Goal: Task Accomplishment & Management: Manage account settings

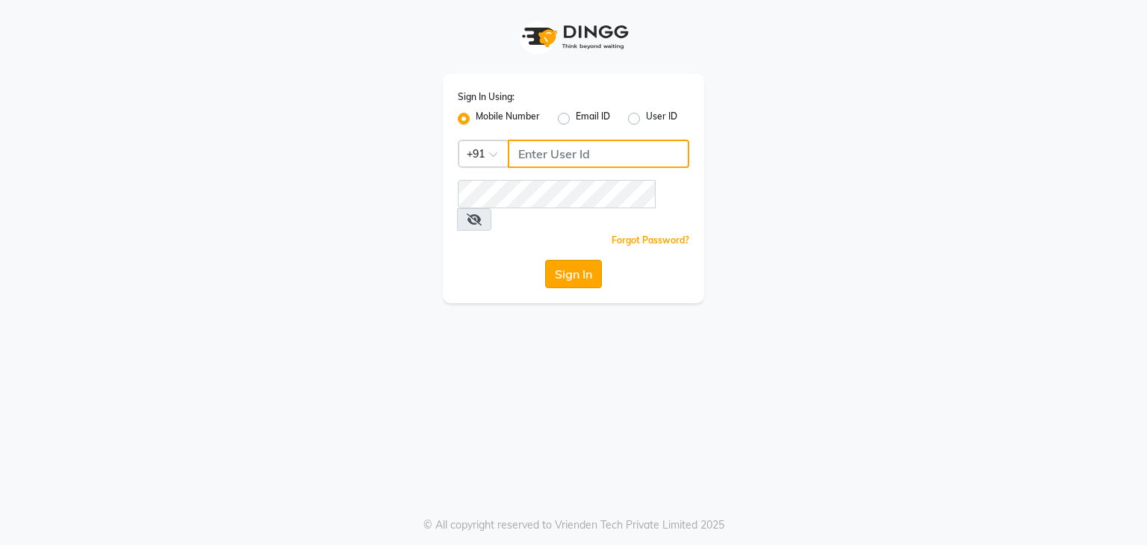
type input "9822634533"
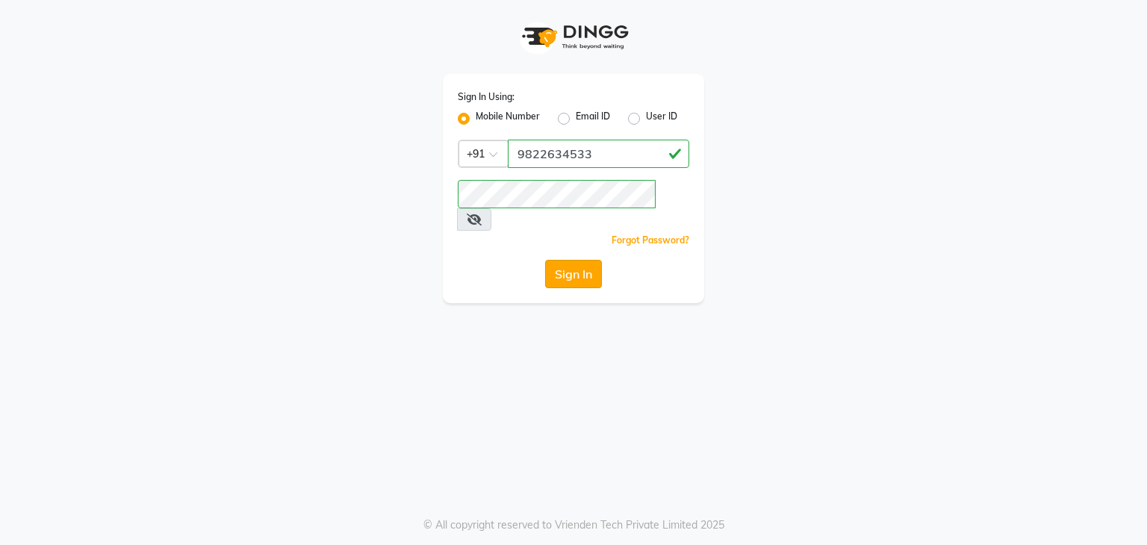
click at [564, 260] on button "Sign In" at bounding box center [573, 274] width 57 height 28
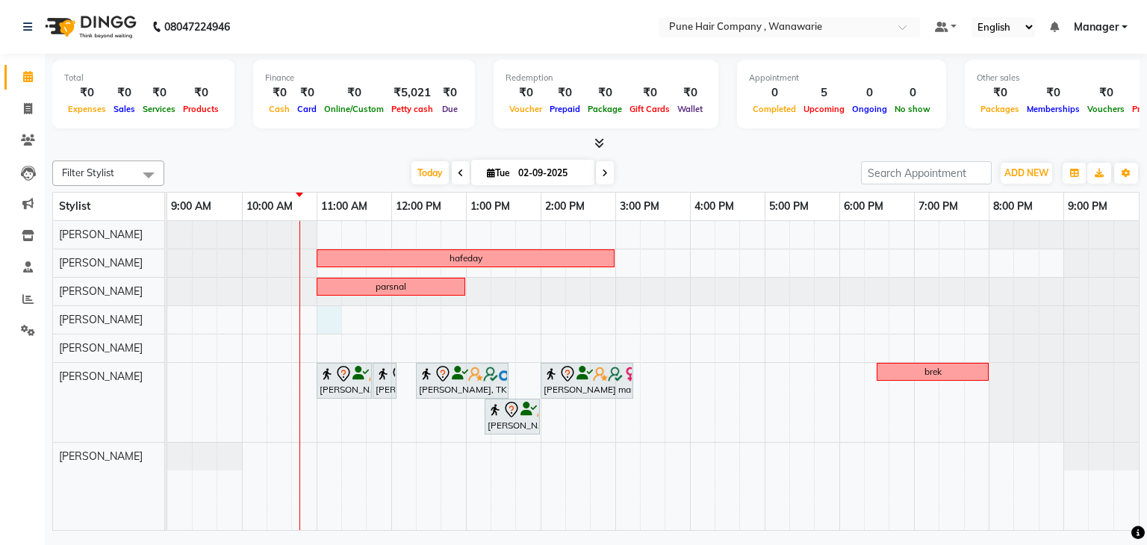
click at [316, 314] on div "hafeday parsnal Himanshu, TK02, 11:00 AM-11:45 AM, Male Haircut By Senior Styli…" at bounding box center [652, 376] width 971 height 310
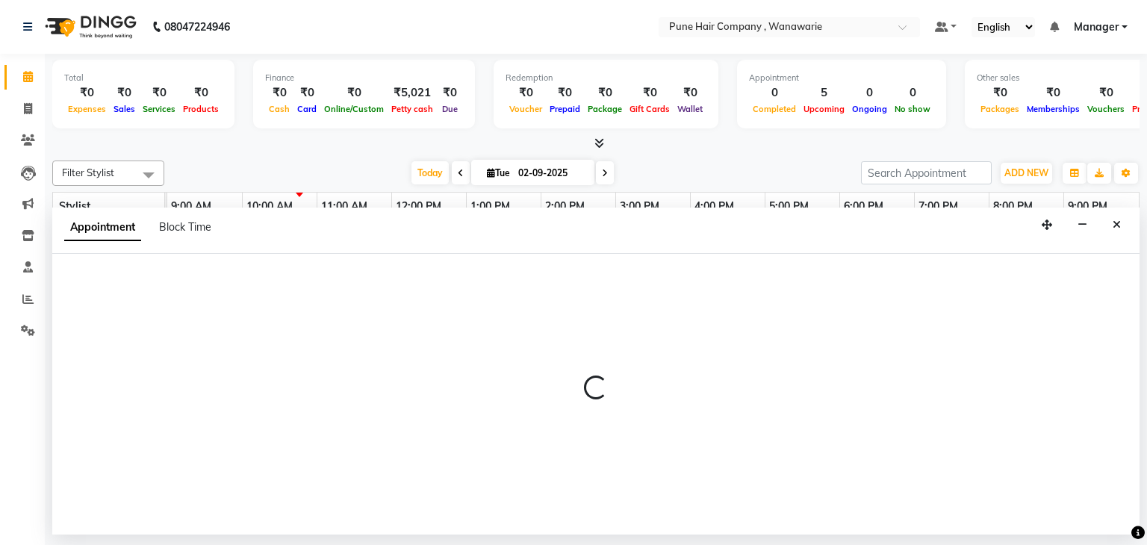
select select "74580"
select select "660"
select select "tentative"
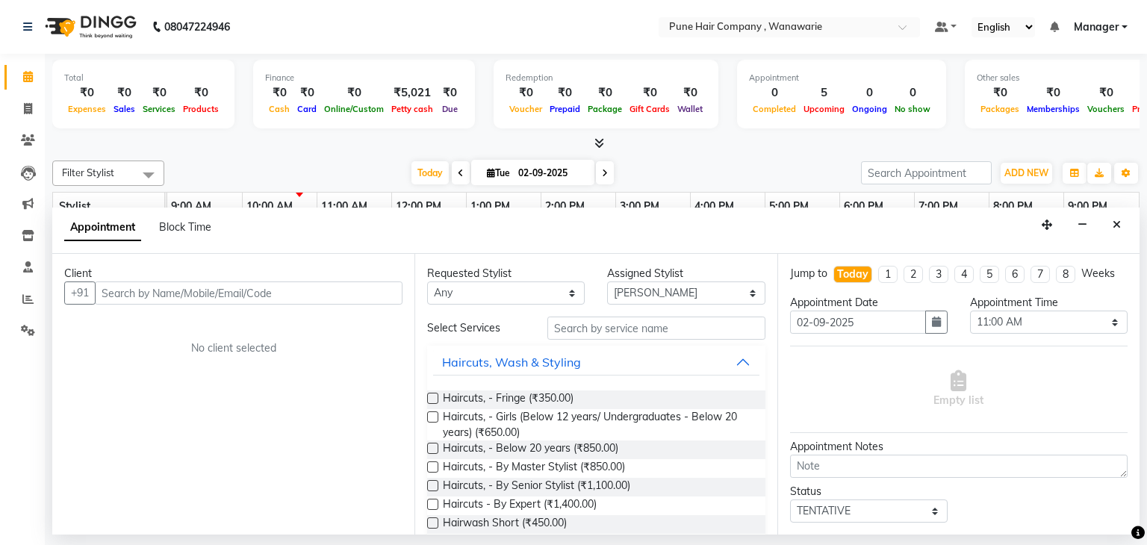
click at [261, 292] on input "text" at bounding box center [249, 292] width 308 height 23
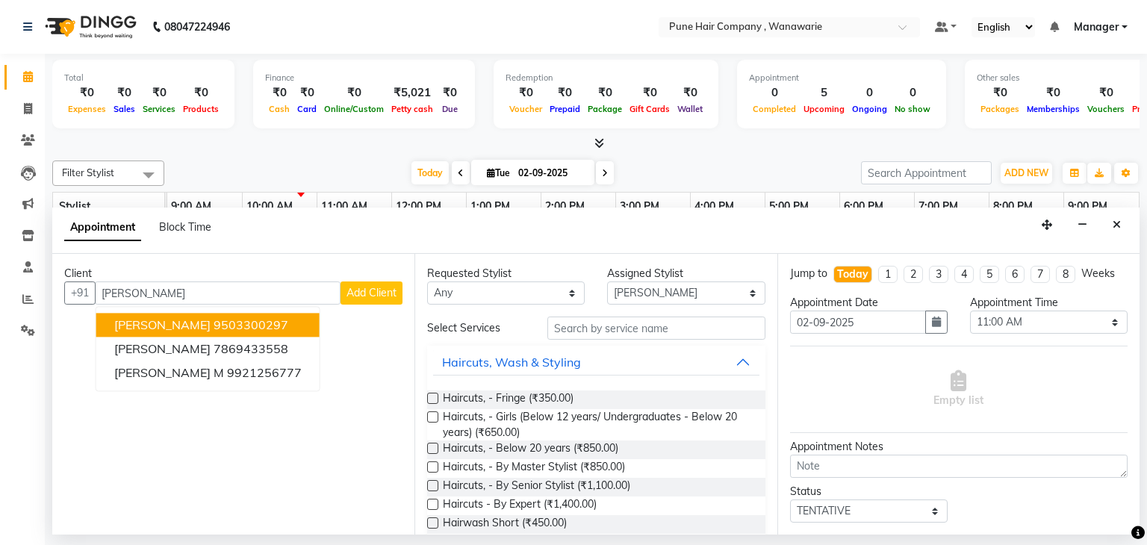
click at [203, 322] on span "[PERSON_NAME]" at bounding box center [162, 325] width 96 height 15
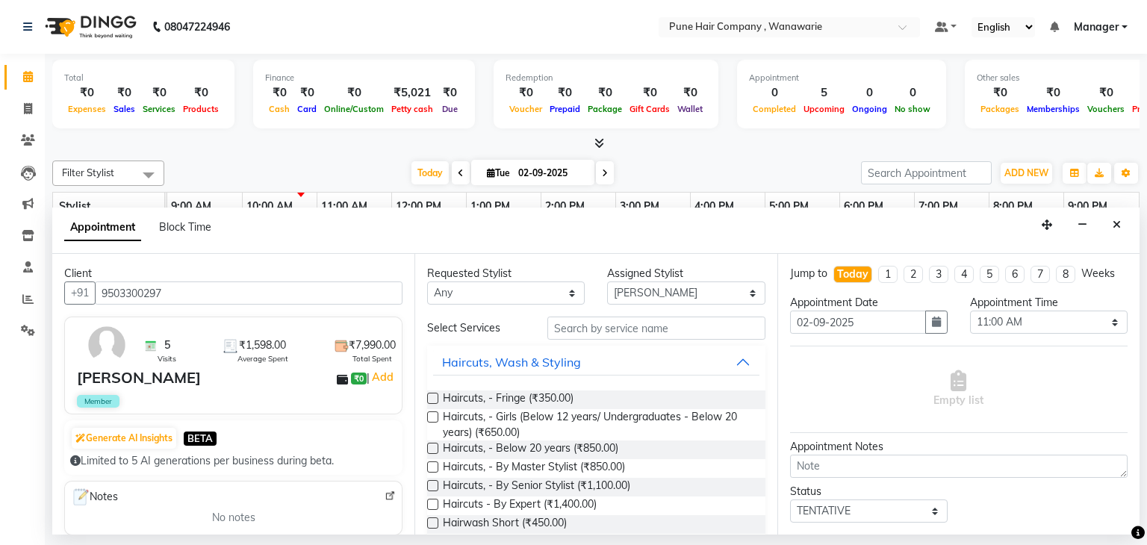
type input "9503300297"
click at [565, 295] on select "Any [PERSON_NAME] [PERSON_NAME] [PERSON_NAME] [PERSON_NAME] [PERSON_NAME] [PERS…" at bounding box center [505, 292] width 157 height 23
select select "74580"
click at [427, 281] on select "Any [PERSON_NAME] [PERSON_NAME] [PERSON_NAME] [PERSON_NAME] [PERSON_NAME] [PERS…" at bounding box center [505, 292] width 157 height 23
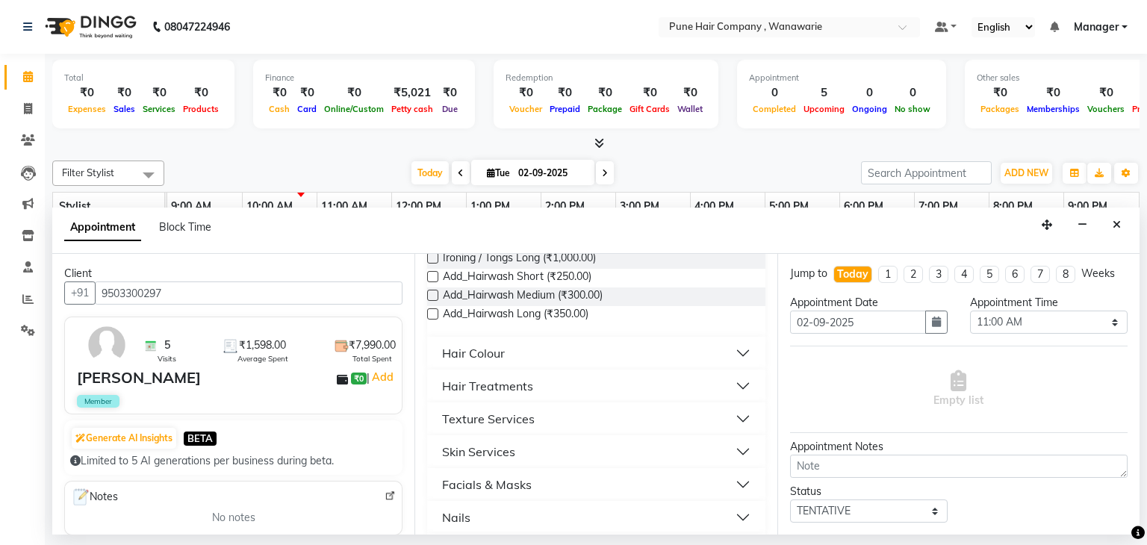
scroll to position [556, 0]
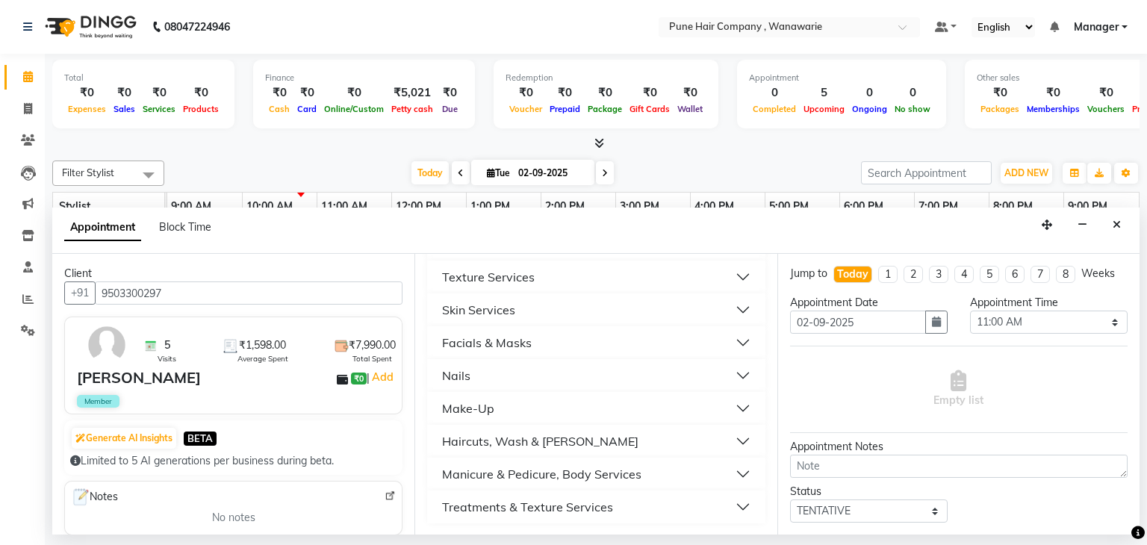
click at [525, 470] on div "Manicure & Pedicure, Body Services" at bounding box center [541, 474] width 199 height 18
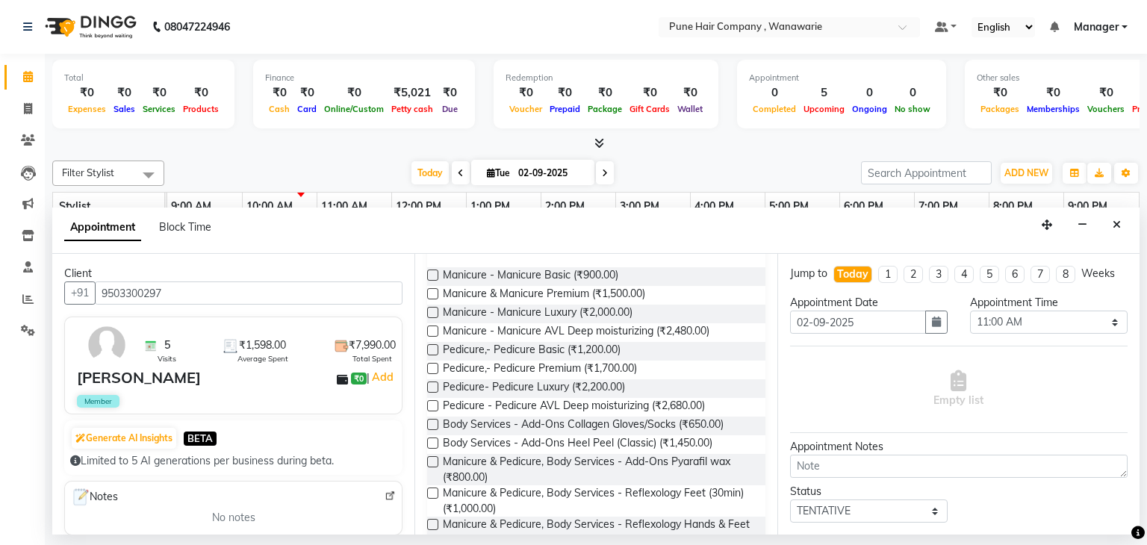
scroll to position [819, 0]
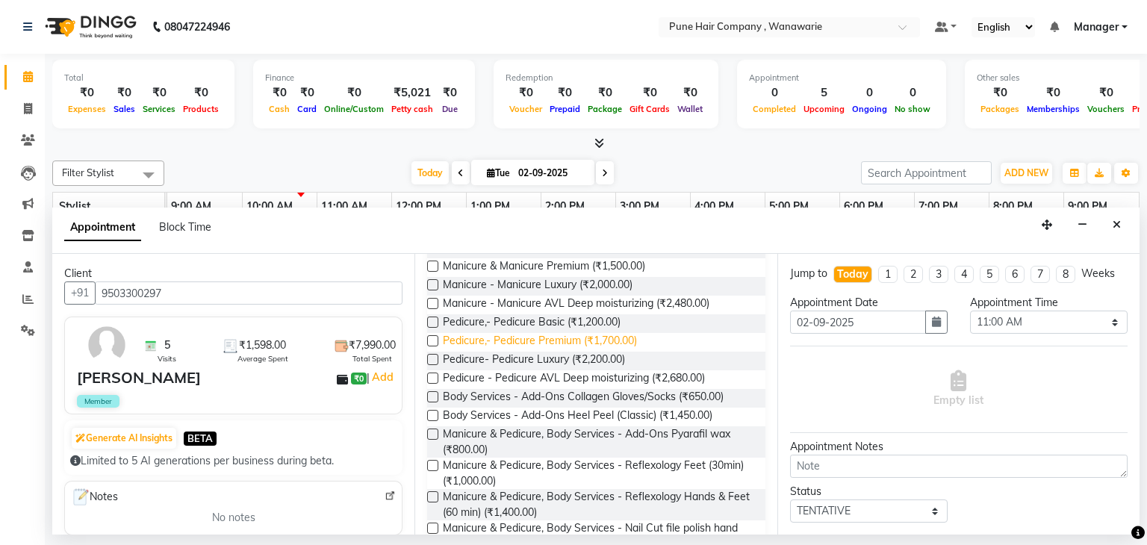
click at [531, 340] on span "Pedicure,- Pedicure Premium (₹1,700.00)" at bounding box center [540, 342] width 194 height 19
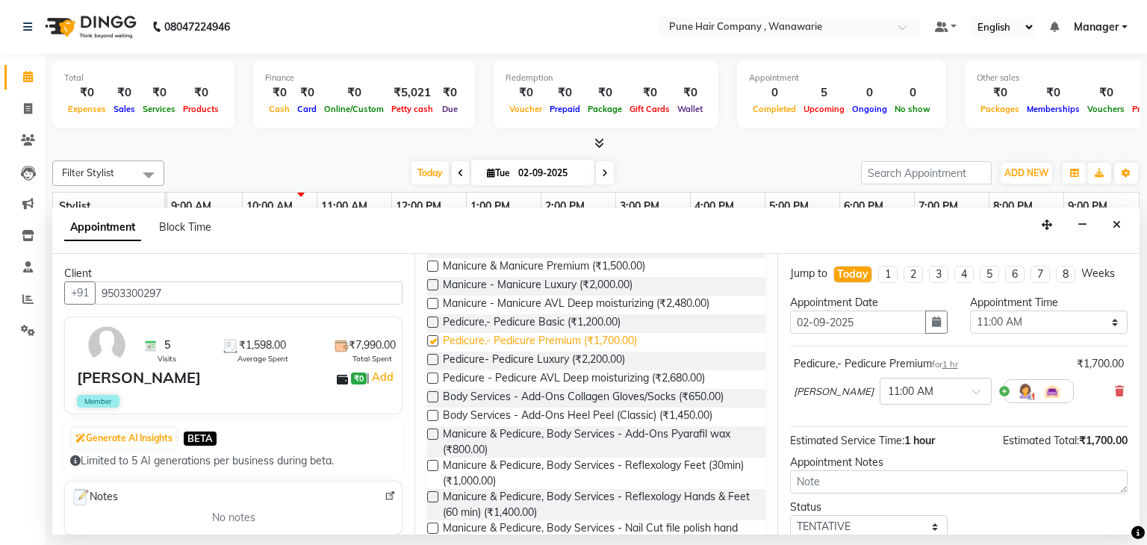
checkbox input "false"
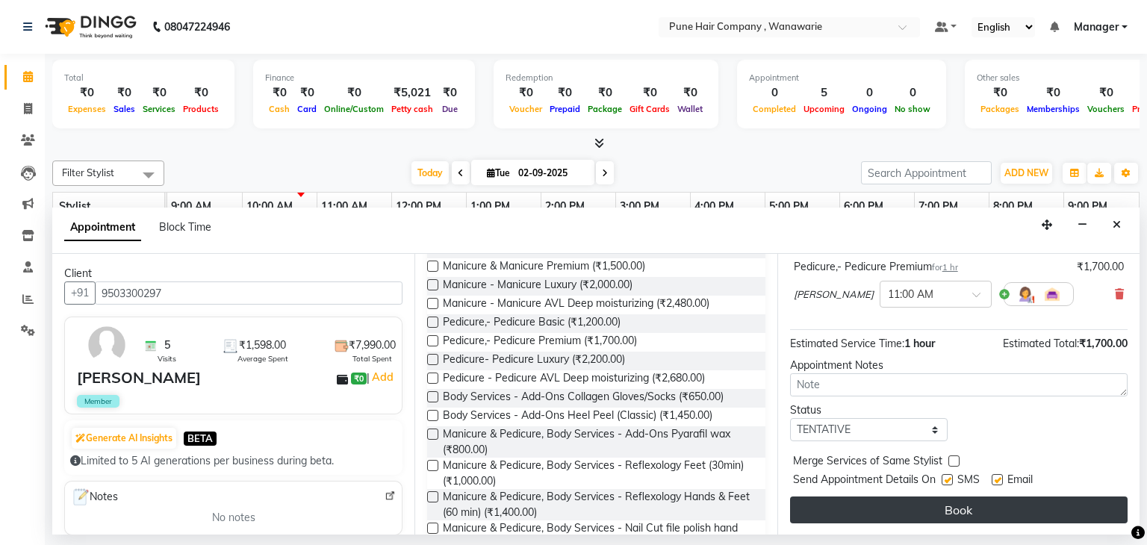
click at [949, 506] on button "Book" at bounding box center [958, 509] width 337 height 27
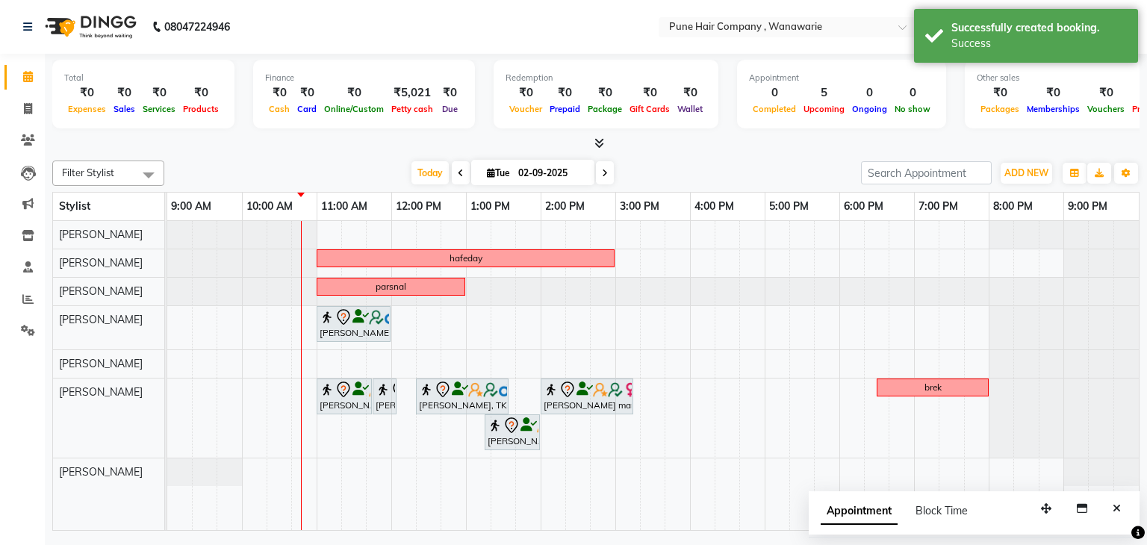
click at [458, 169] on icon at bounding box center [461, 173] width 6 height 9
type input "01-09-2025"
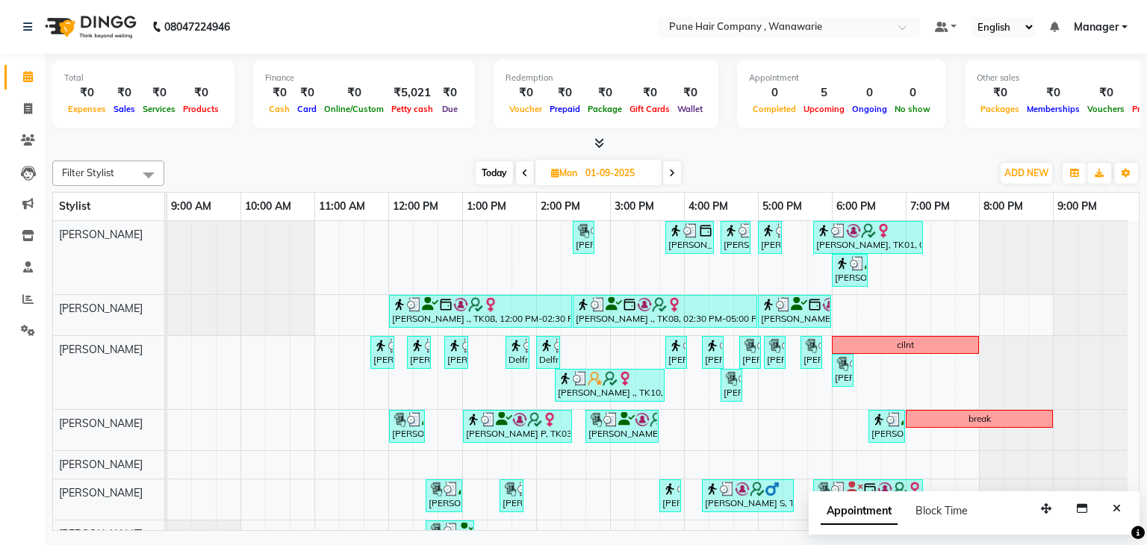
scroll to position [28, 0]
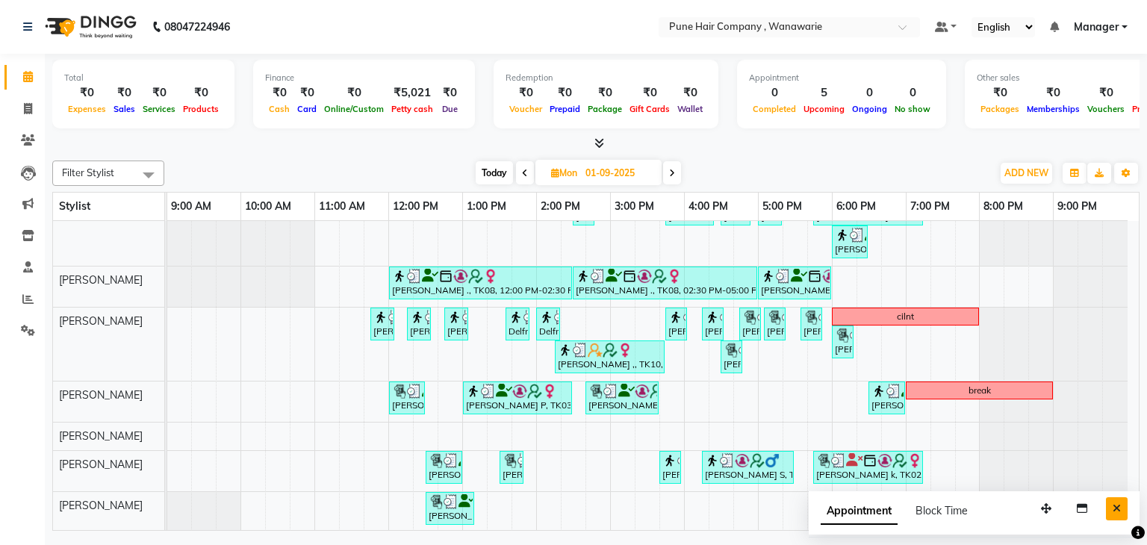
click at [1122, 511] on button "Close" at bounding box center [1116, 508] width 22 height 23
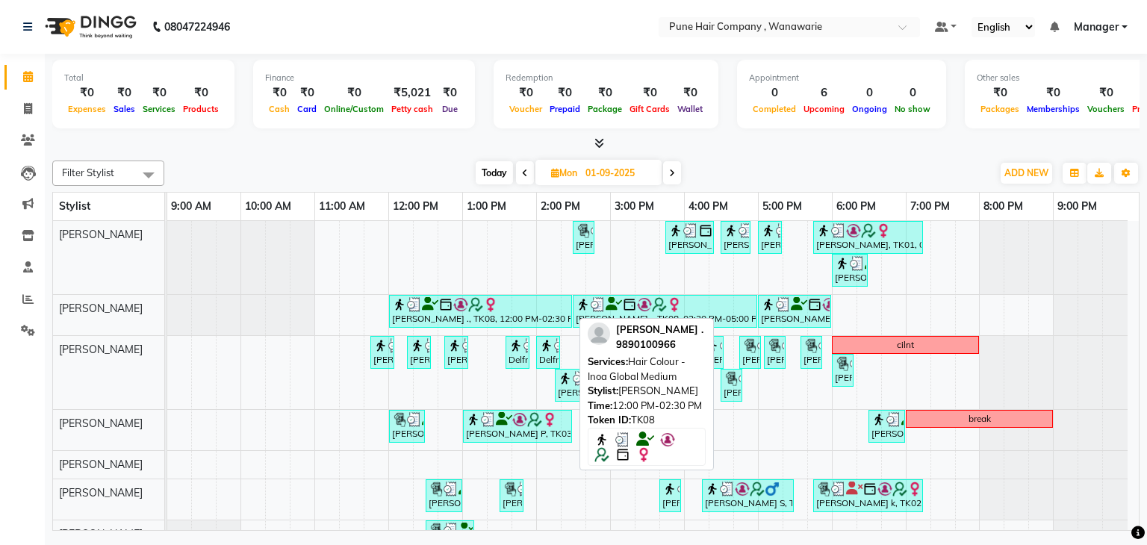
scroll to position [28, 0]
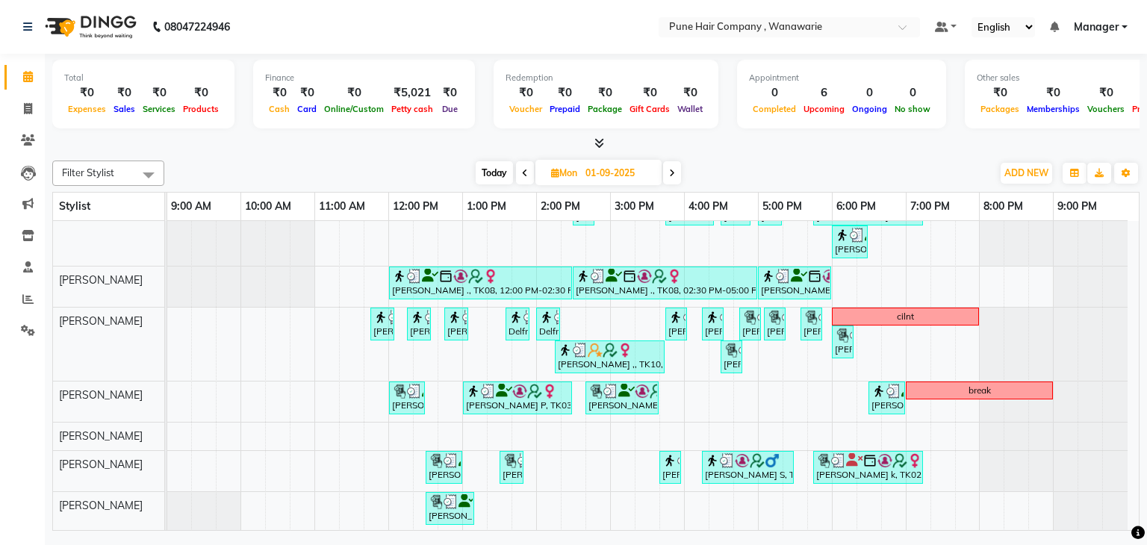
click at [490, 171] on span "Today" at bounding box center [493, 172] width 37 height 23
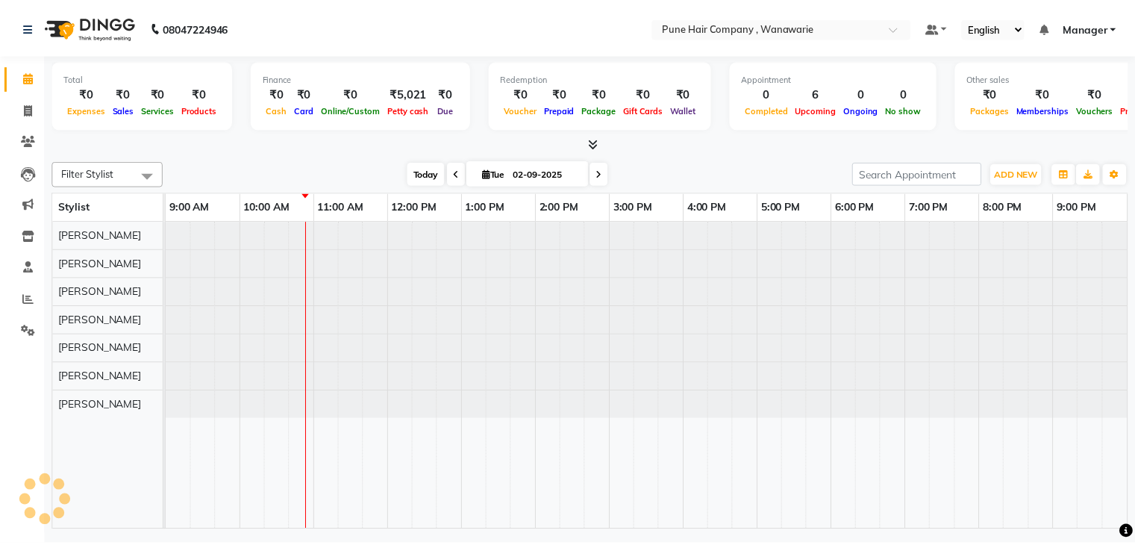
scroll to position [0, 0]
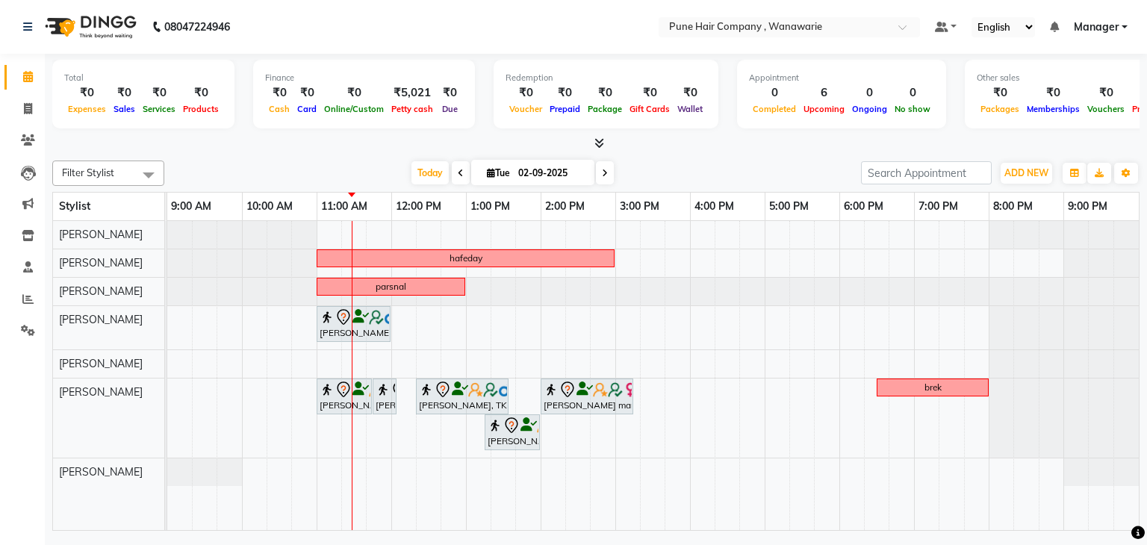
click at [458, 171] on icon at bounding box center [461, 173] width 6 height 9
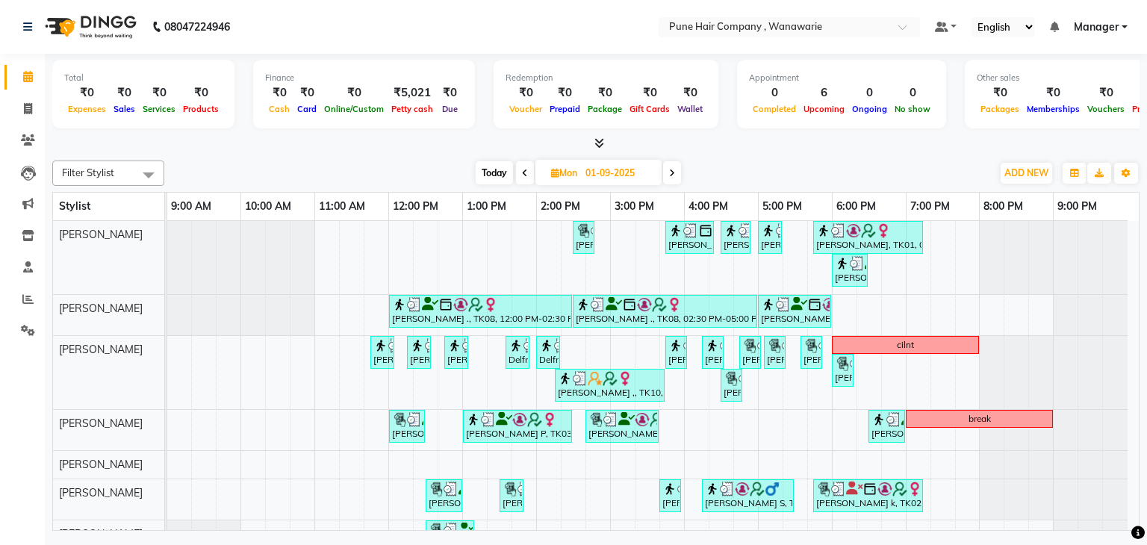
click at [673, 169] on icon at bounding box center [672, 173] width 6 height 9
type input "02-09-2025"
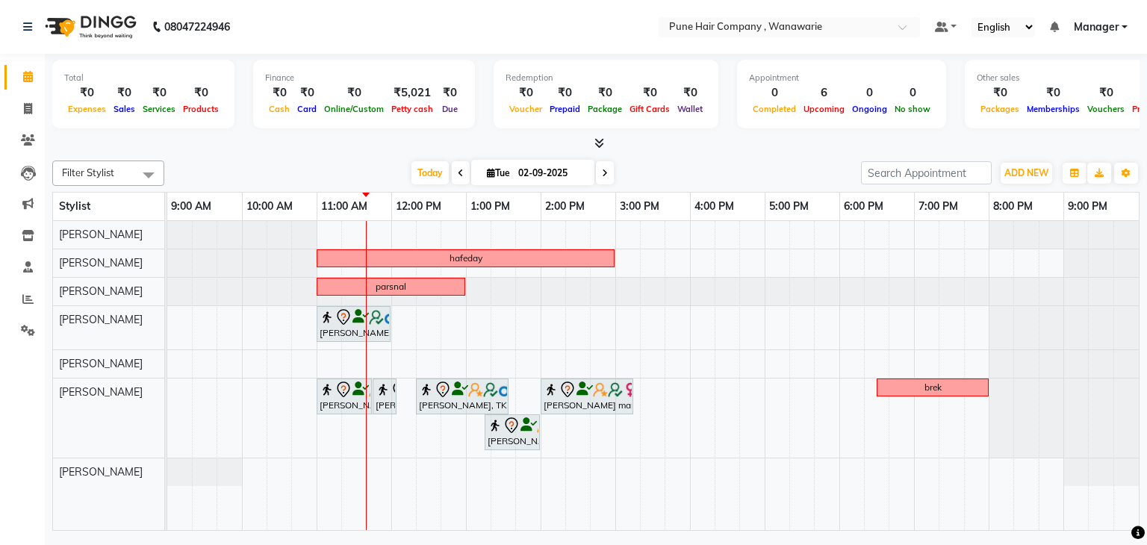
click at [597, 142] on icon at bounding box center [599, 142] width 10 height 11
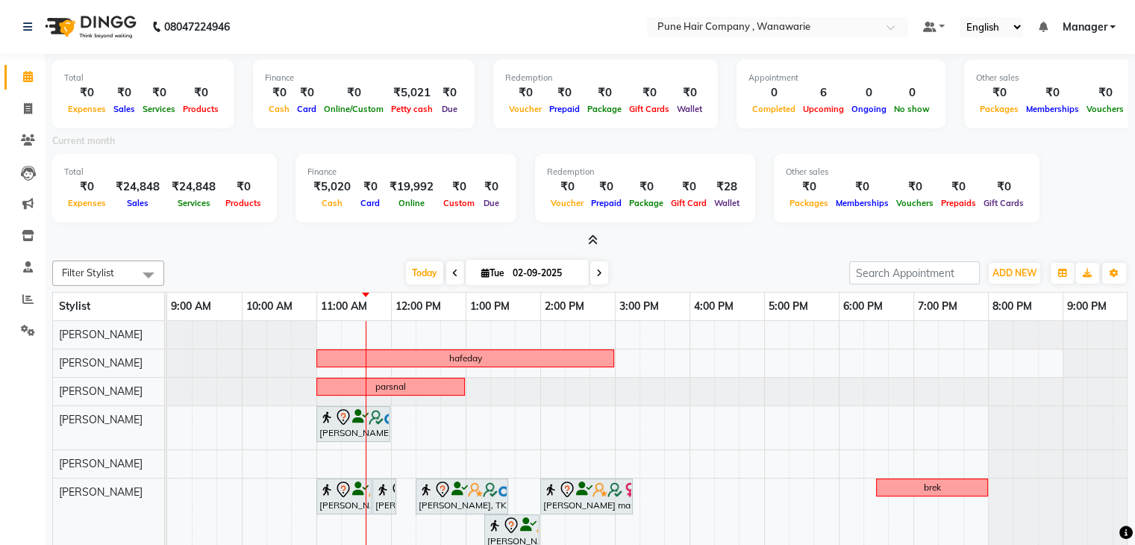
click at [592, 240] on icon at bounding box center [593, 239] width 10 height 11
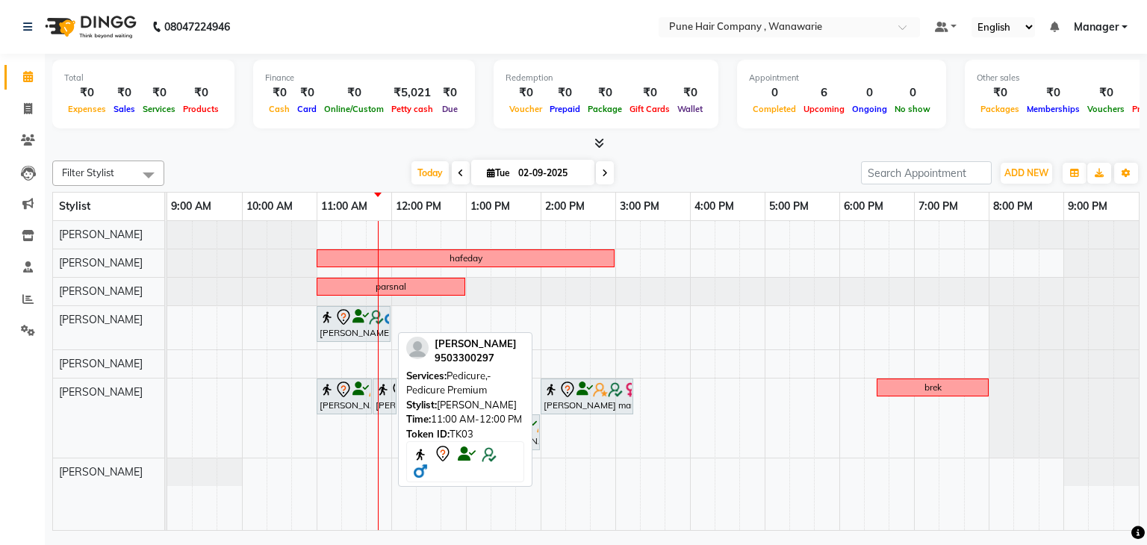
click at [355, 322] on div at bounding box center [353, 317] width 68 height 18
select select "7"
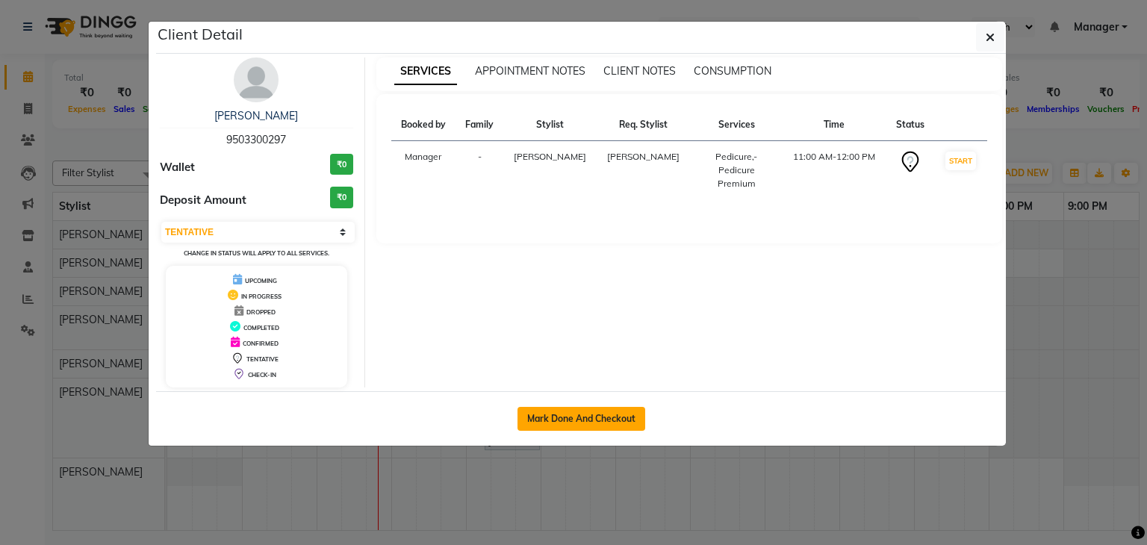
click at [576, 410] on button "Mark Done And Checkout" at bounding box center [581, 419] width 128 height 24
select select "service"
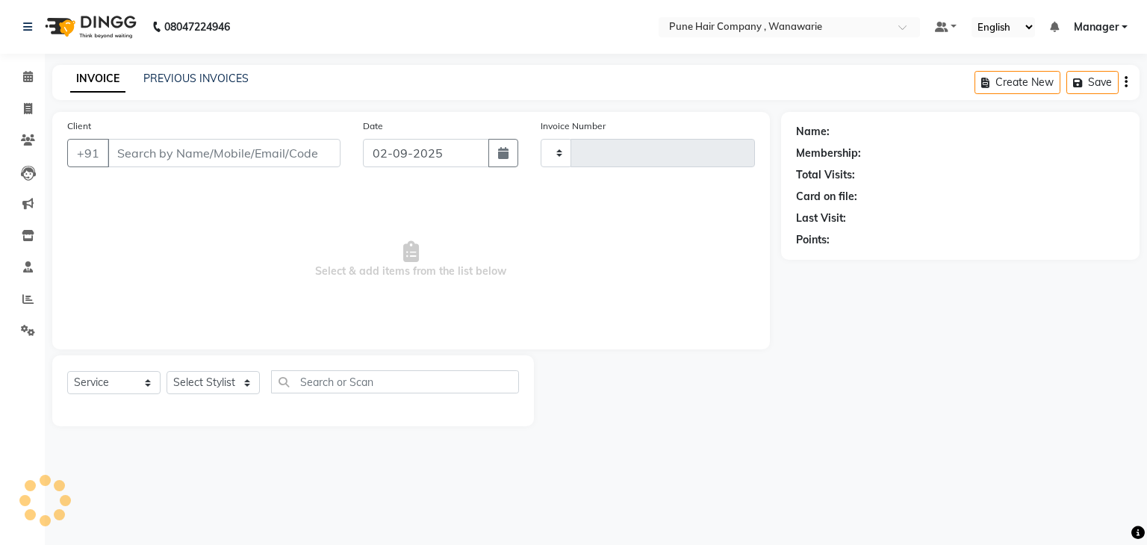
type input "1761"
select select "8072"
type input "9503300297"
select select "74580"
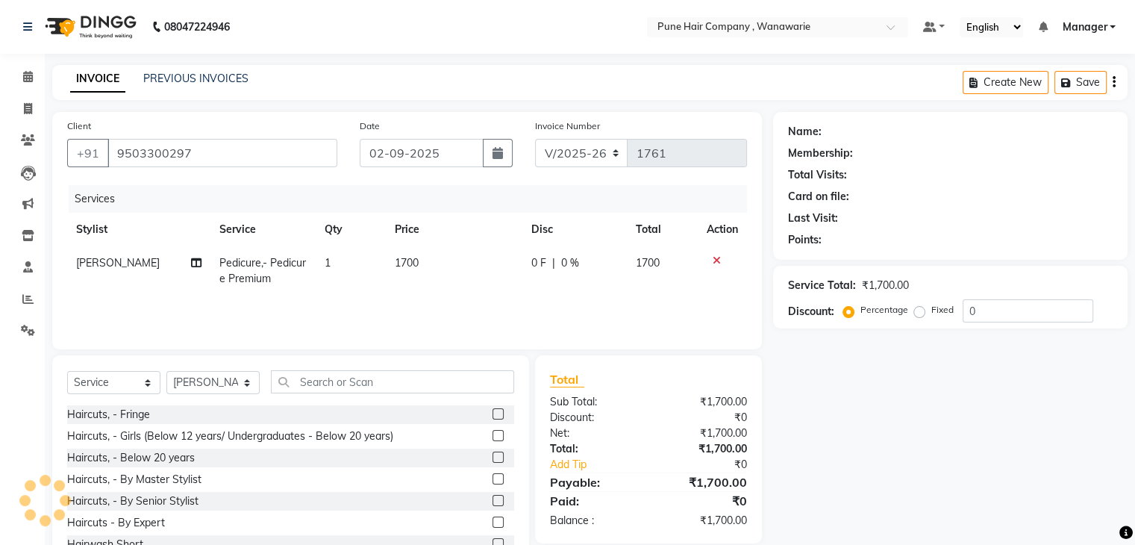
select select "1: Object"
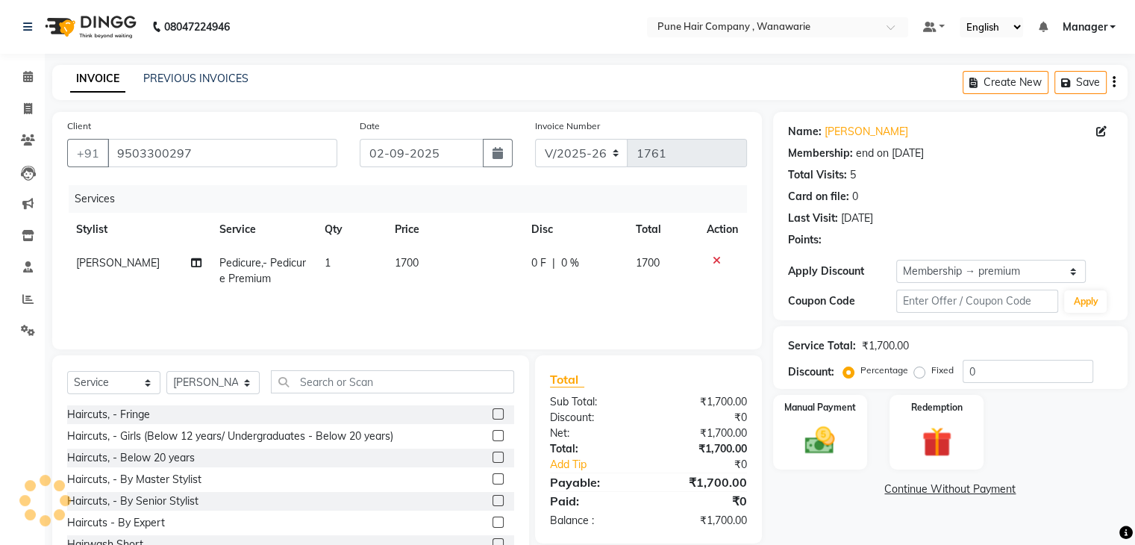
type input "20"
click at [830, 442] on img at bounding box center [820, 441] width 50 height 36
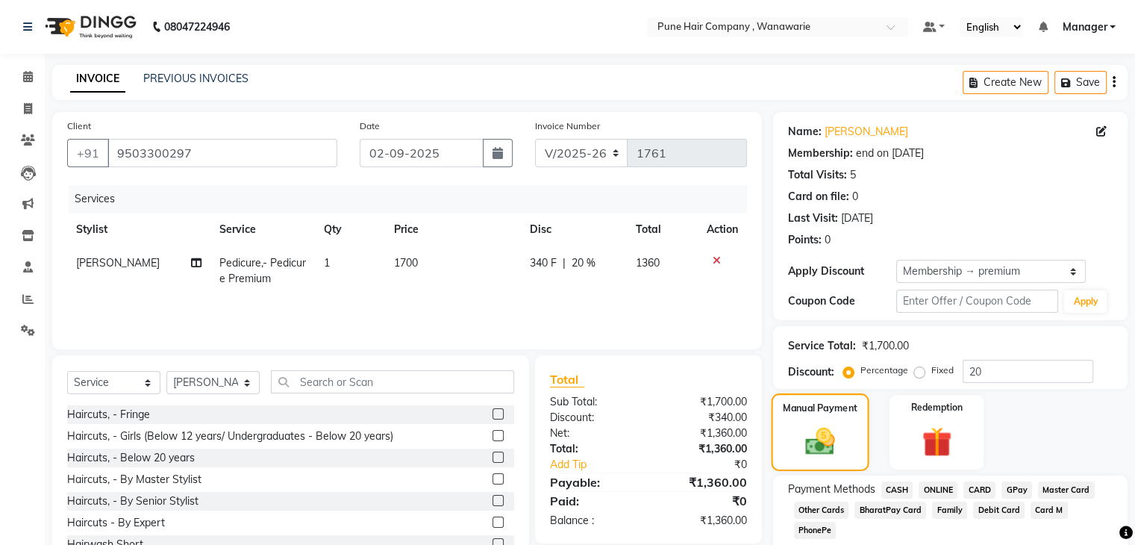
scroll to position [72, 0]
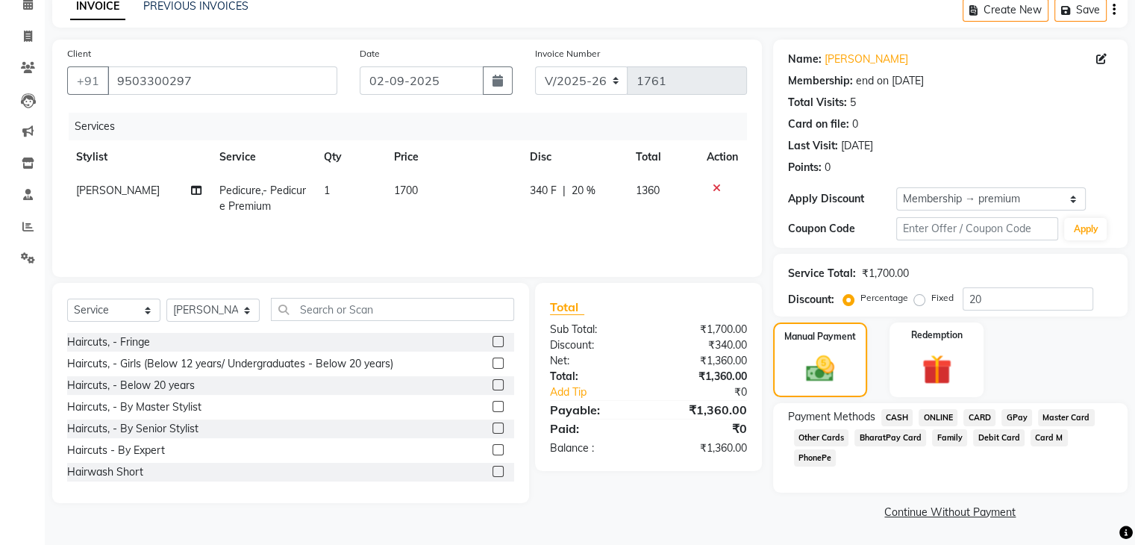
click at [982, 416] on span "CARD" at bounding box center [980, 417] width 32 height 17
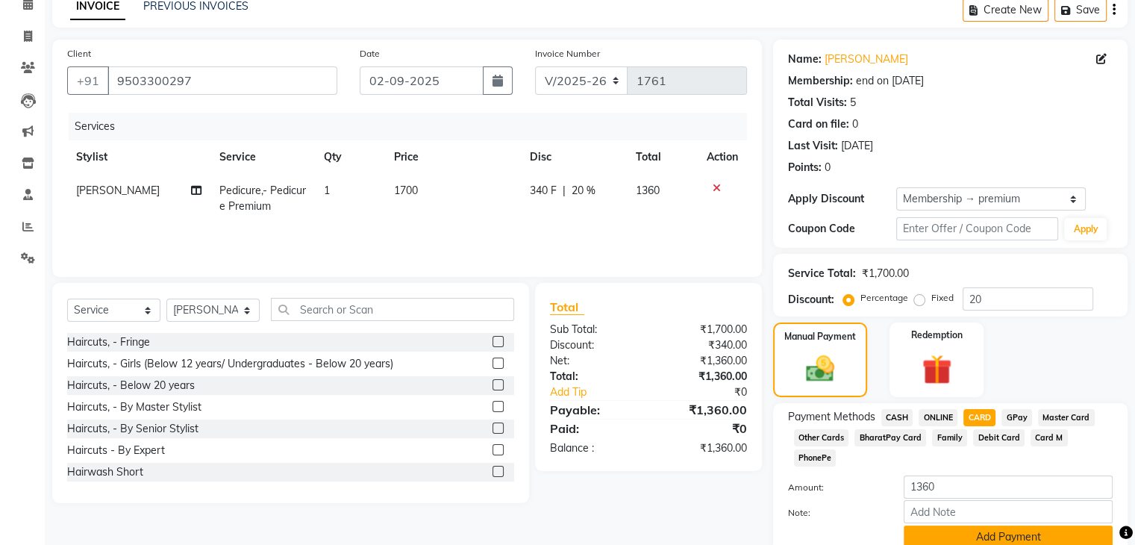
click at [1026, 525] on button "Add Payment" at bounding box center [1008, 536] width 209 height 23
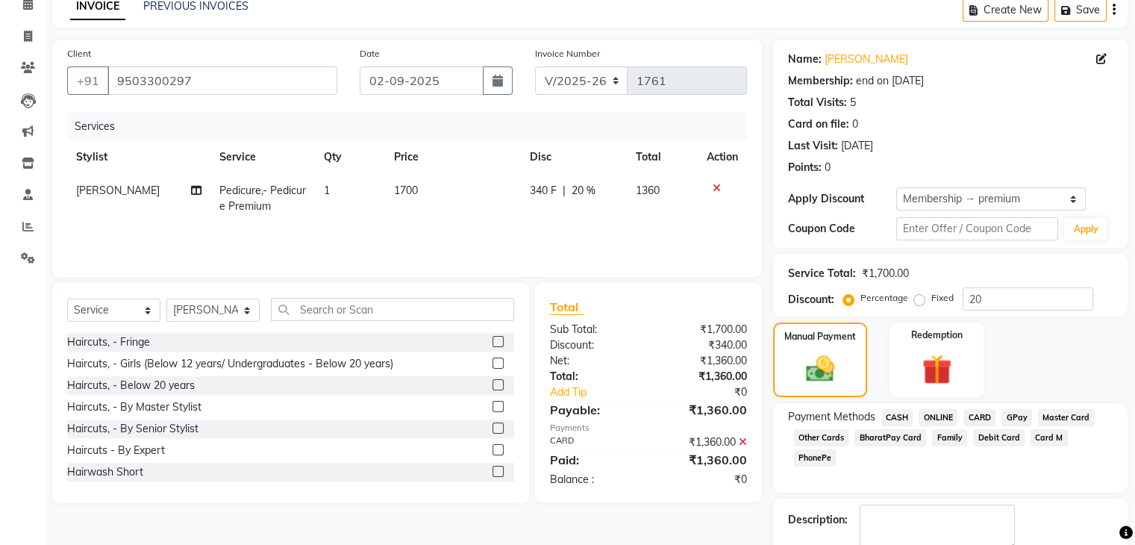
scroll to position [156, 0]
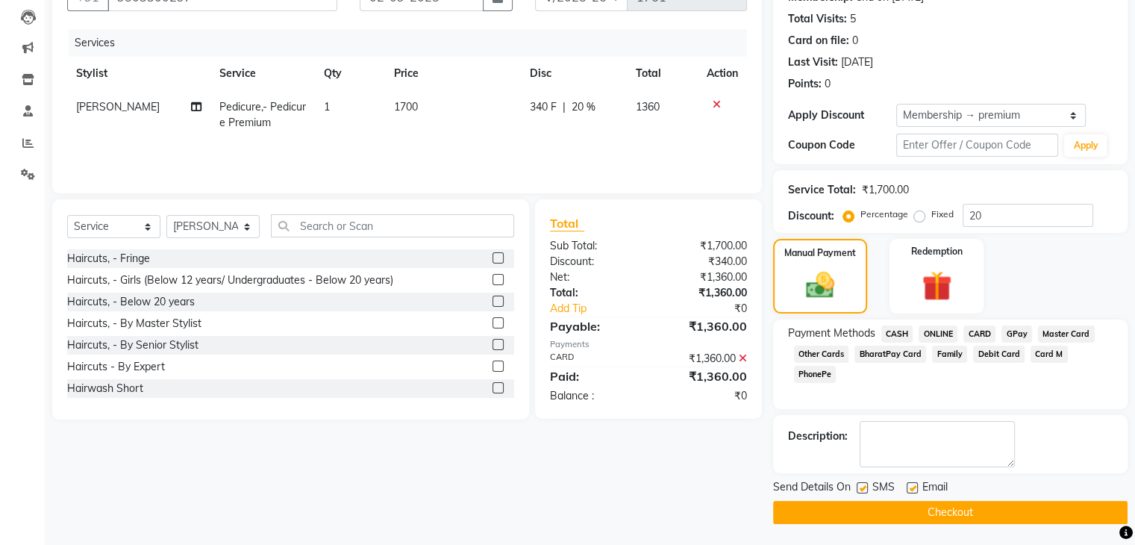
click at [1008, 508] on button "Checkout" at bounding box center [950, 512] width 355 height 23
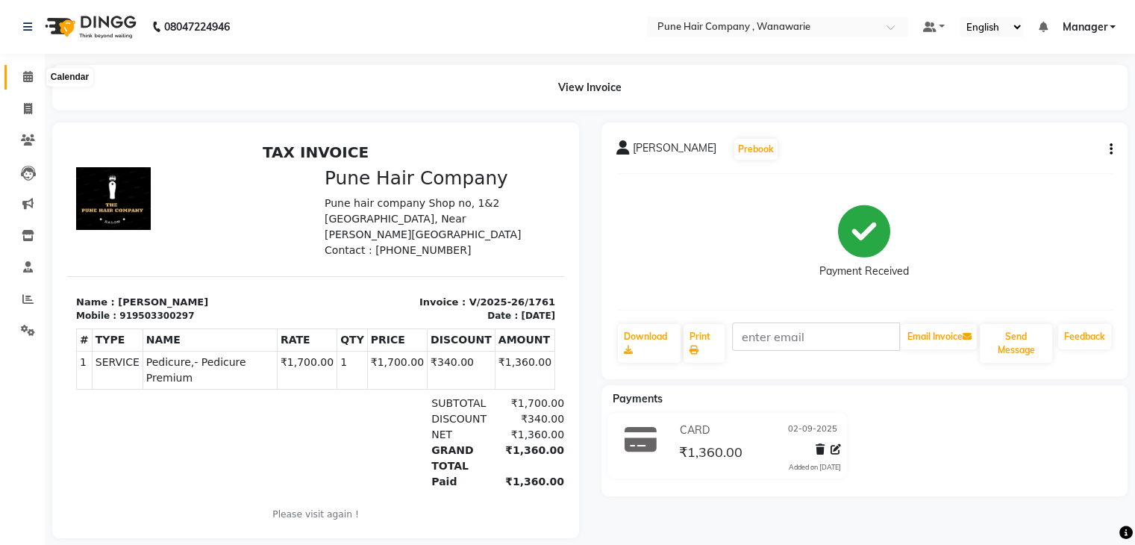
click at [27, 79] on icon at bounding box center [28, 76] width 10 height 11
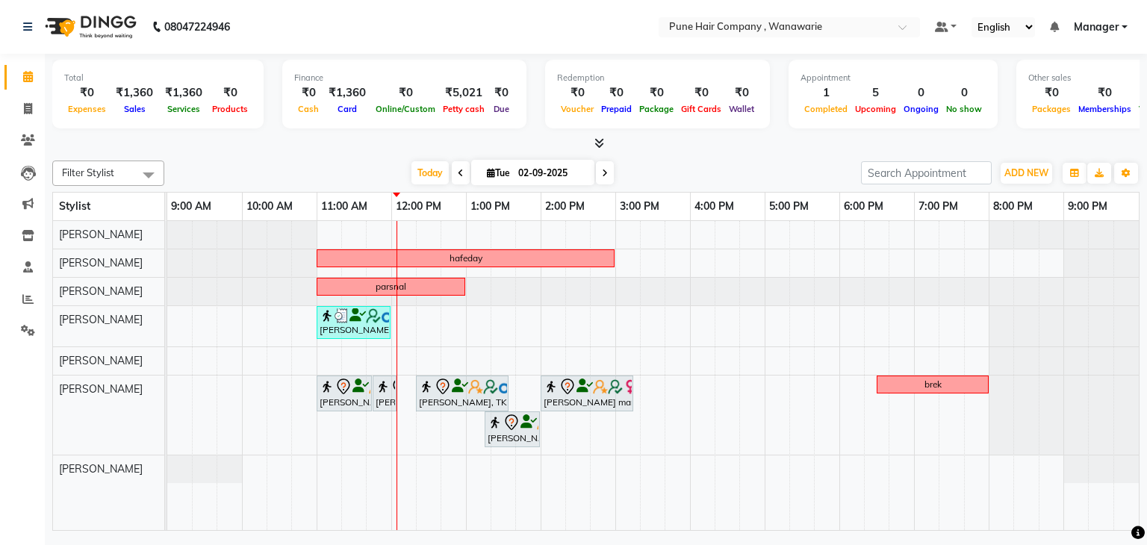
click at [445, 228] on div "hafeday parsnal Vijayendra Singh, TK03, 11:00 AM-12:00 PM, Pedicure,- Pedicure …" at bounding box center [652, 376] width 971 height 310
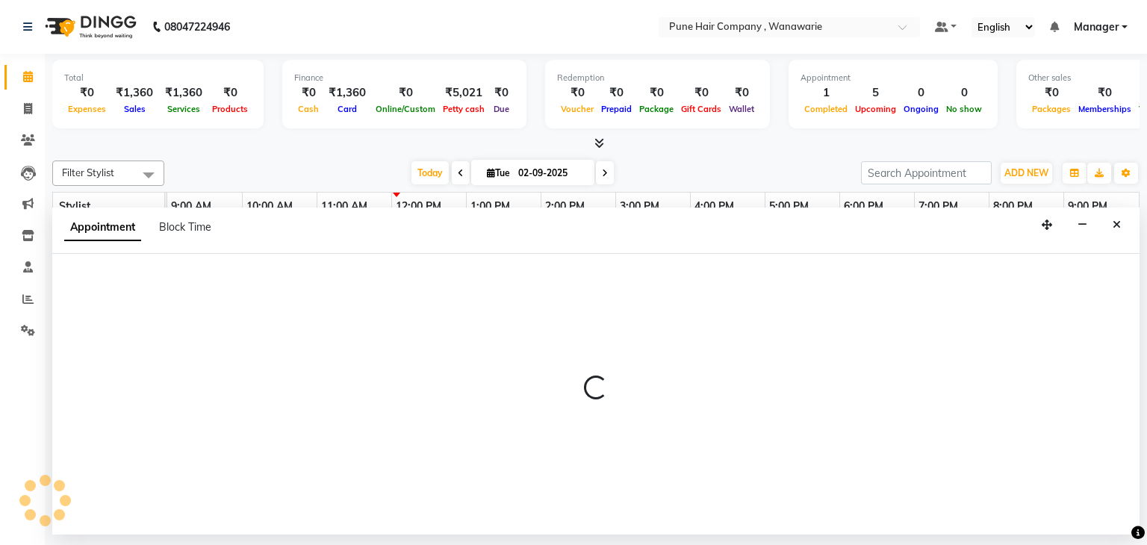
select select "74577"
select select "765"
select select "tentative"
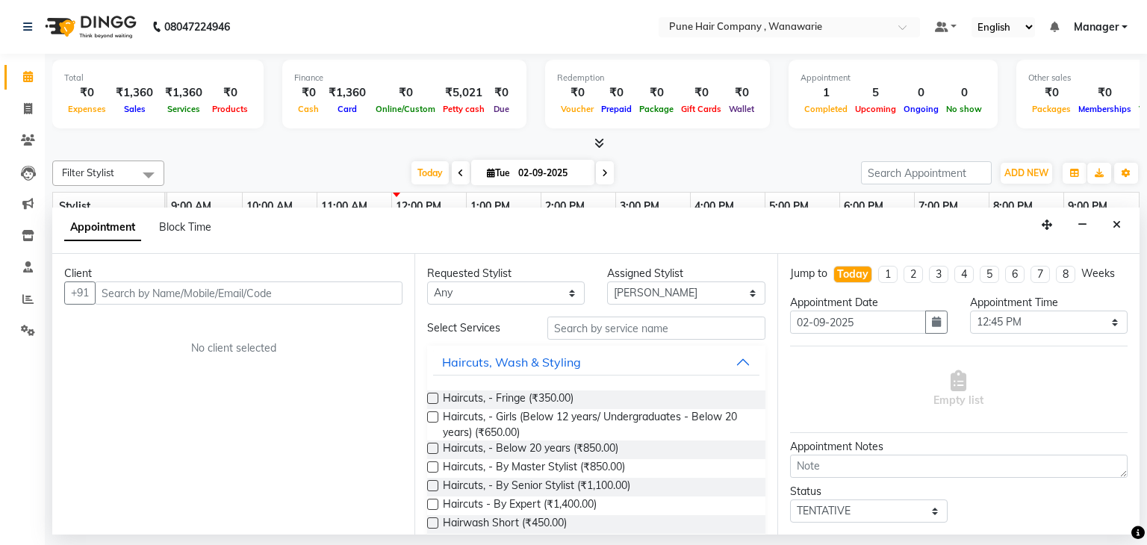
click at [182, 290] on input "text" at bounding box center [249, 292] width 308 height 23
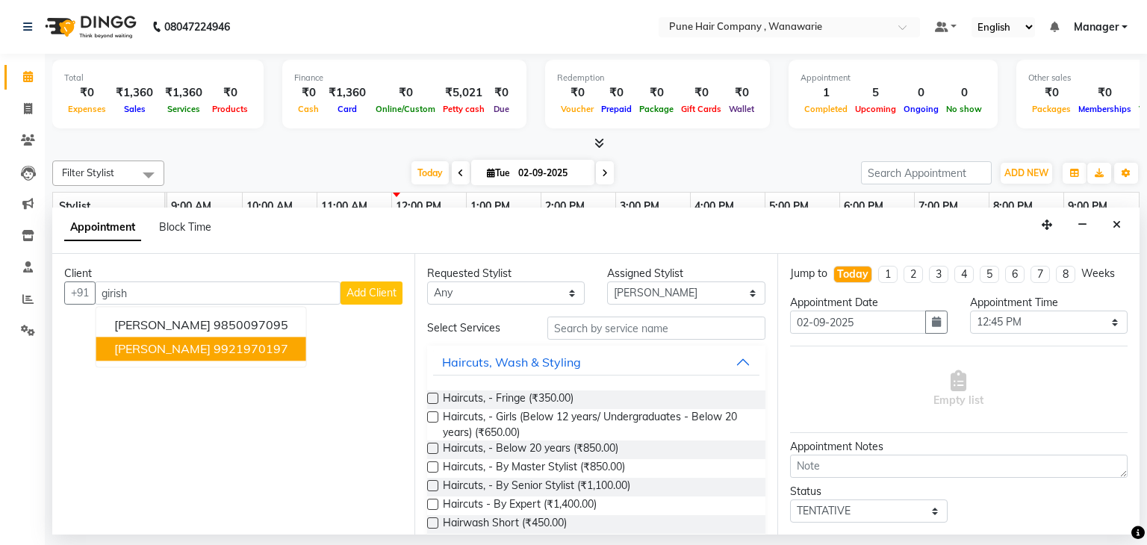
click at [175, 346] on span "[PERSON_NAME]" at bounding box center [162, 349] width 96 height 15
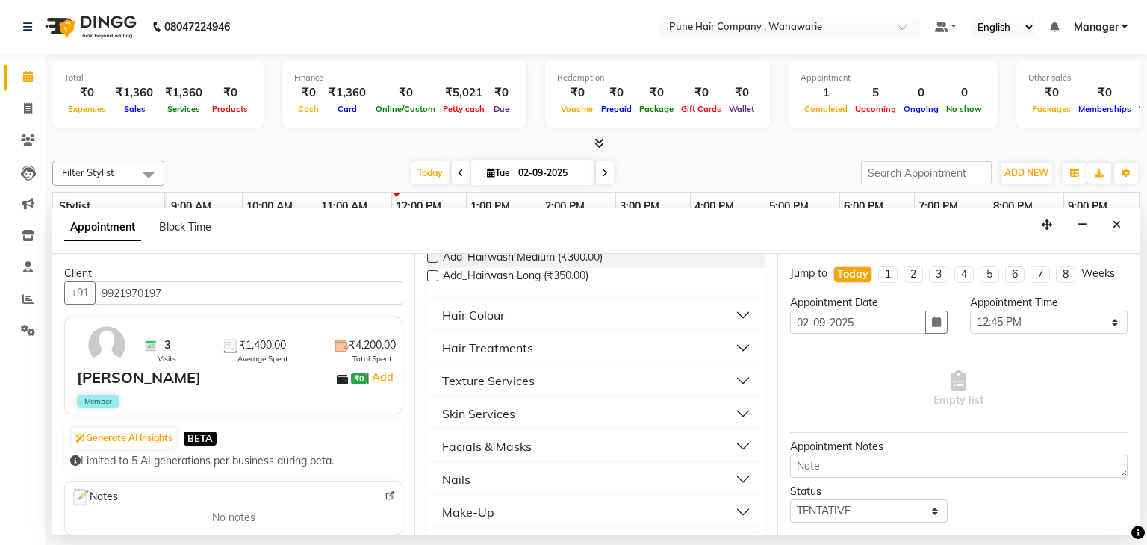
scroll to position [466, 0]
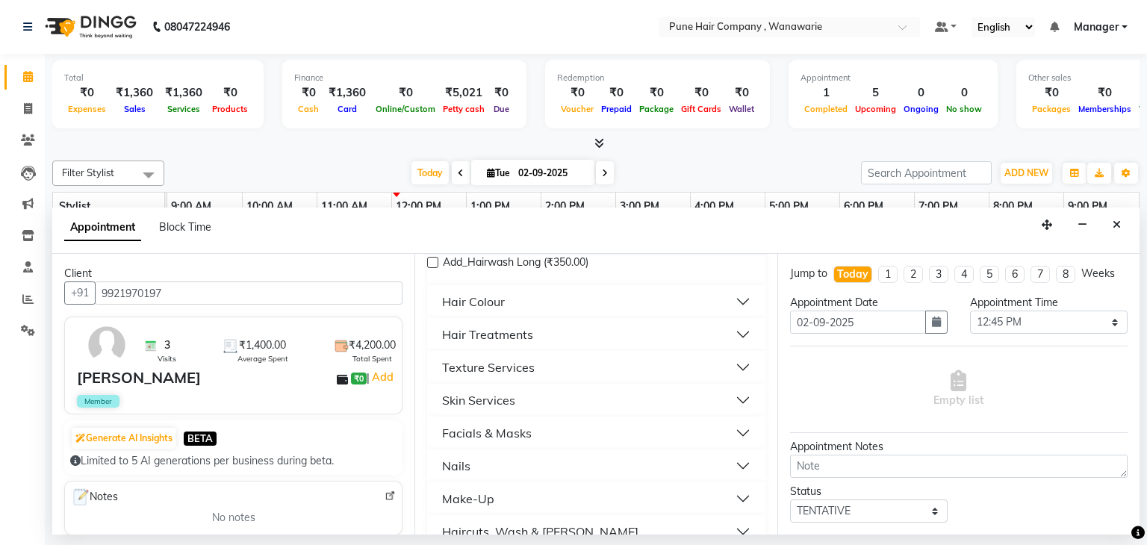
type input "9921970197"
click at [517, 297] on button "Hair Colour" at bounding box center [595, 301] width 325 height 27
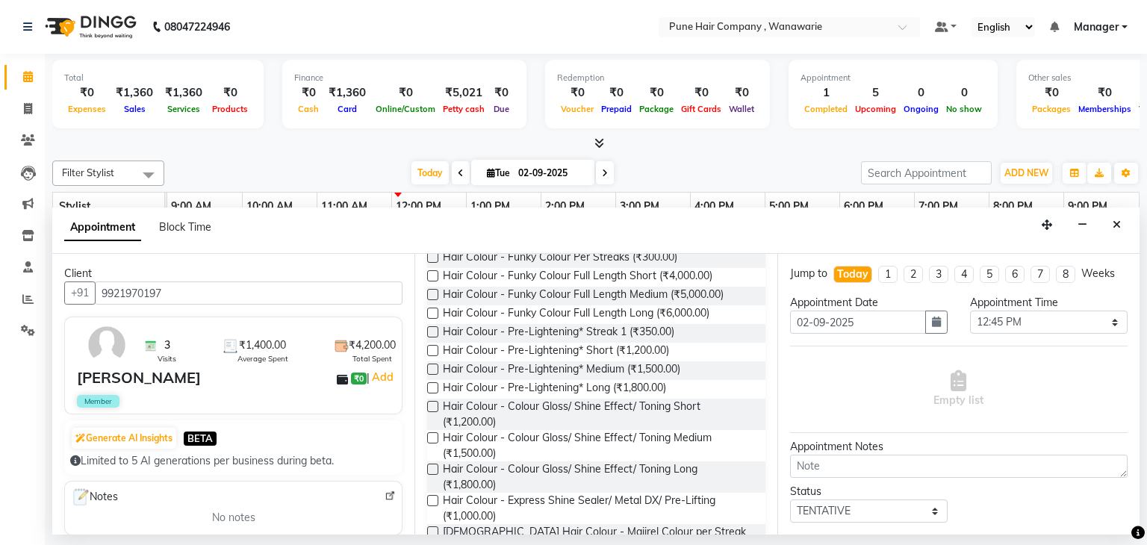
scroll to position [1051, 0]
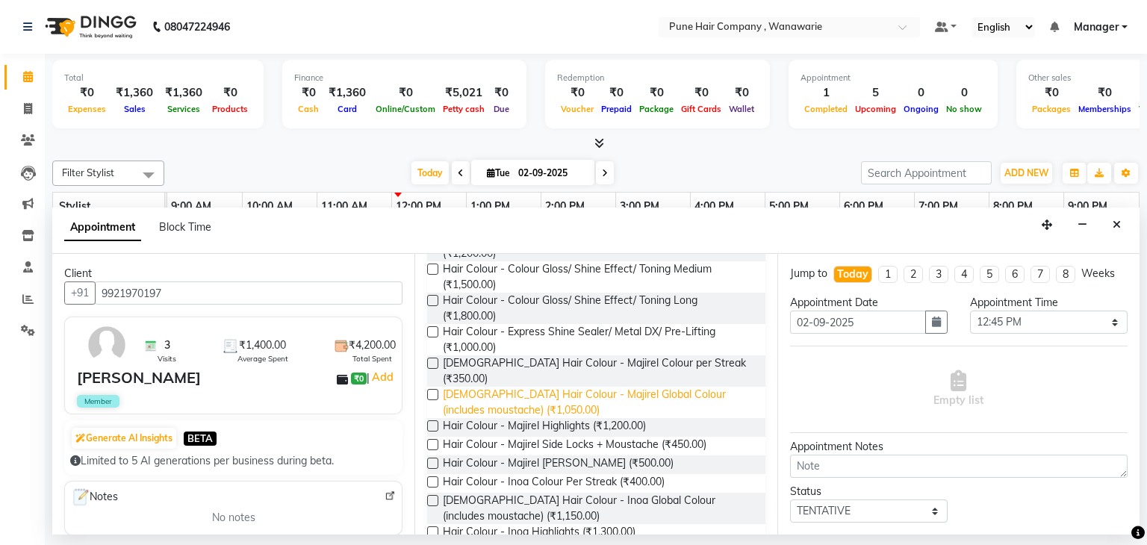
click at [587, 387] on span "[DEMOGRAPHIC_DATA] Hair Colour - Majirel Global Colour (includes moustache) (₹1…" at bounding box center [598, 402] width 310 height 31
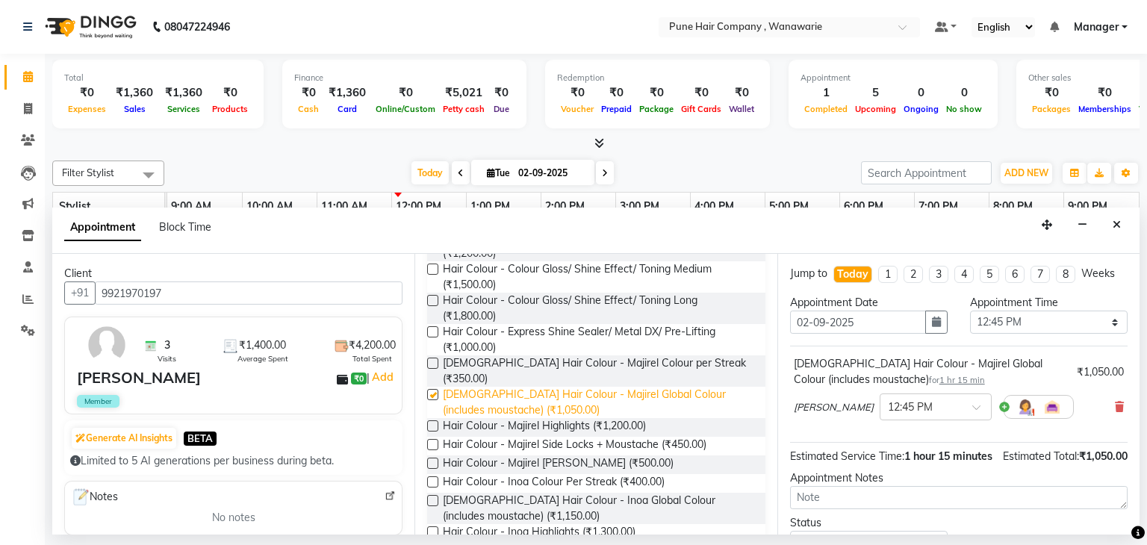
checkbox input "false"
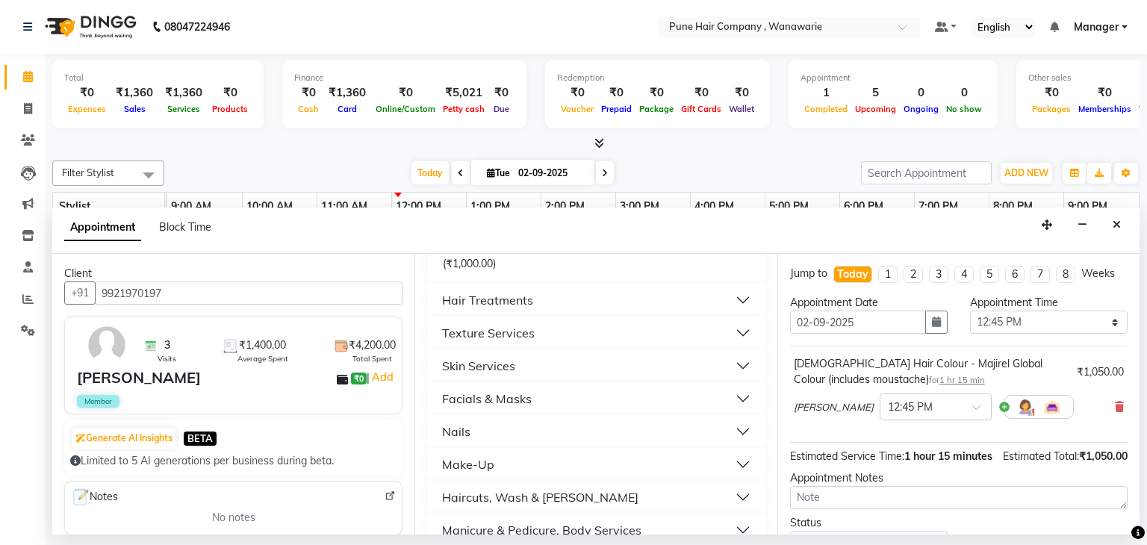
scroll to position [1528, 0]
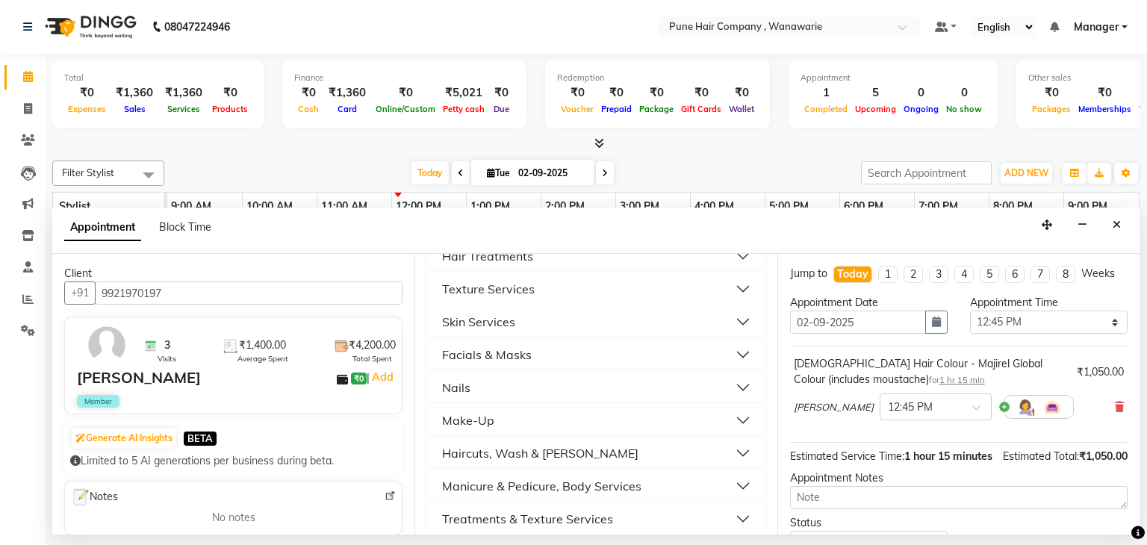
click at [537, 444] on div "Haircuts, Wash & [PERSON_NAME]" at bounding box center [540, 453] width 196 height 18
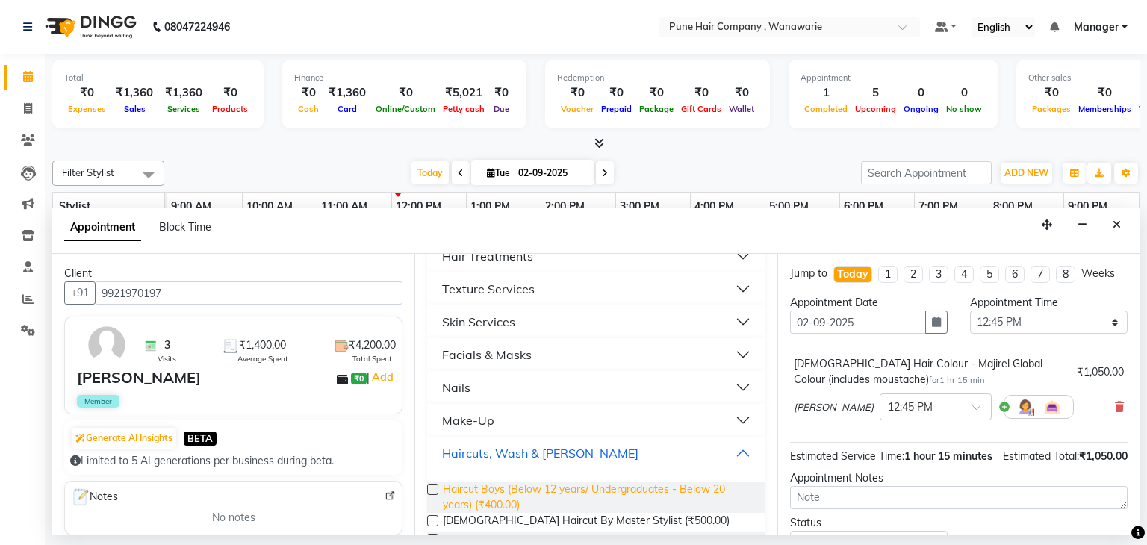
scroll to position [1653, 0]
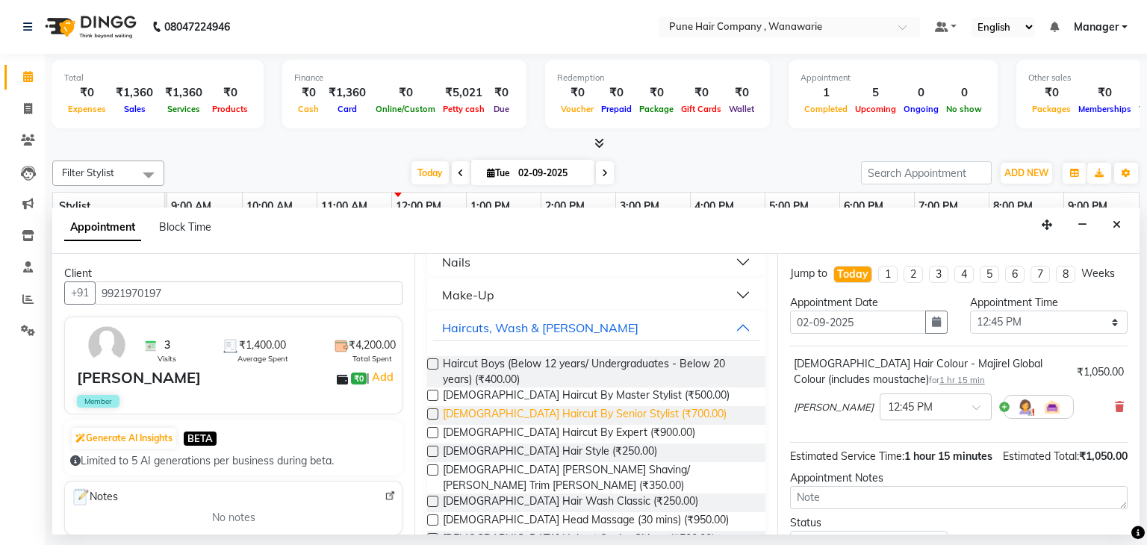
click at [540, 406] on span "[DEMOGRAPHIC_DATA] Haircut By Senior Stylist (₹700.00)" at bounding box center [585, 415] width 284 height 19
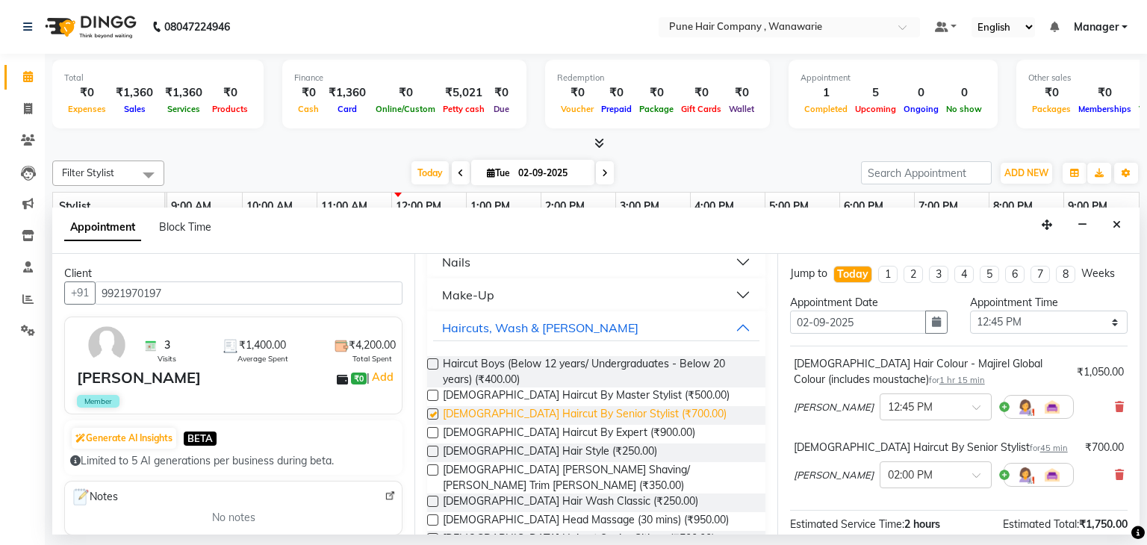
checkbox input "false"
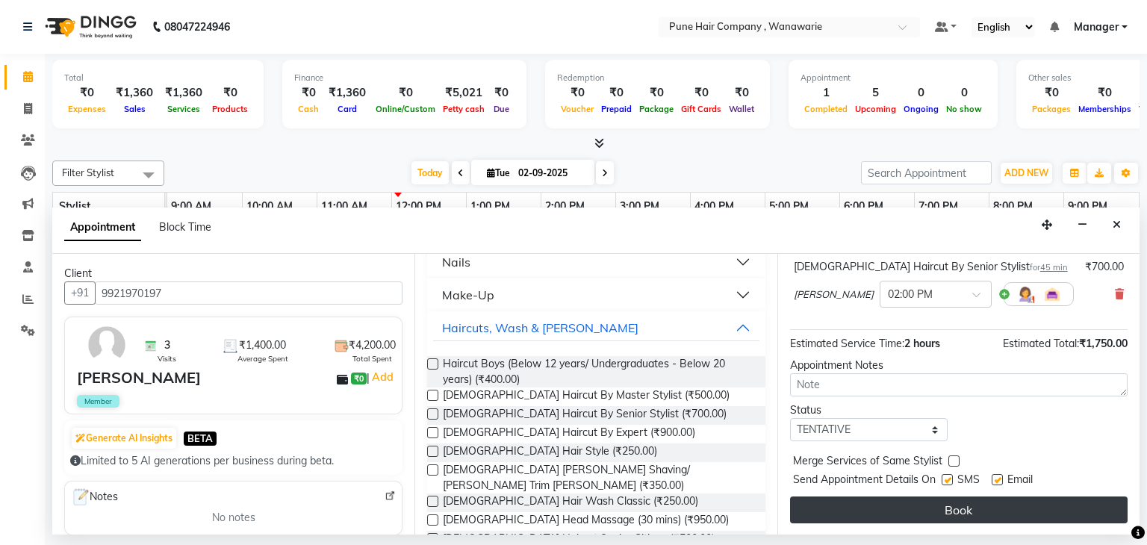
click at [870, 501] on button "Book" at bounding box center [958, 509] width 337 height 27
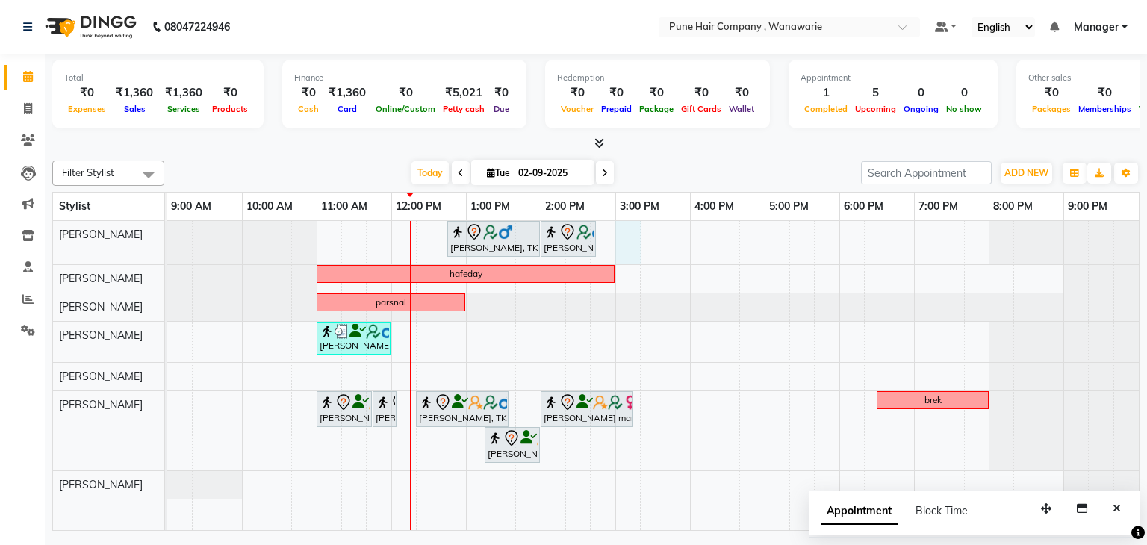
click at [618, 230] on div "Girish Agarwal, TK04, 12:45 PM-02:00 PM, Male Hair Colour - Majirel Global Colo…" at bounding box center [652, 376] width 971 height 310
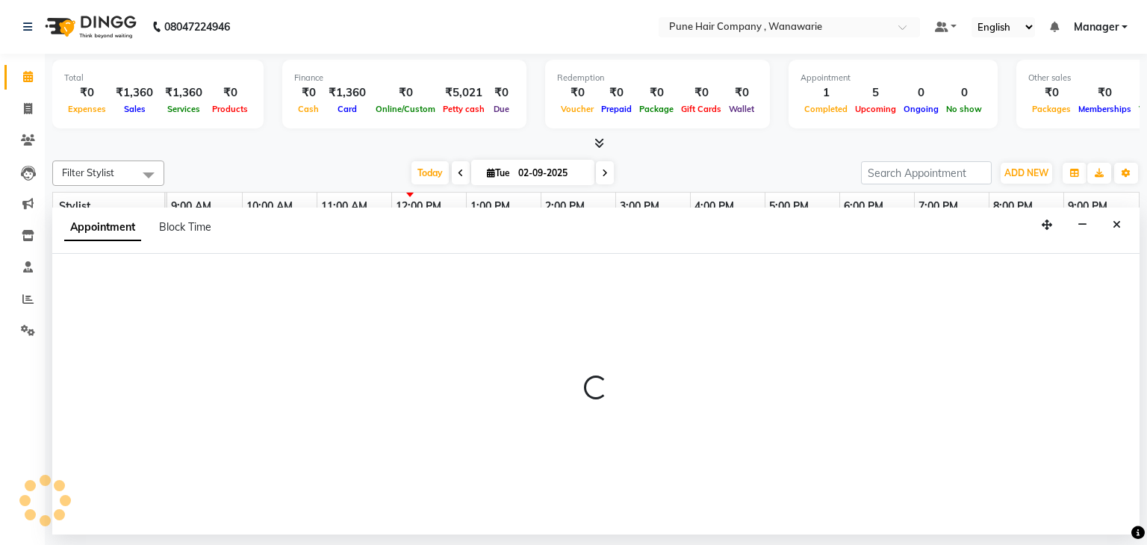
select select "74577"
select select "900"
select select "tentative"
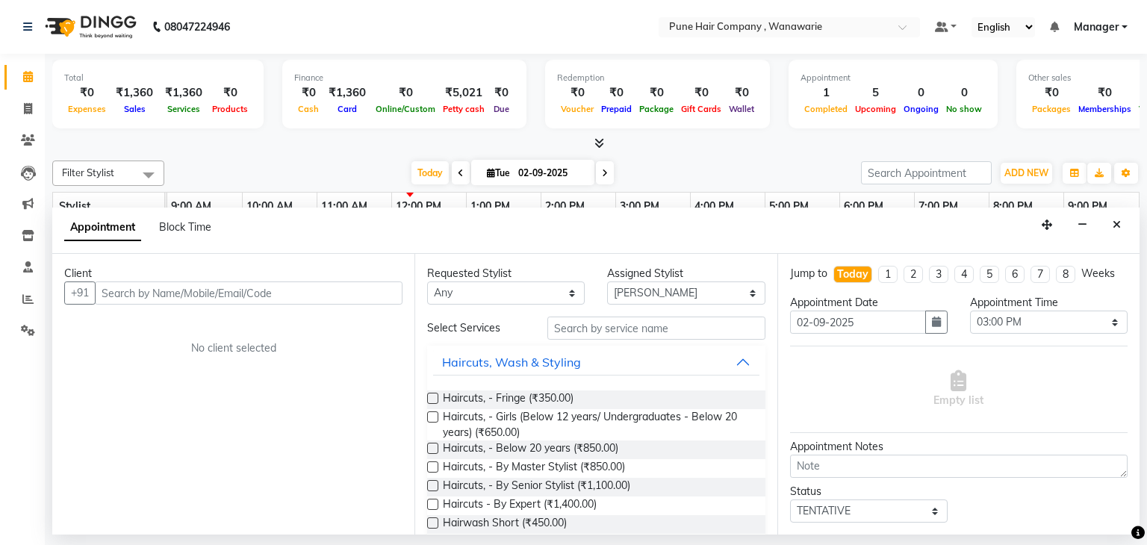
click at [287, 287] on input "text" at bounding box center [249, 292] width 308 height 23
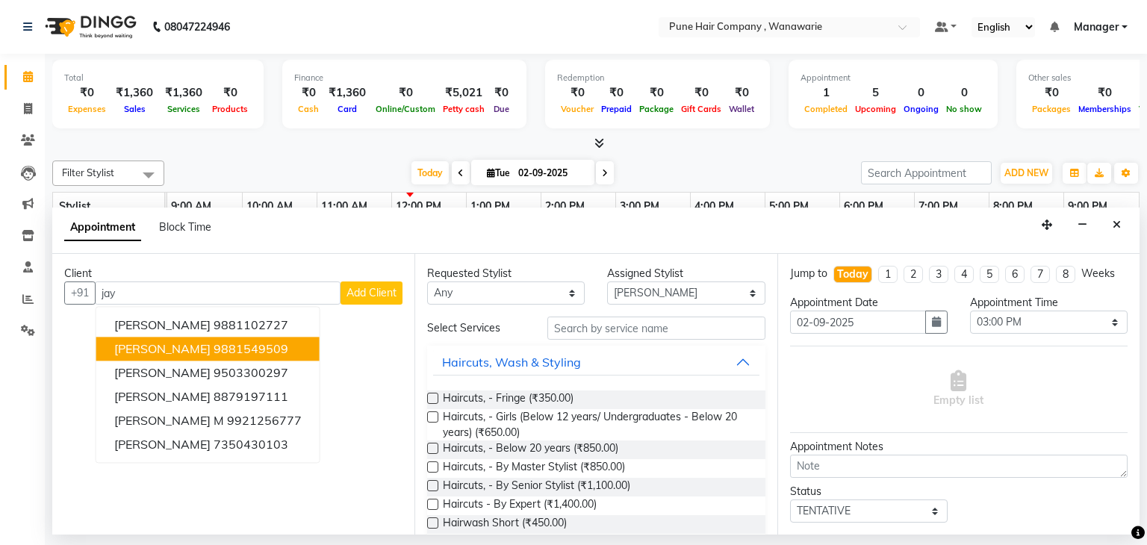
click at [244, 342] on ngb-highlight "9881549509" at bounding box center [250, 349] width 75 height 15
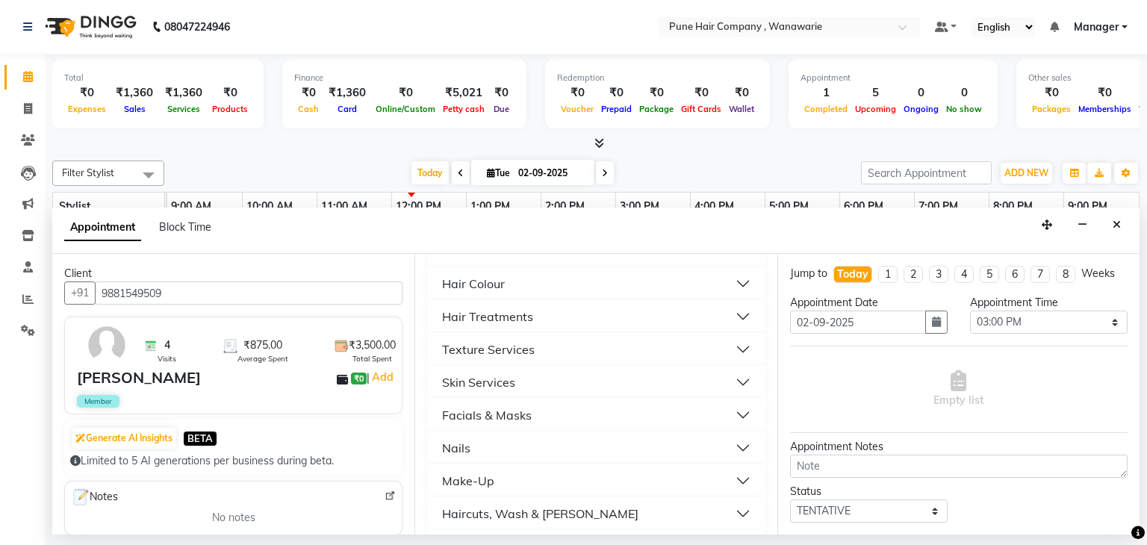
scroll to position [556, 0]
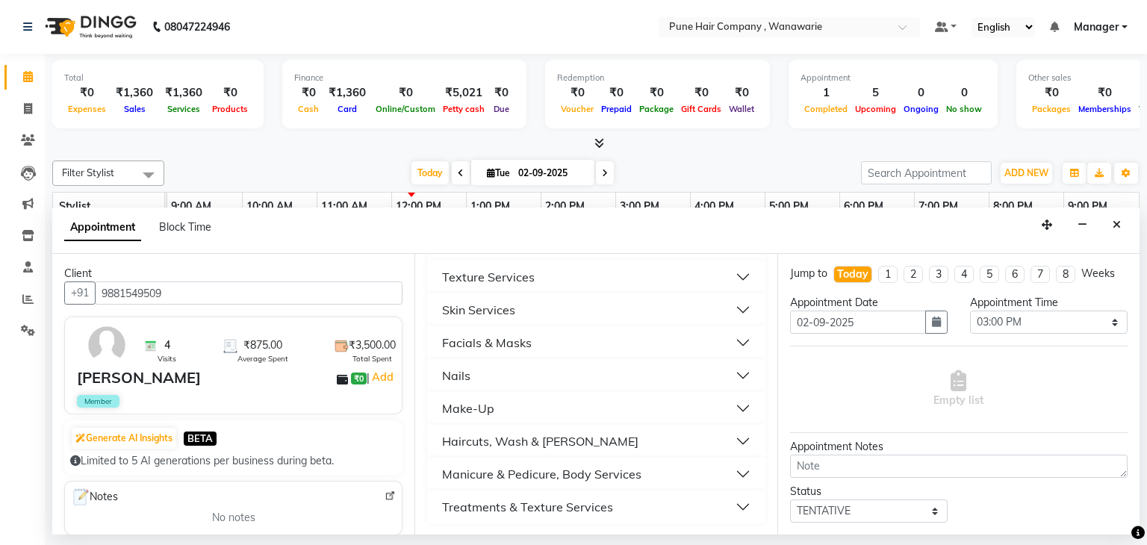
type input "9881549509"
click at [526, 438] on div "Haircuts, Wash & [PERSON_NAME]" at bounding box center [540, 441] width 196 height 18
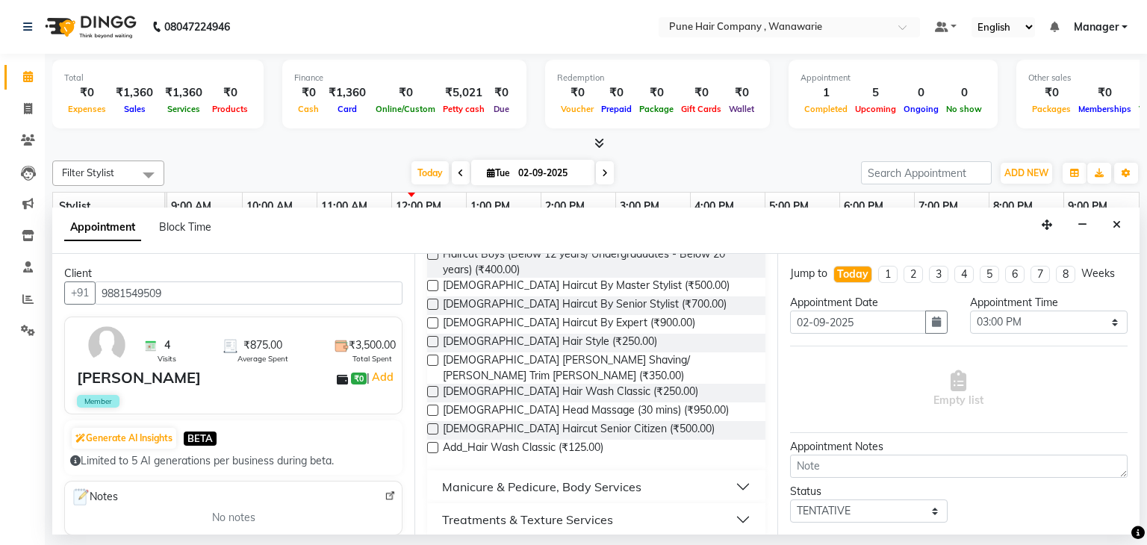
scroll to position [779, 0]
click at [566, 308] on span "[DEMOGRAPHIC_DATA] Haircut By Senior Stylist (₹700.00)" at bounding box center [585, 305] width 284 height 19
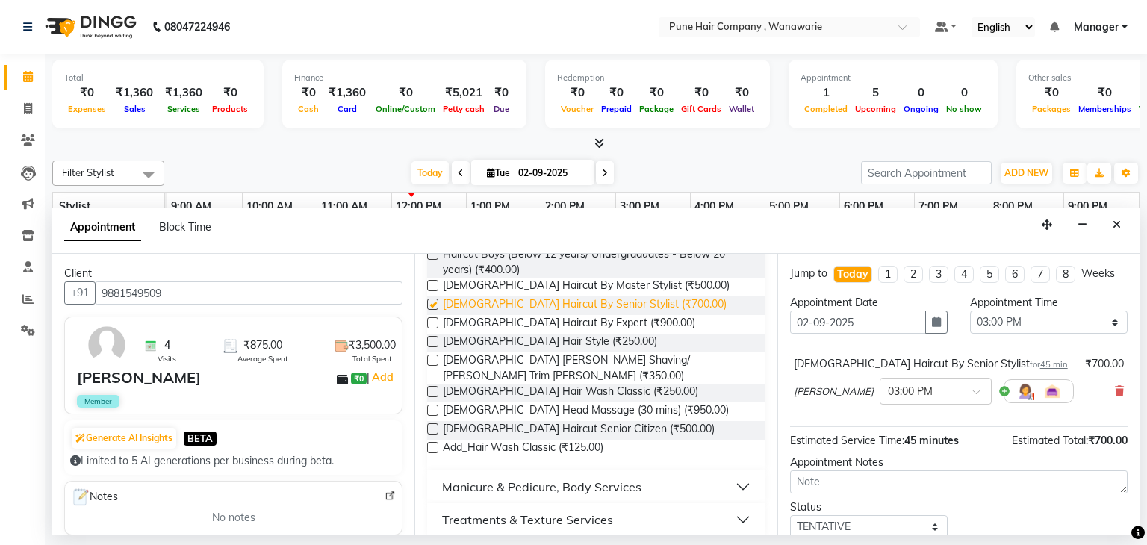
checkbox input "false"
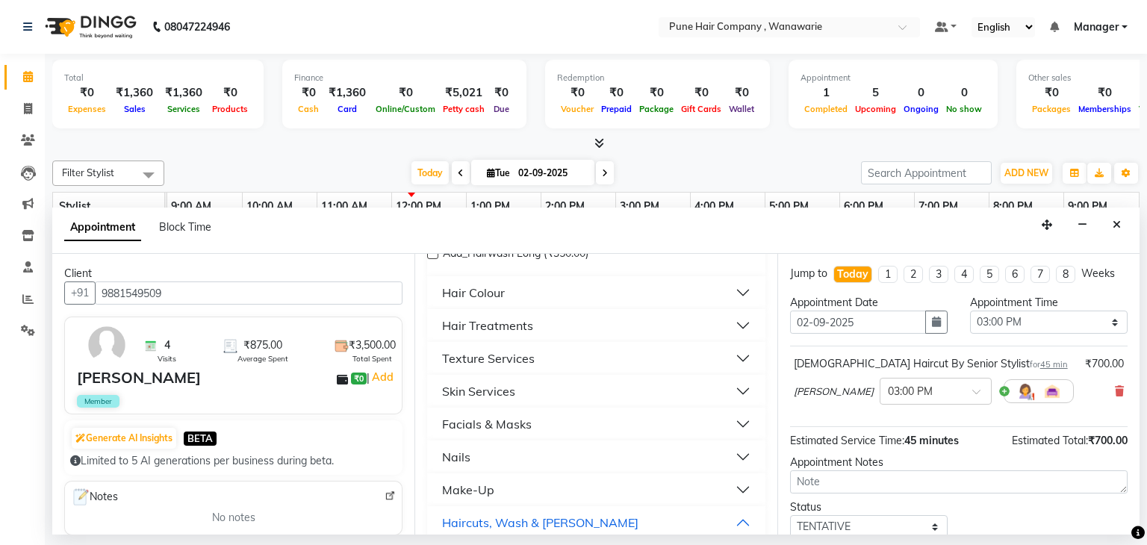
scroll to position [471, 0]
click at [505, 293] on button "Hair Colour" at bounding box center [595, 296] width 325 height 27
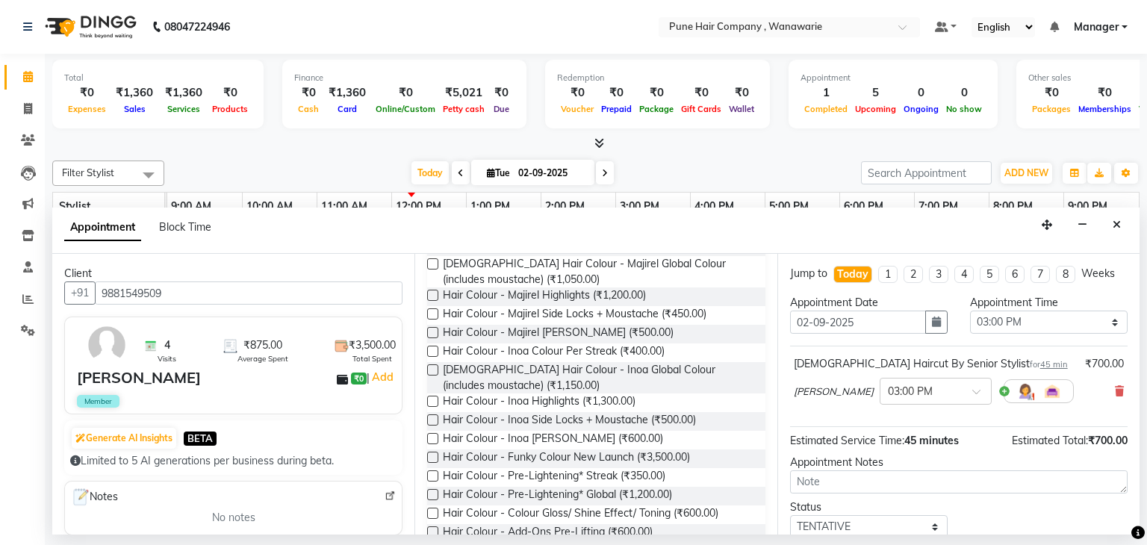
scroll to position [1191, 0]
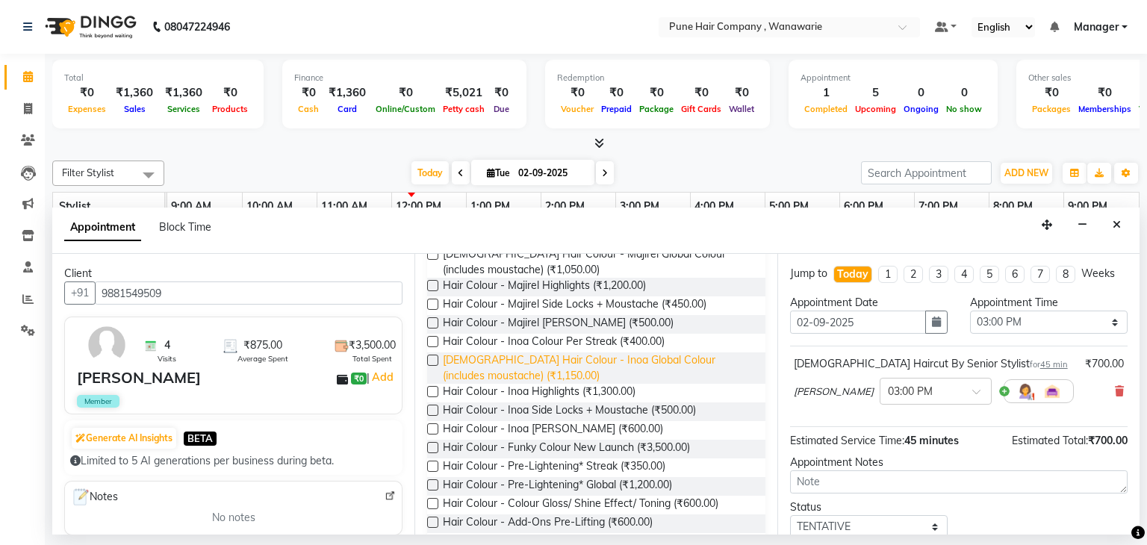
click at [602, 352] on span "[DEMOGRAPHIC_DATA] Hair Colour - Inoa Global Colour (includes moustache) (₹1,15…" at bounding box center [598, 367] width 310 height 31
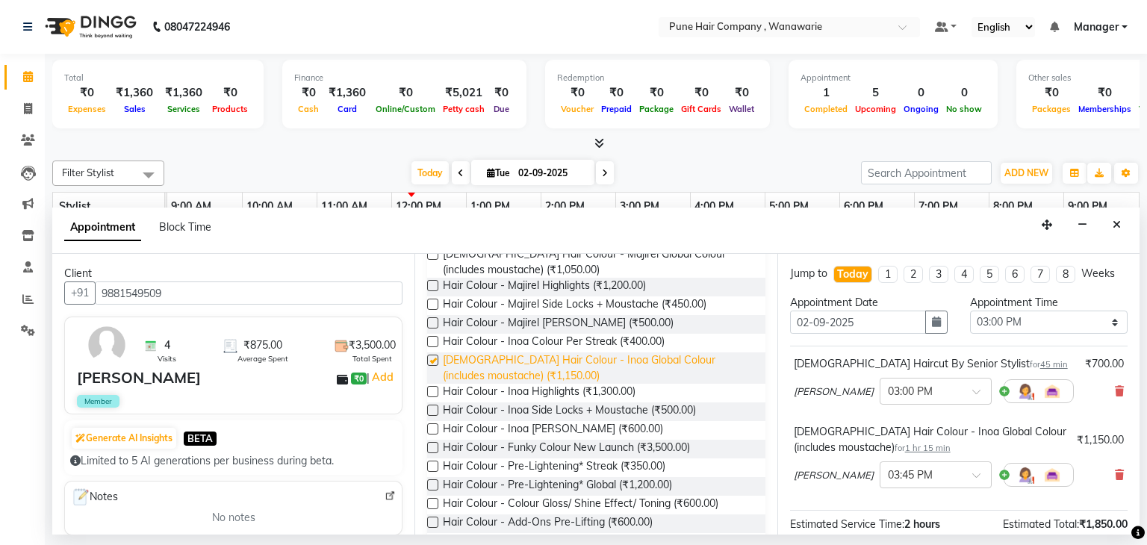
checkbox input "false"
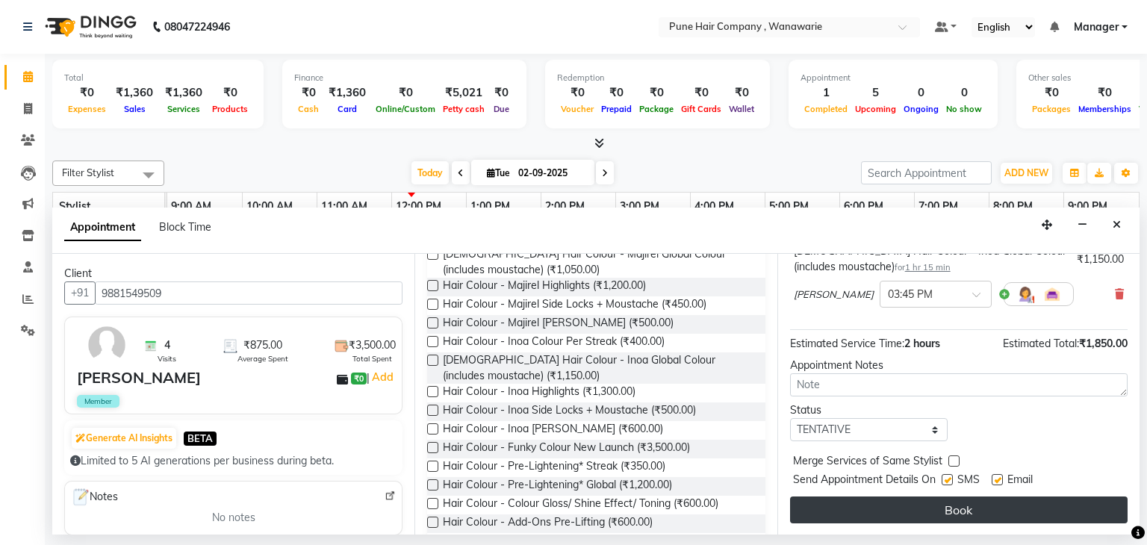
click at [949, 508] on button "Book" at bounding box center [958, 509] width 337 height 27
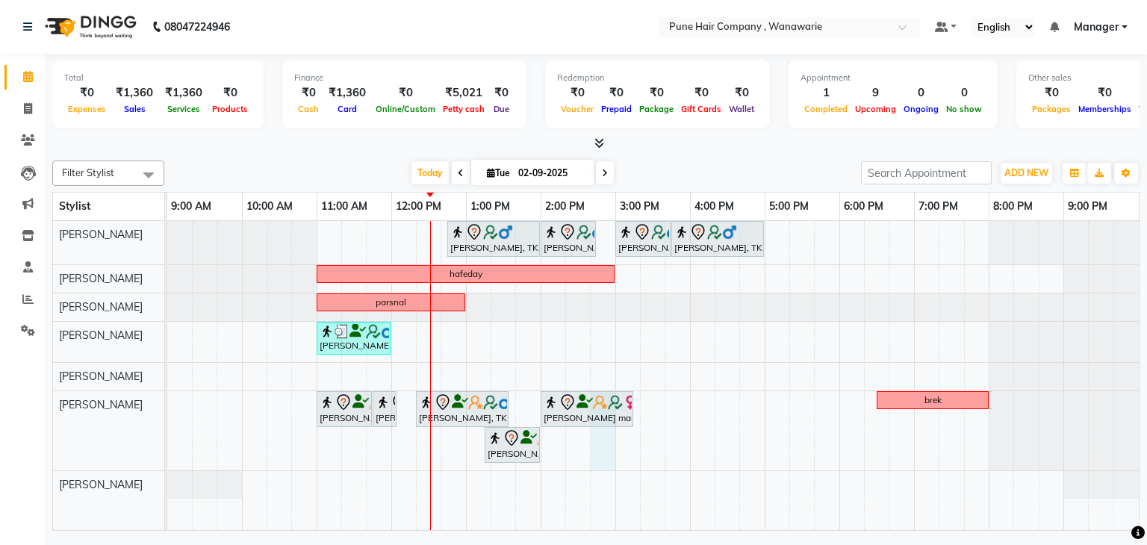
click at [590, 441] on div "[PERSON_NAME], TK04, 12:45 PM-02:00 PM, [DEMOGRAPHIC_DATA] Hair Colour - Majire…" at bounding box center [652, 376] width 971 height 310
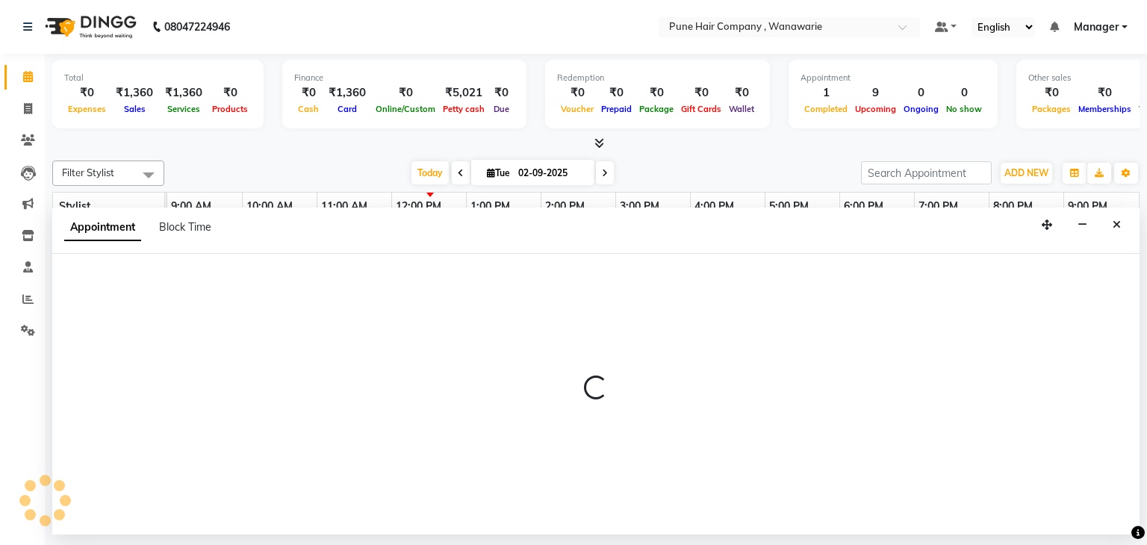
select select "74603"
select select "885"
select select "tentative"
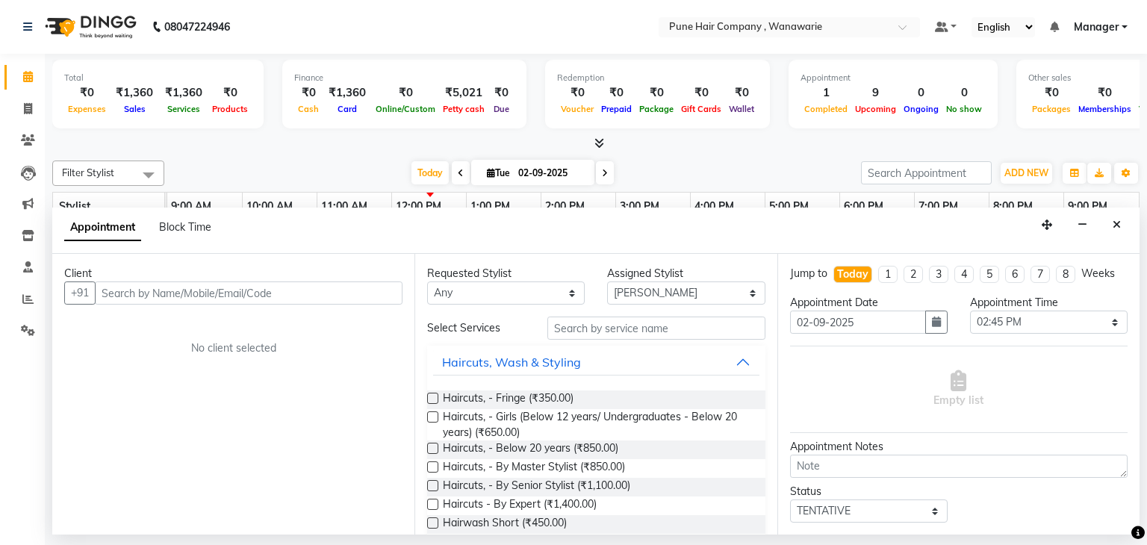
click at [344, 287] on input "text" at bounding box center [249, 292] width 308 height 23
type input "a"
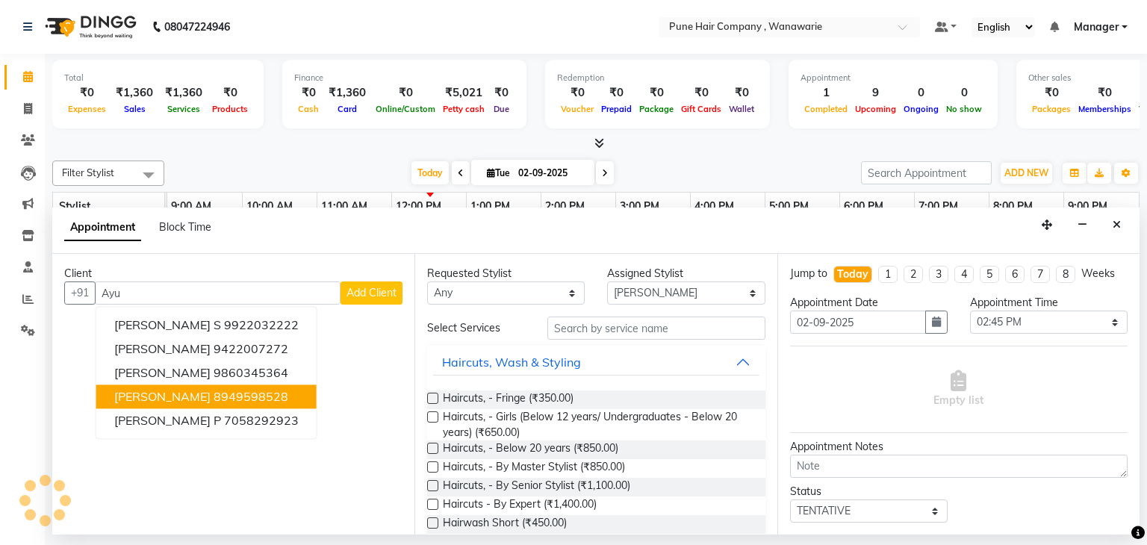
click at [216, 393] on ngb-highlight "8949598528" at bounding box center [250, 397] width 75 height 15
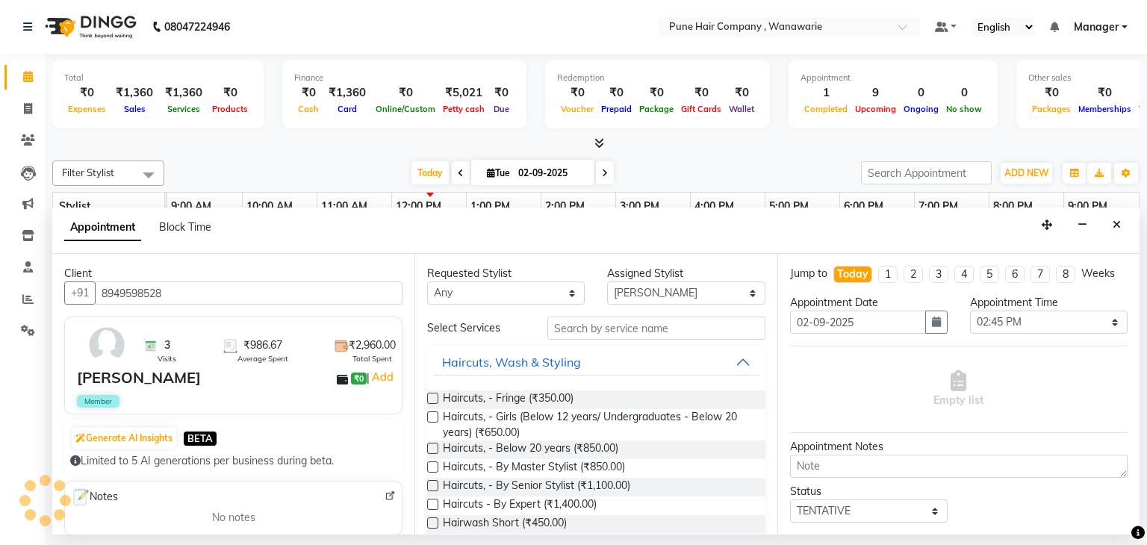
type input "8949598528"
click at [494, 288] on select "Any [PERSON_NAME] [PERSON_NAME] [PERSON_NAME] [PERSON_NAME] [PERSON_NAME] [PERS…" at bounding box center [505, 292] width 157 height 23
select select "74603"
click at [427, 281] on select "Any [PERSON_NAME] [PERSON_NAME] [PERSON_NAME] [PERSON_NAME] [PERSON_NAME] [PERS…" at bounding box center [505, 292] width 157 height 23
click at [546, 355] on div "Haircuts, Wash & Styling" at bounding box center [511, 362] width 139 height 18
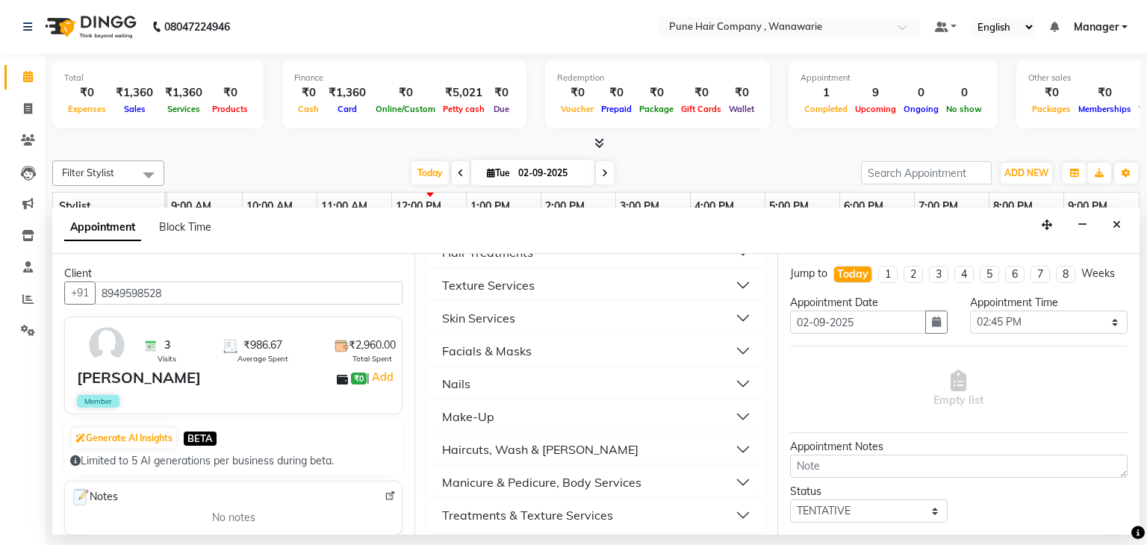
scroll to position [184, 0]
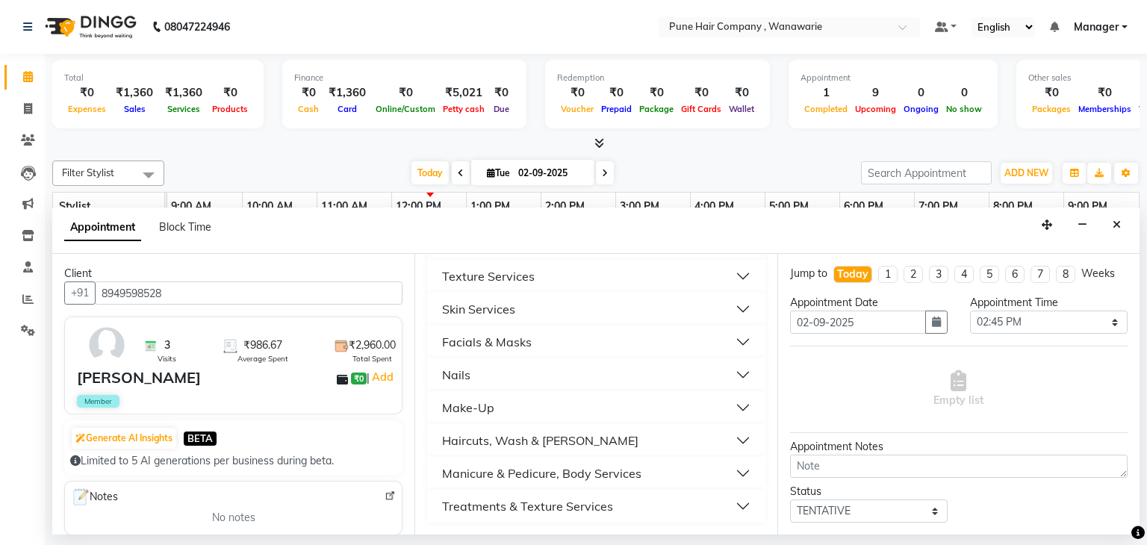
click at [568, 272] on button "Texture Services" at bounding box center [595, 276] width 325 height 27
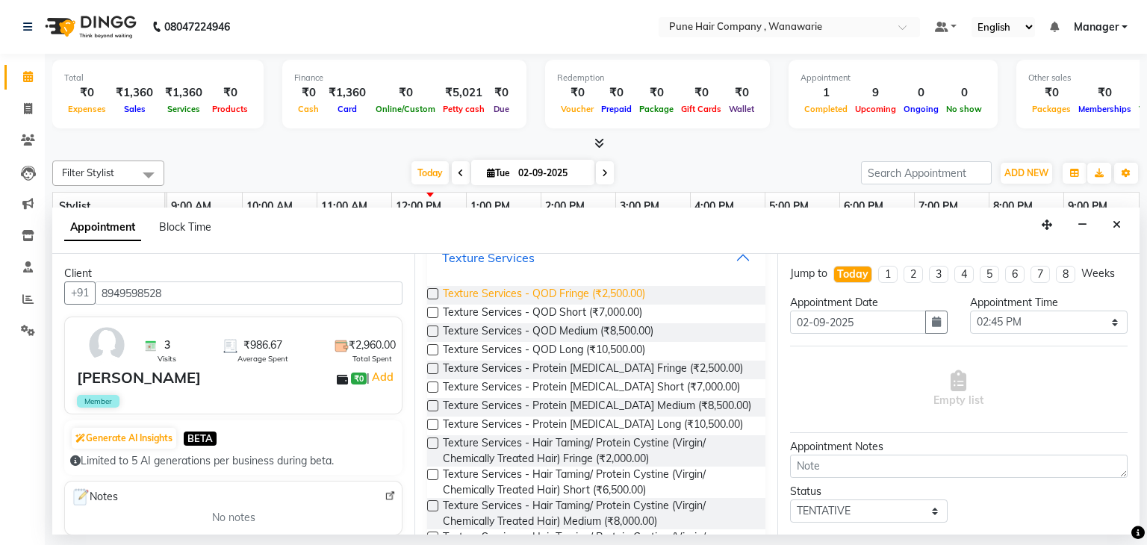
scroll to position [216, 0]
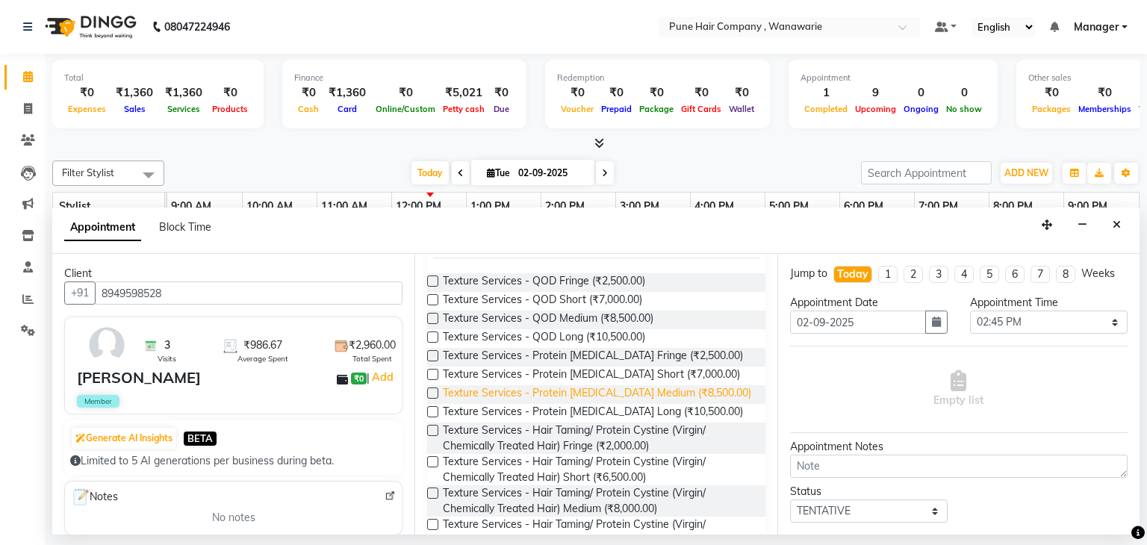
click at [573, 386] on span "Texture Services - Protein [MEDICAL_DATA] Medium (₹8,500.00)" at bounding box center [597, 394] width 308 height 19
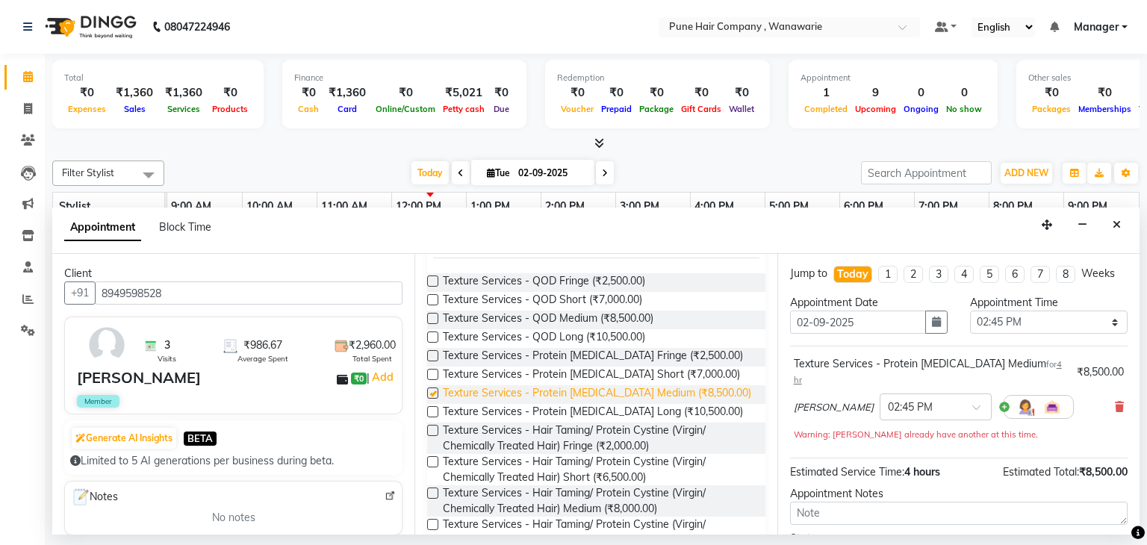
checkbox input "false"
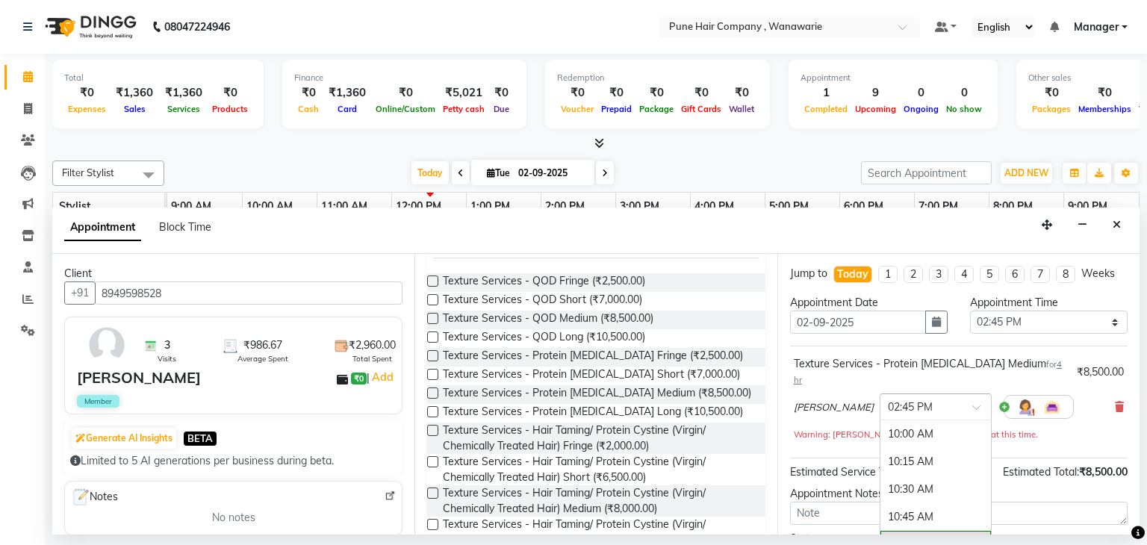
scroll to position [543, 0]
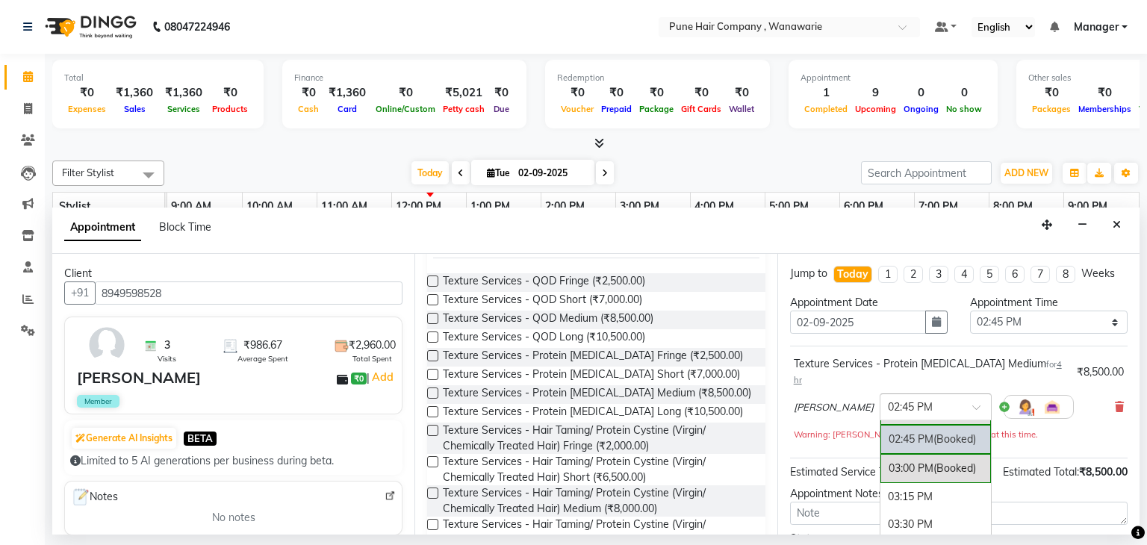
click at [933, 398] on input "text" at bounding box center [921, 406] width 66 height 16
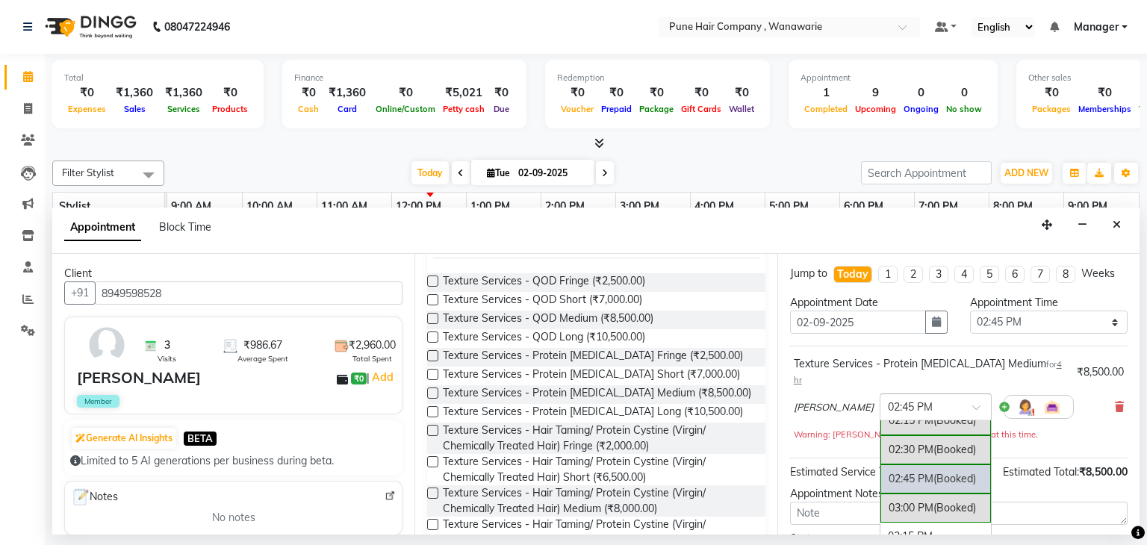
scroll to position [502, 0]
click at [899, 436] on div "02:30 PM (Booked)" at bounding box center [935, 450] width 110 height 29
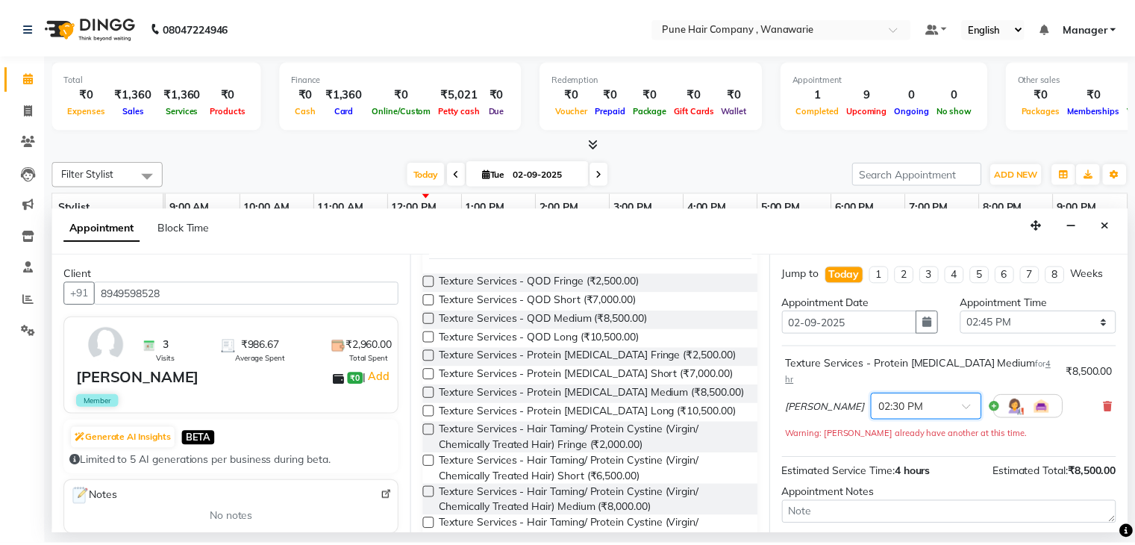
scroll to position [113, 0]
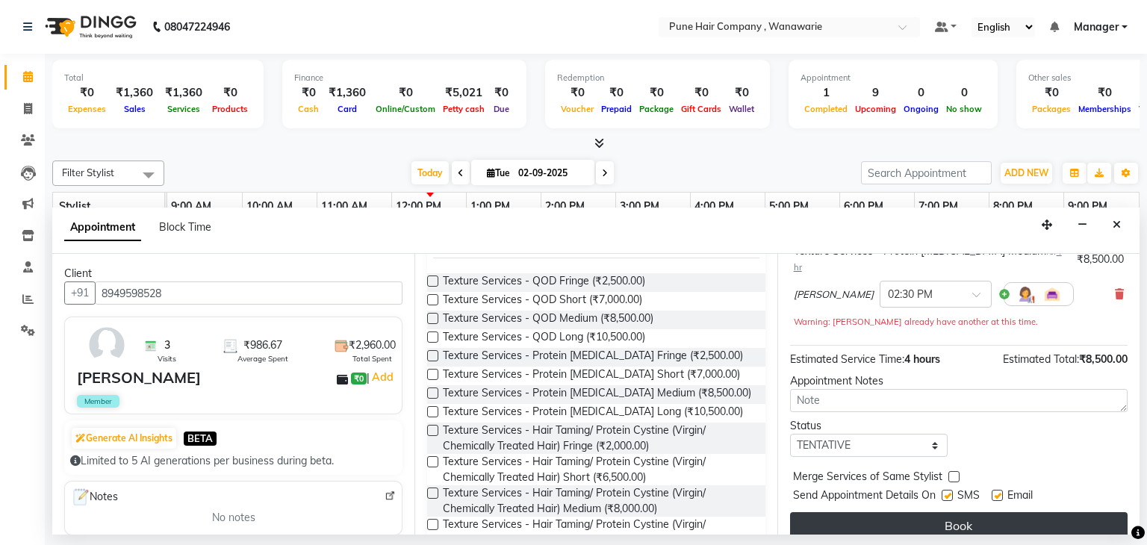
click at [936, 512] on button "Book" at bounding box center [958, 525] width 337 height 27
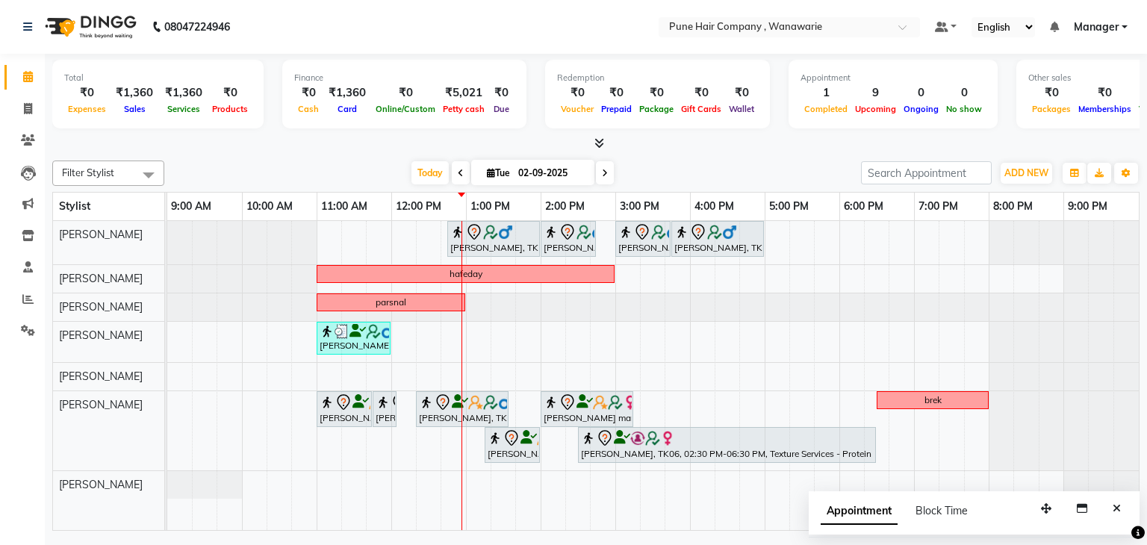
click at [602, 171] on icon at bounding box center [605, 173] width 6 height 9
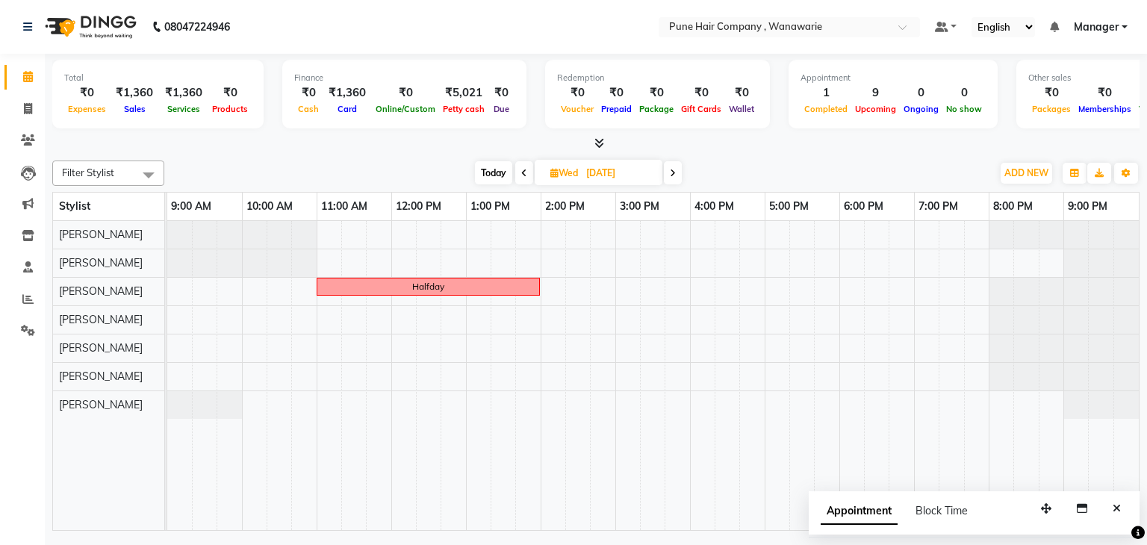
click at [525, 169] on icon at bounding box center [524, 173] width 6 height 9
type input "02-09-2025"
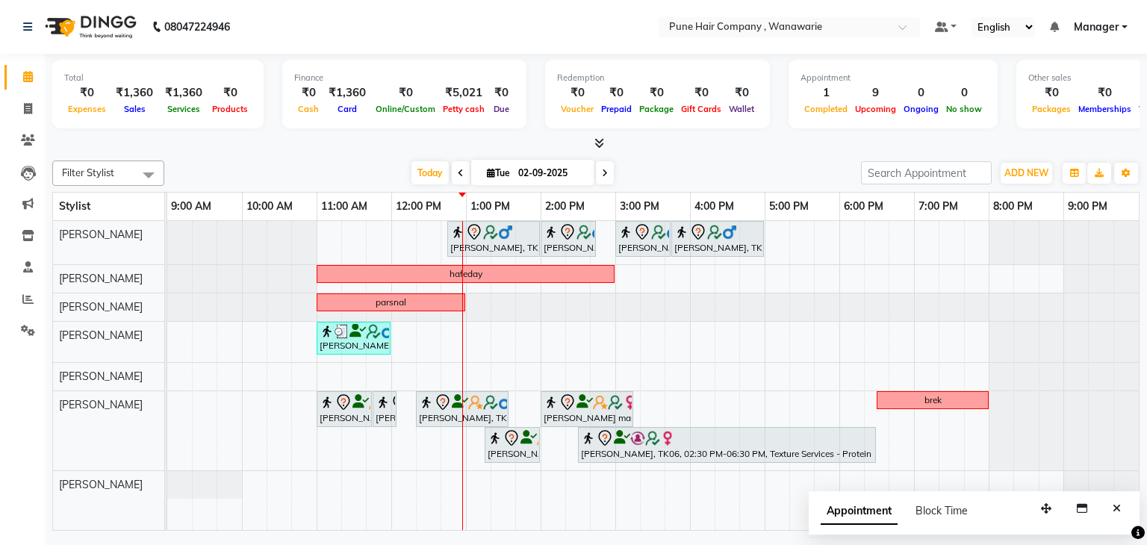
click at [599, 142] on icon at bounding box center [599, 142] width 10 height 11
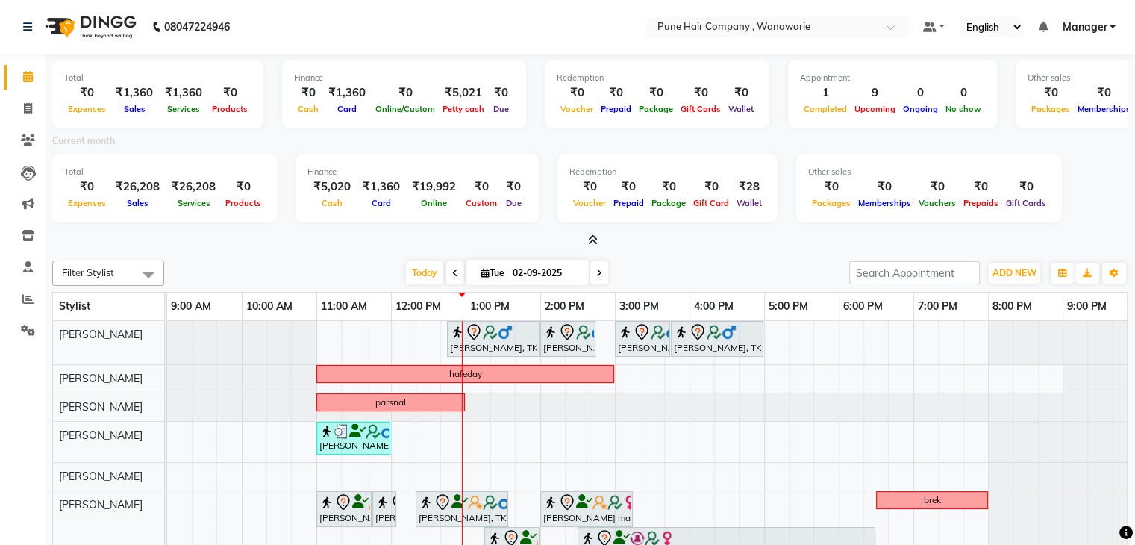
click at [592, 243] on icon at bounding box center [593, 239] width 10 height 11
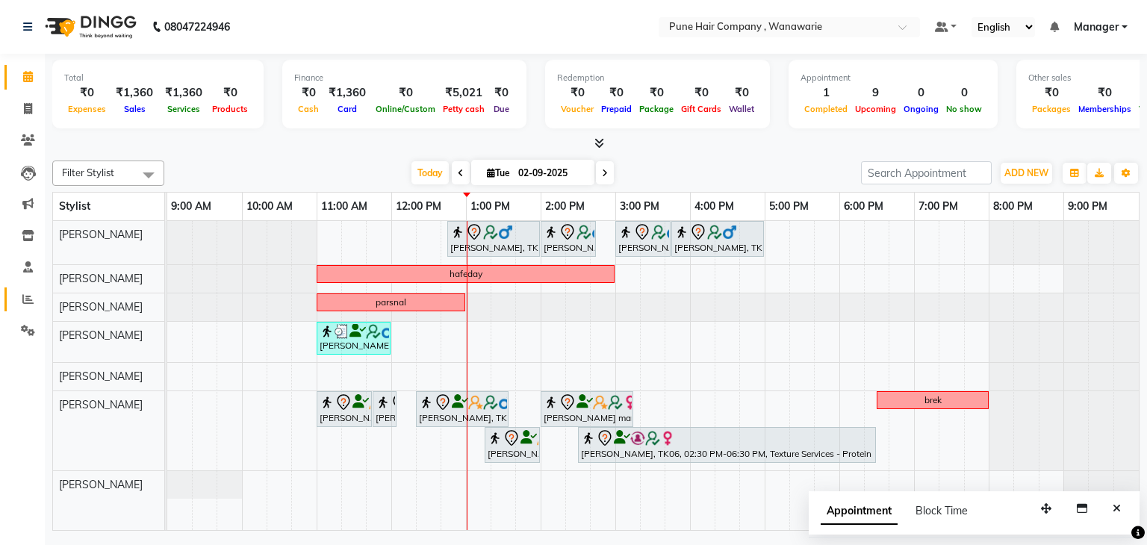
click at [24, 287] on link "Reports" at bounding box center [22, 299] width 36 height 25
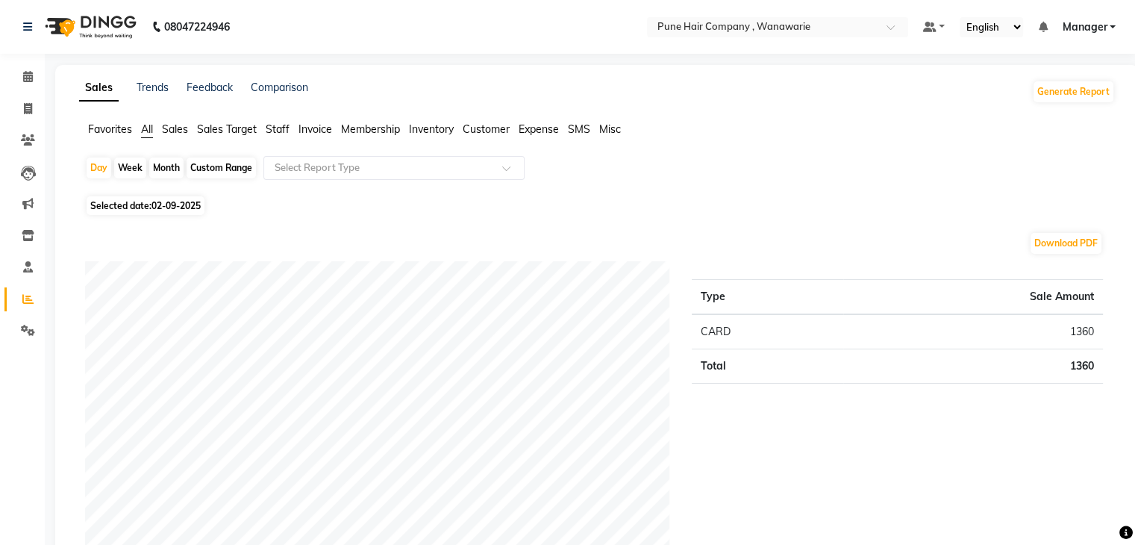
click at [161, 163] on div "Month" at bounding box center [166, 167] width 34 height 21
select select "9"
select select "2025"
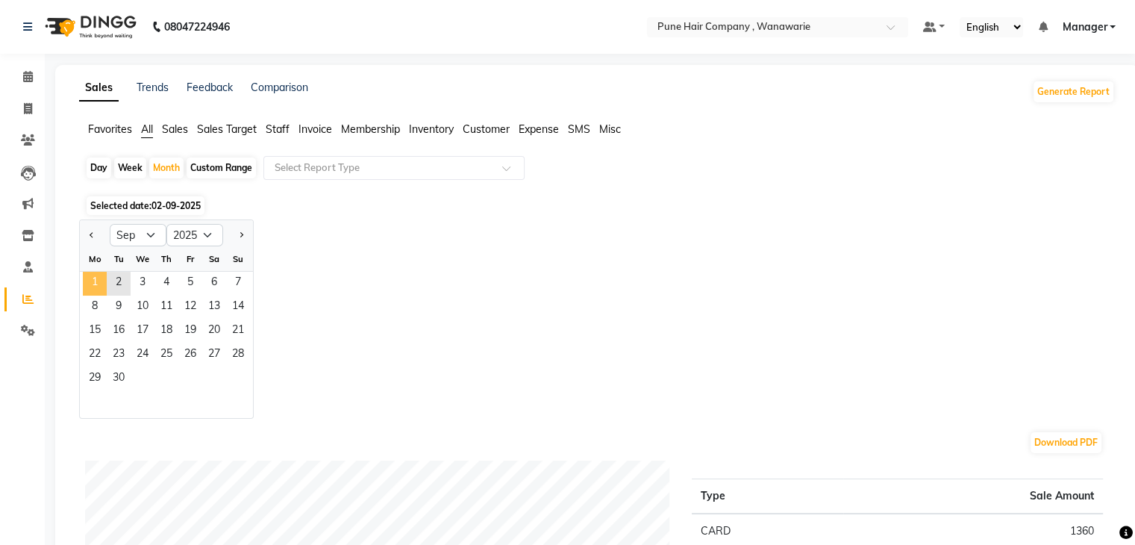
click at [105, 286] on span "1" at bounding box center [95, 284] width 24 height 24
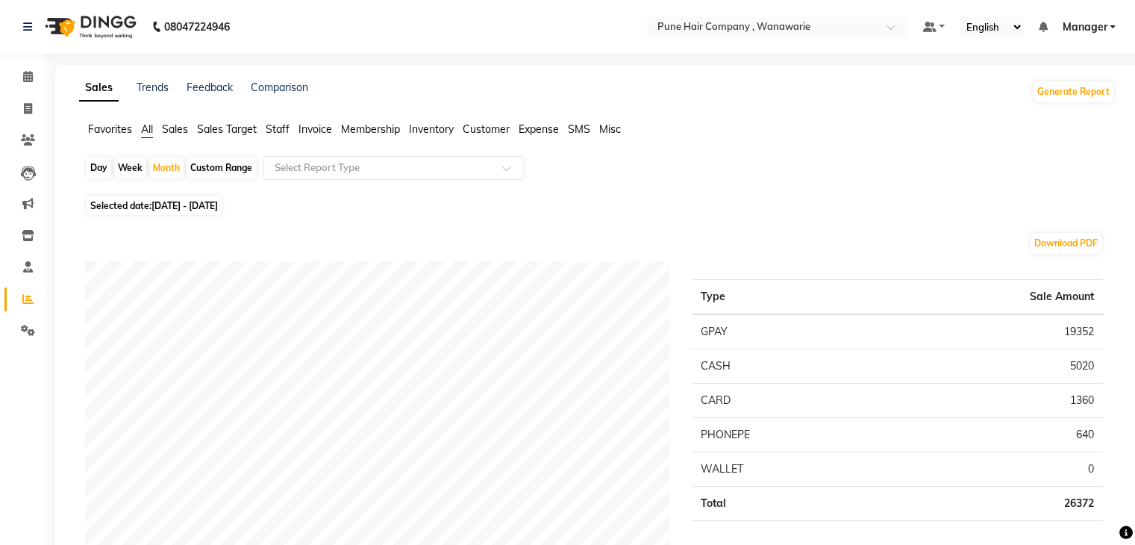
click at [270, 125] on span "Staff" at bounding box center [278, 128] width 24 height 13
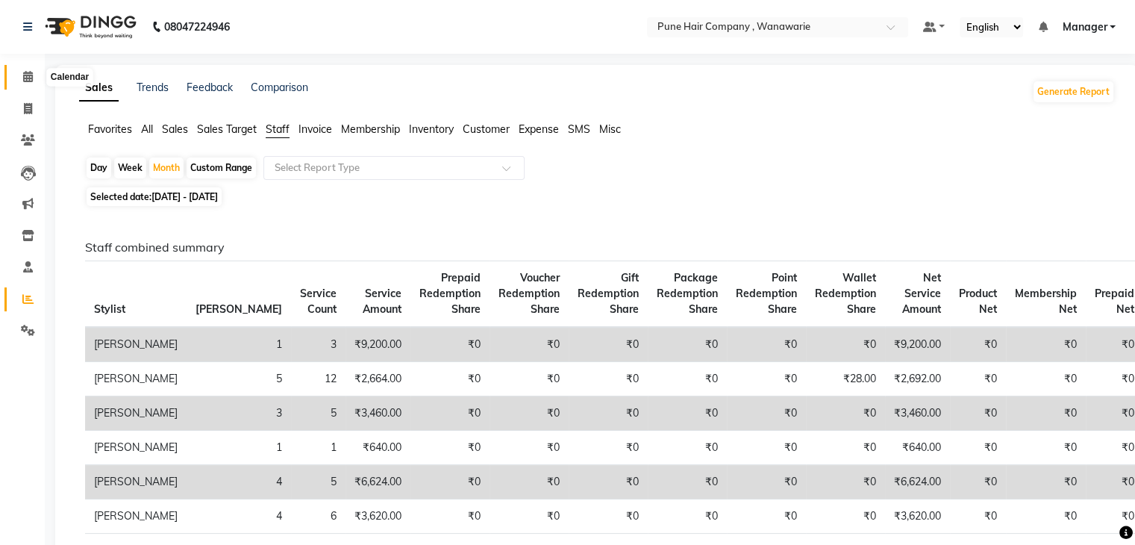
click at [30, 82] on icon at bounding box center [28, 76] width 10 height 11
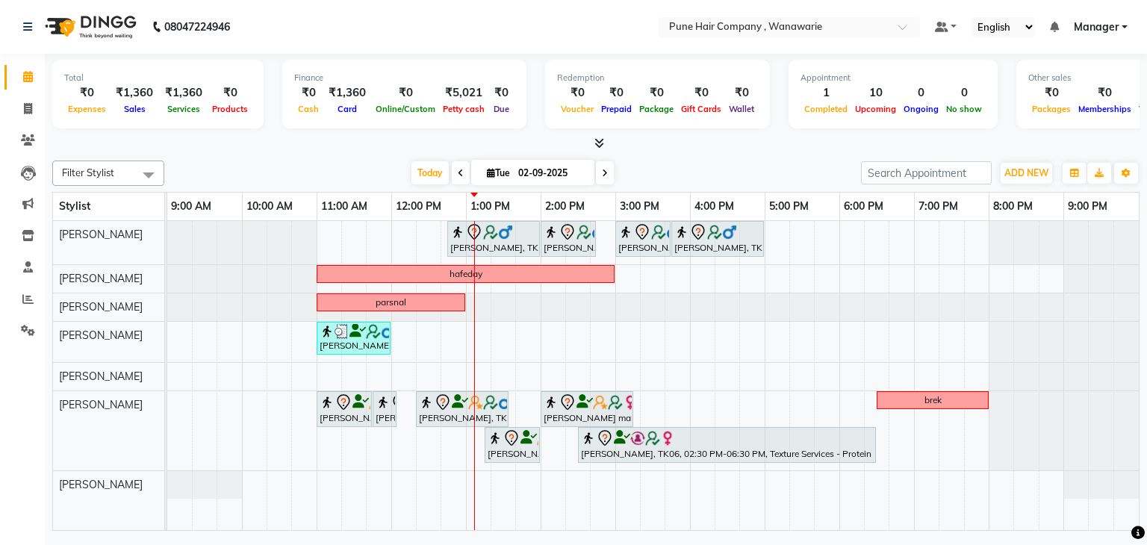
click at [597, 174] on span at bounding box center [605, 172] width 18 height 23
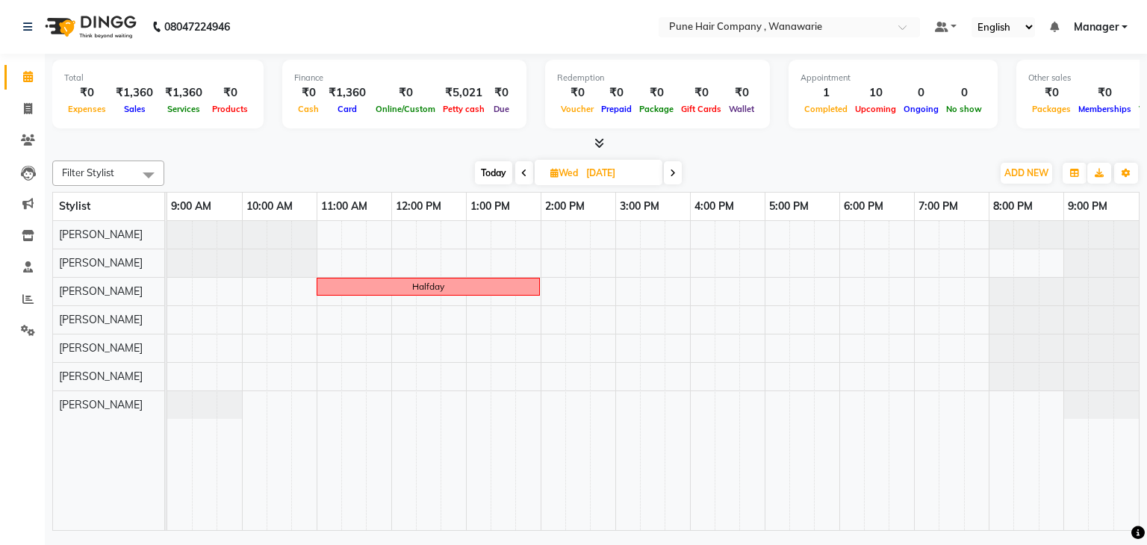
click at [676, 171] on span at bounding box center [673, 172] width 18 height 23
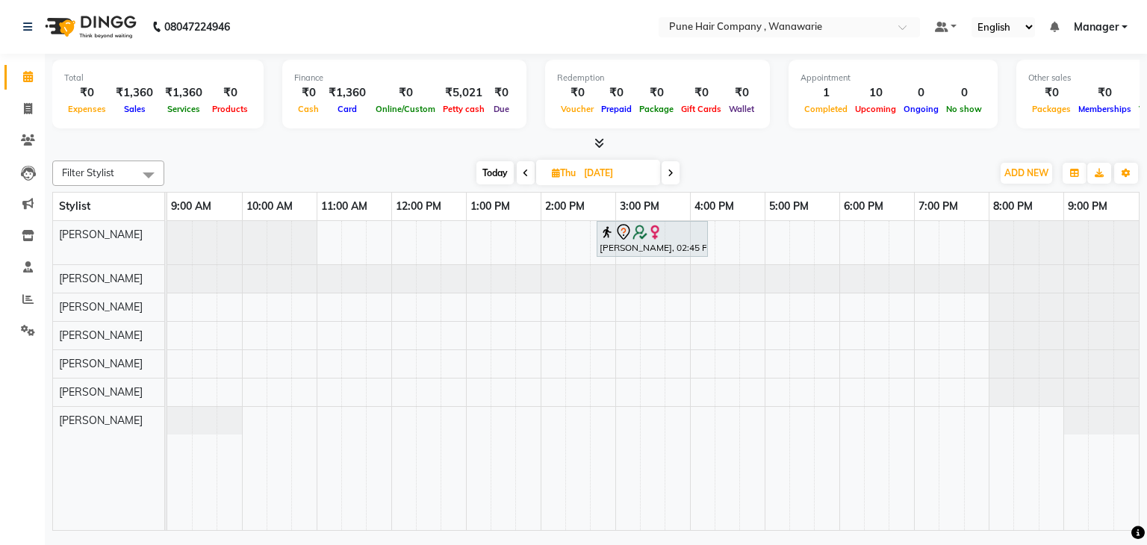
click at [490, 163] on span "Today" at bounding box center [494, 172] width 37 height 23
type input "02-09-2025"
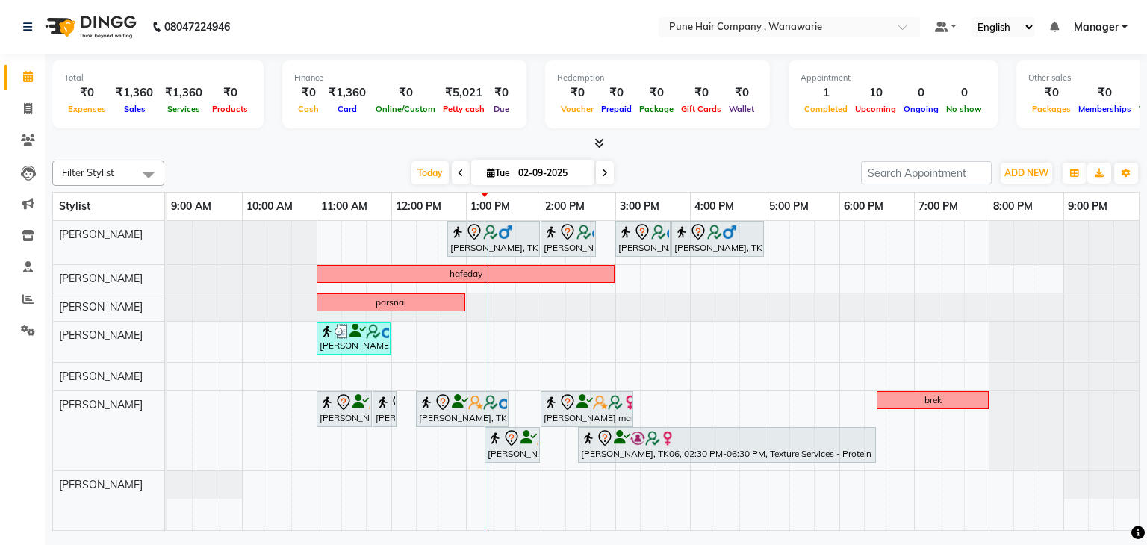
click at [487, 172] on icon at bounding box center [491, 173] width 8 height 10
select select "9"
select select "2025"
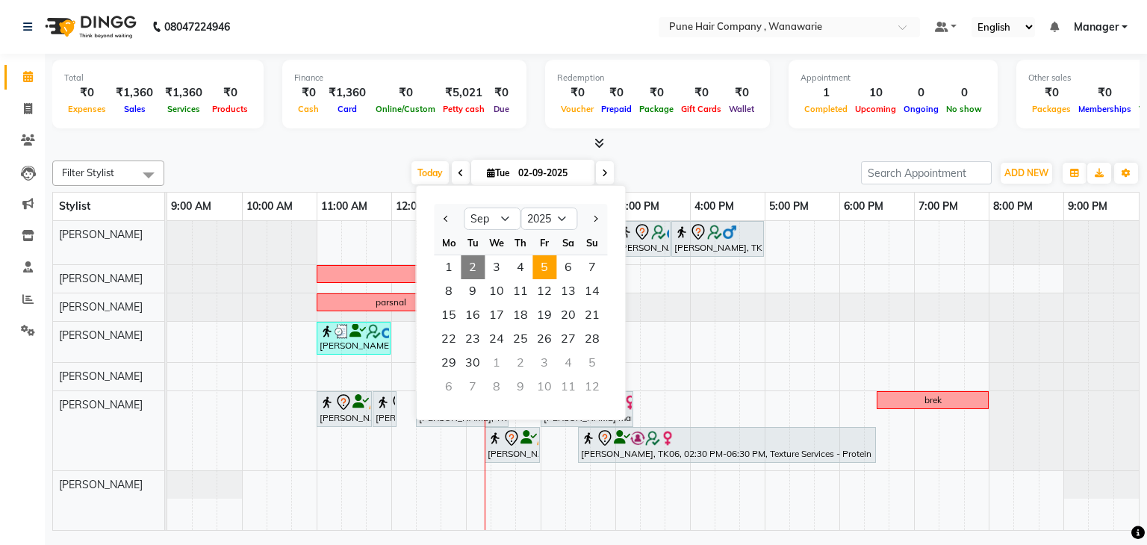
click at [538, 263] on span "5" at bounding box center [544, 267] width 24 height 24
type input "[DATE]"
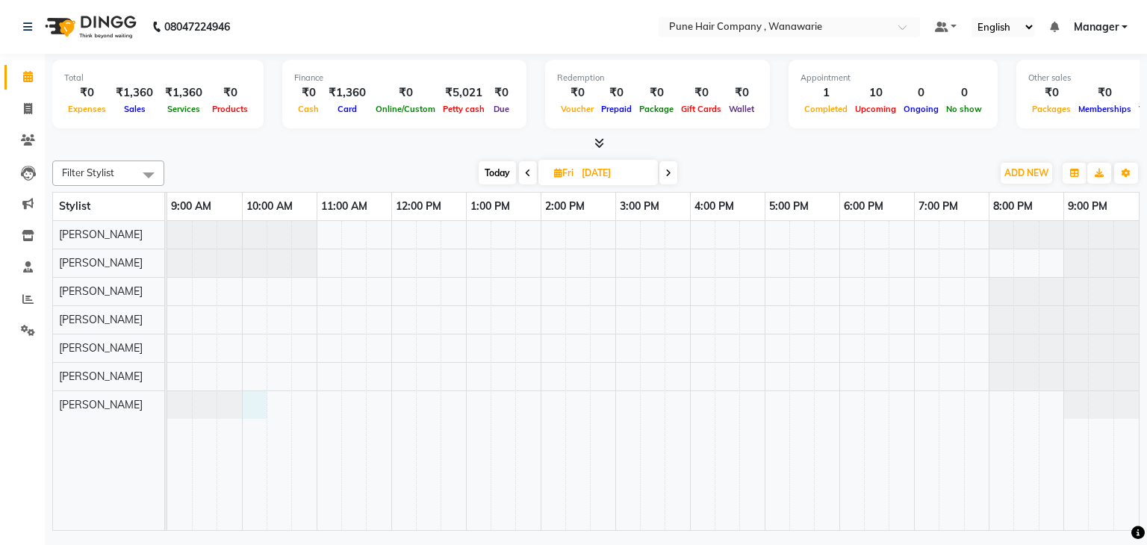
click at [242, 399] on div at bounding box center [652, 376] width 971 height 310
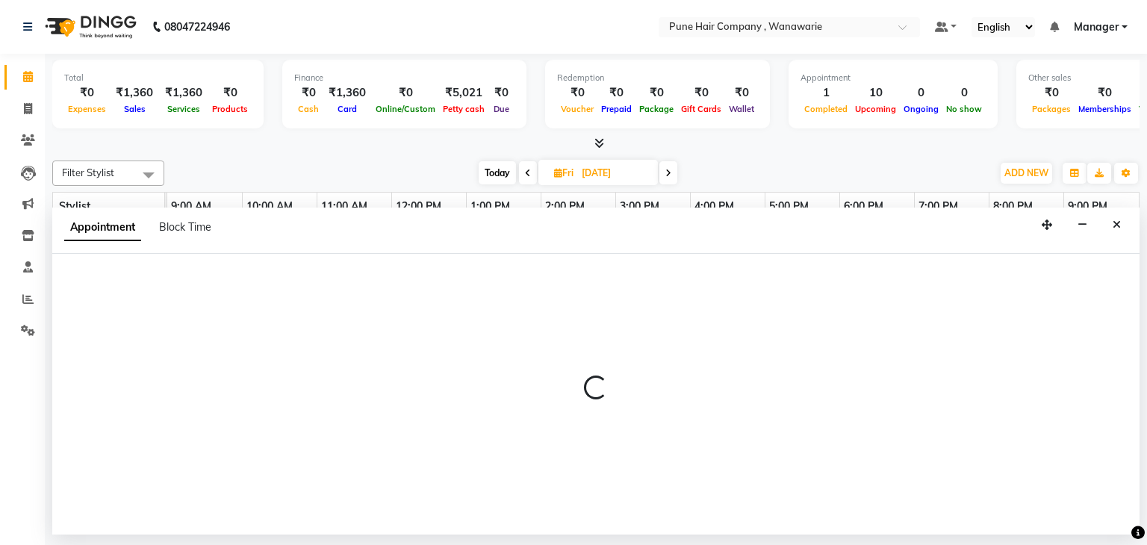
select select "79314"
select select "600"
select select "tentative"
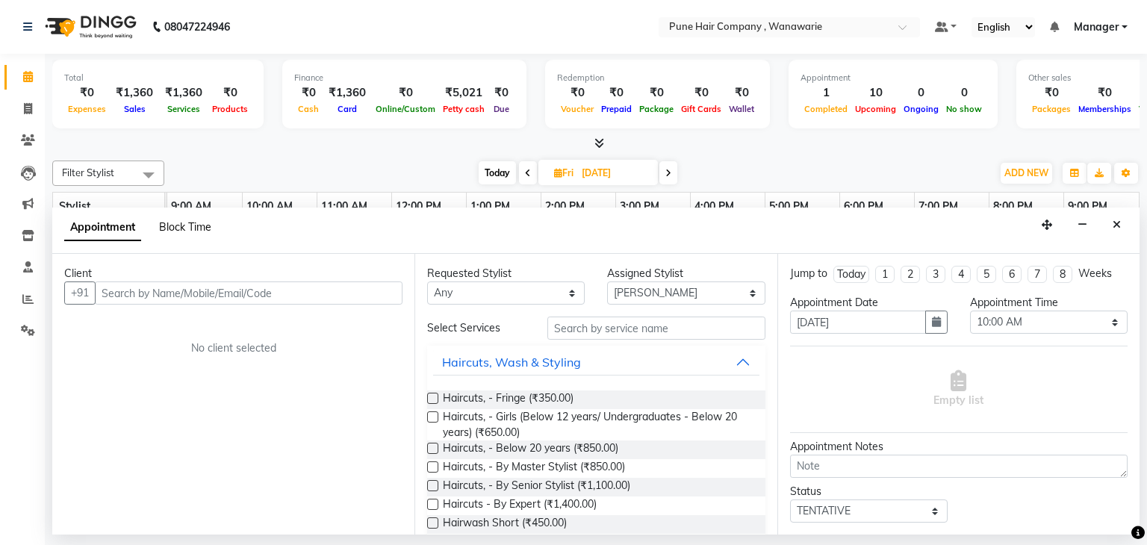
click at [196, 228] on span "Block Time" at bounding box center [185, 226] width 52 height 13
select select "79314"
select select "600"
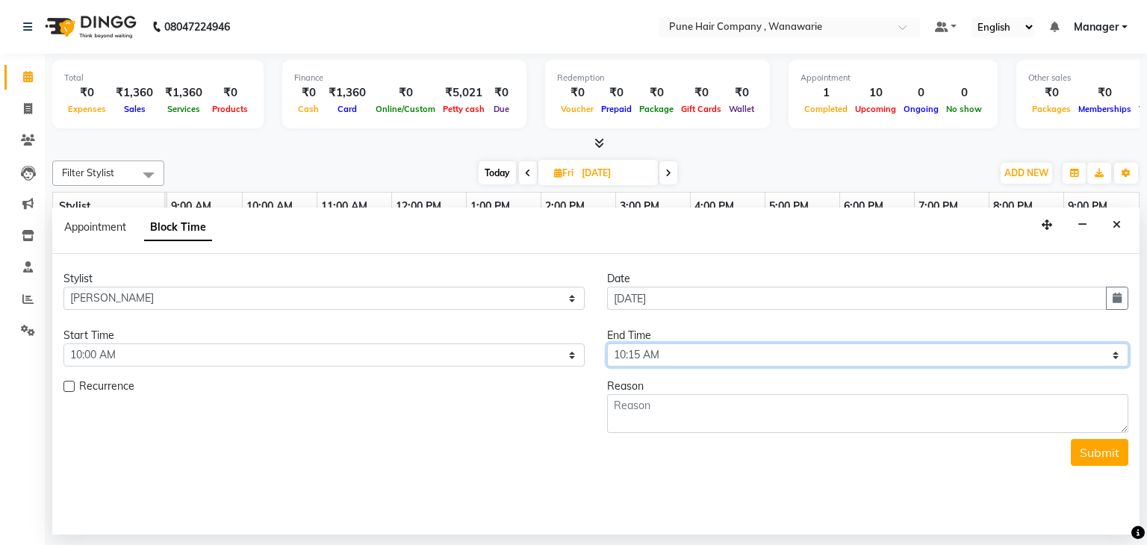
click at [1082, 347] on select "Select 10:00 AM 10:15 AM 10:30 AM 10:45 AM 11:00 AM 11:15 AM 11:30 AM 11:45 AM …" at bounding box center [867, 354] width 521 height 23
select select "1200"
click at [607, 343] on select "Select 10:00 AM 10:15 AM 10:30 AM 10:45 AM 11:00 AM 11:15 AM 11:30 AM 11:45 AM …" at bounding box center [867, 354] width 521 height 23
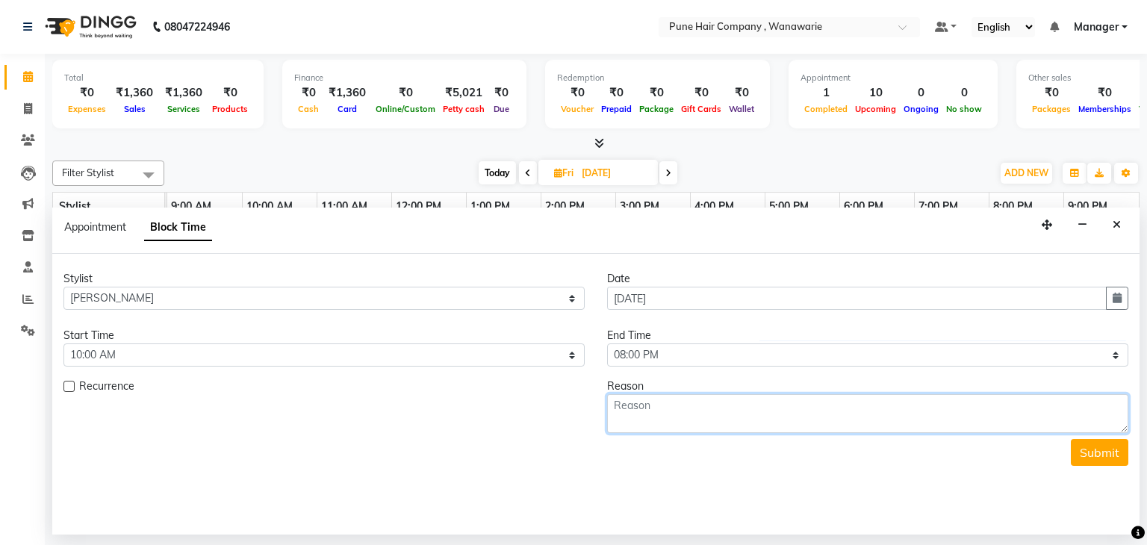
click at [835, 421] on textarea at bounding box center [867, 413] width 521 height 39
type textarea "weekoff"
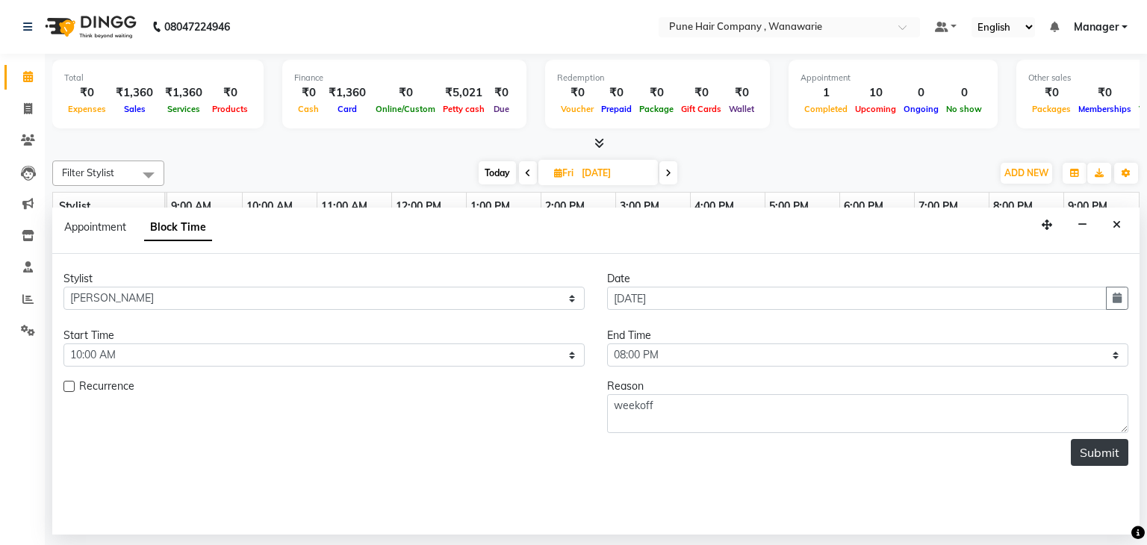
click at [1082, 444] on button "Submit" at bounding box center [1098, 452] width 57 height 27
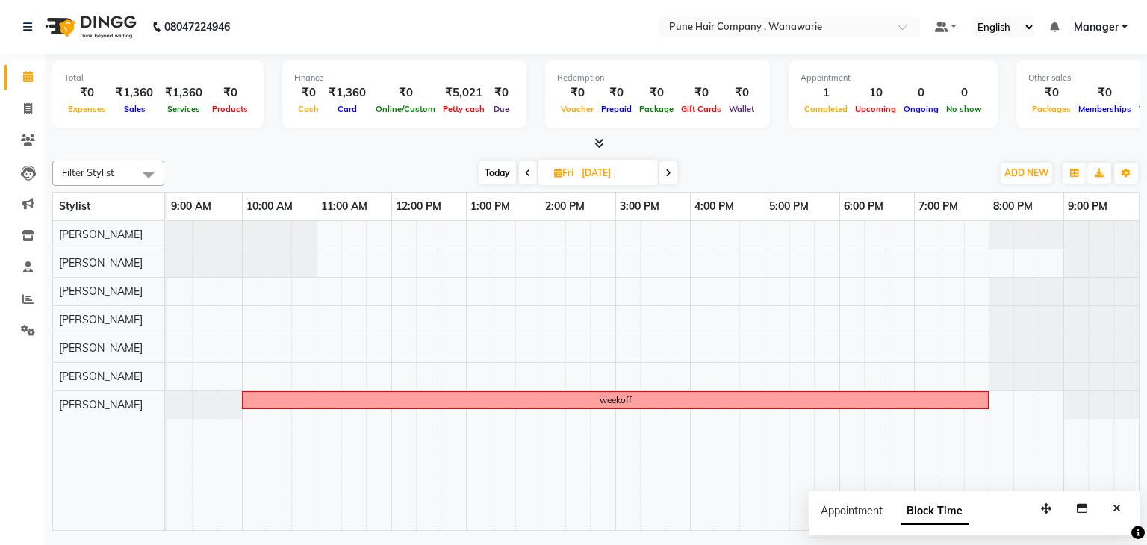
click at [484, 170] on span "Today" at bounding box center [496, 172] width 37 height 23
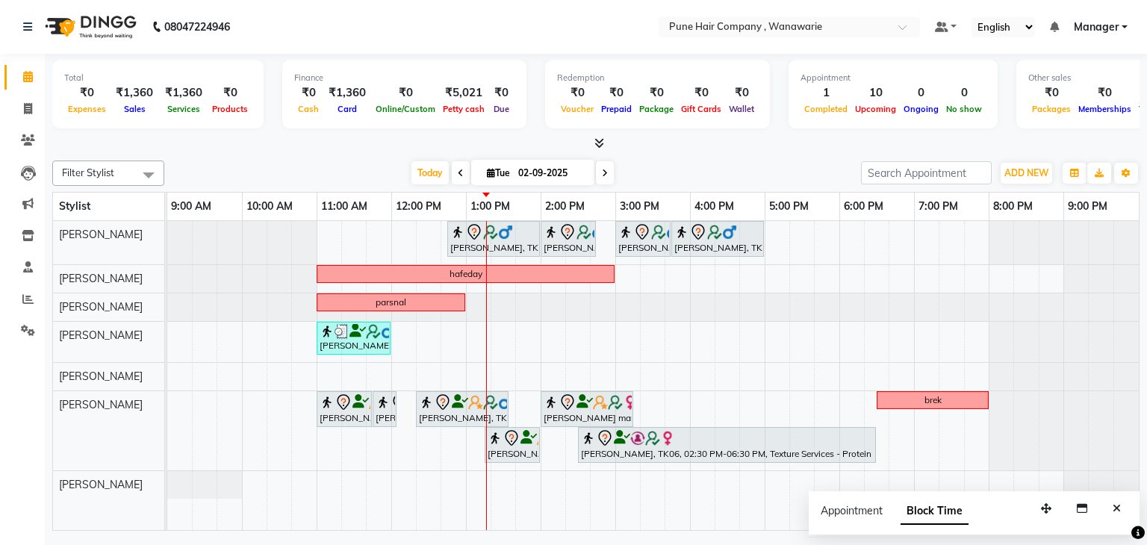
click at [606, 172] on span at bounding box center [605, 172] width 18 height 23
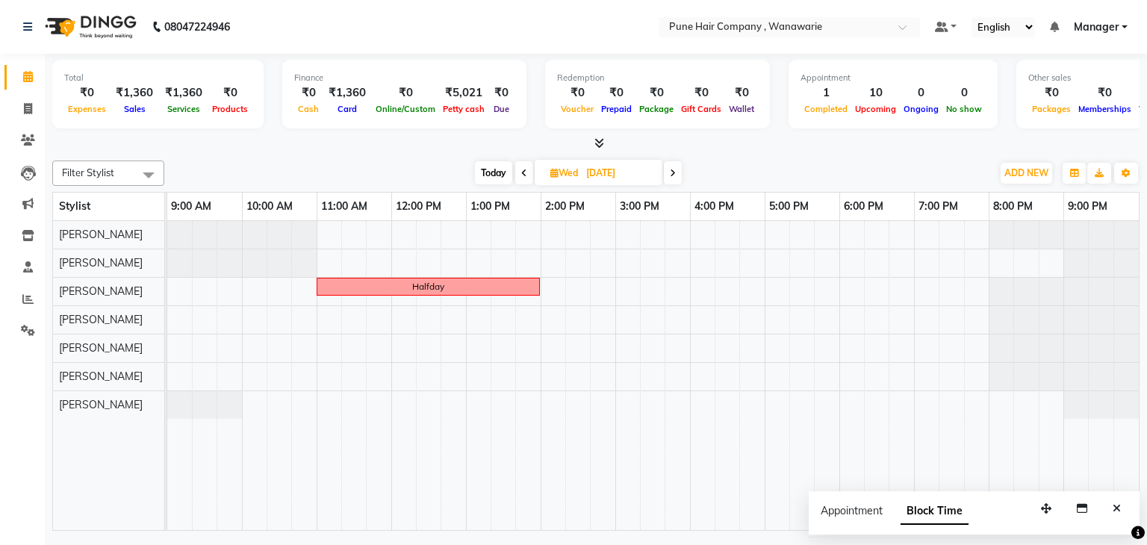
click at [496, 171] on span "Today" at bounding box center [493, 172] width 37 height 23
type input "02-09-2025"
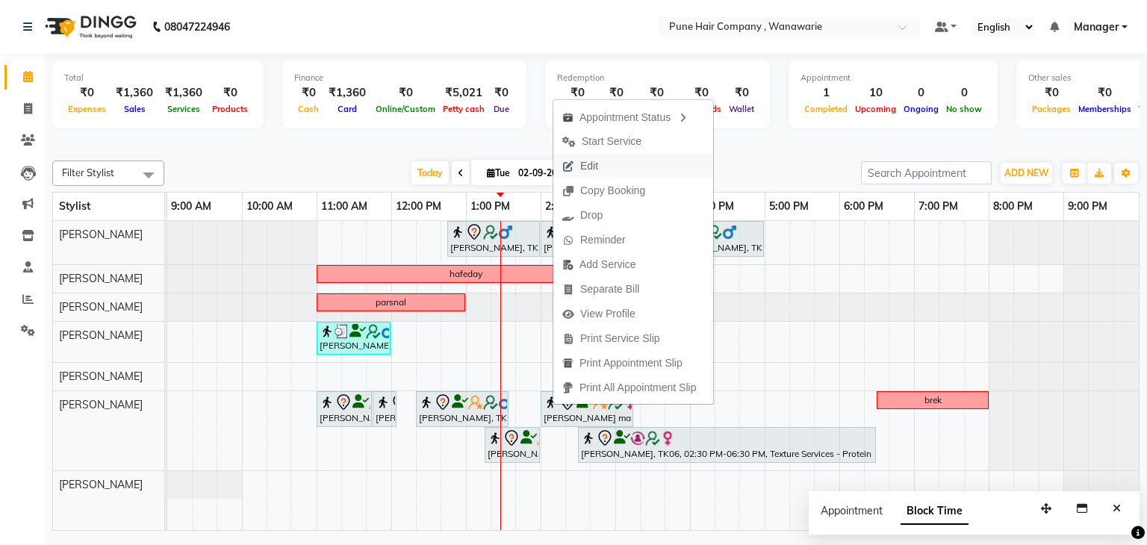
click at [588, 172] on span "Edit" at bounding box center [589, 166] width 18 height 16
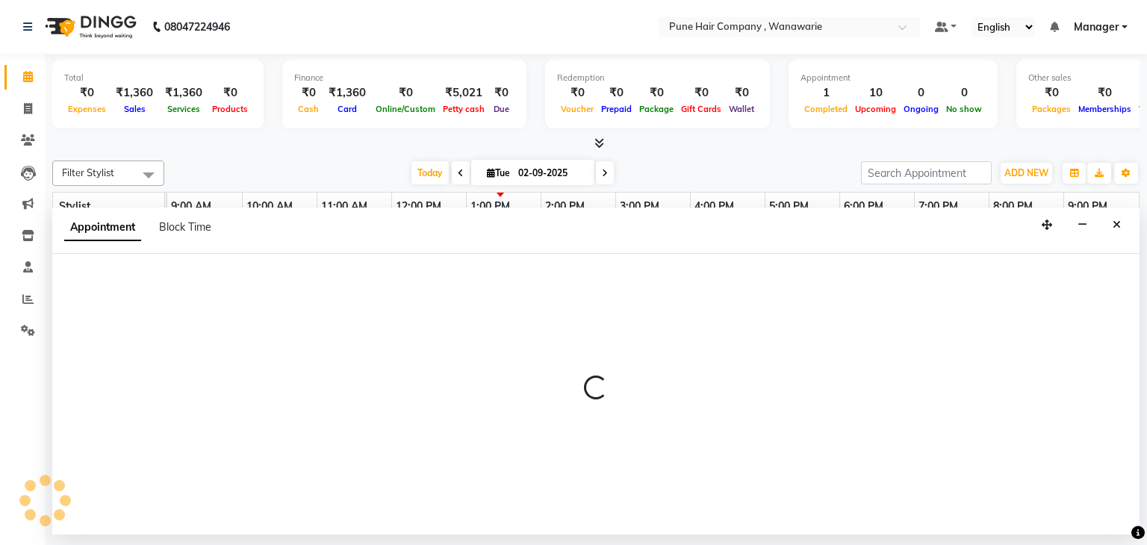
select select "tentative"
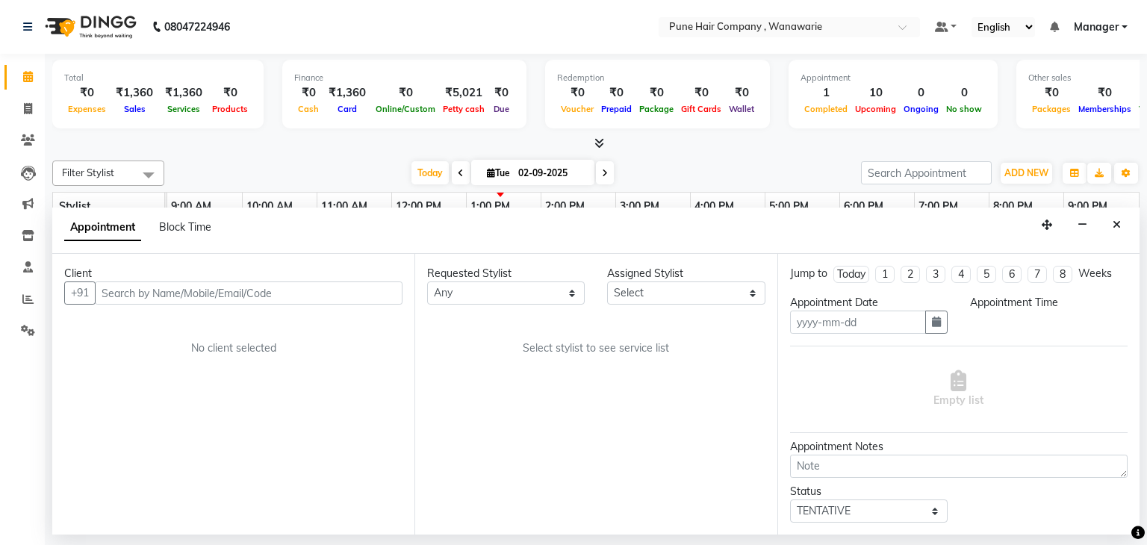
type input "02-09-2025"
select select "74603"
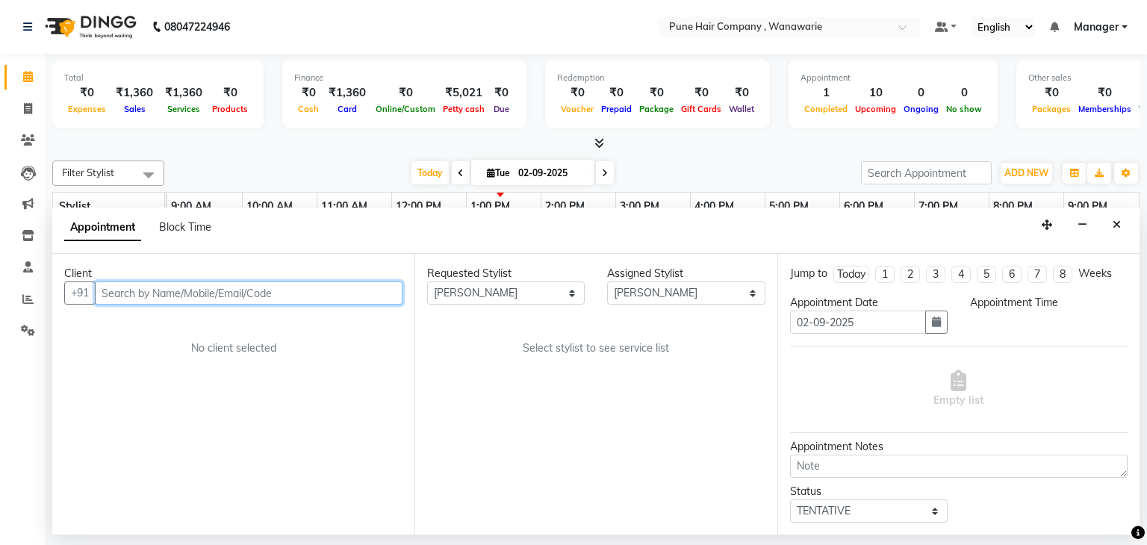
select select "795"
select select "4060"
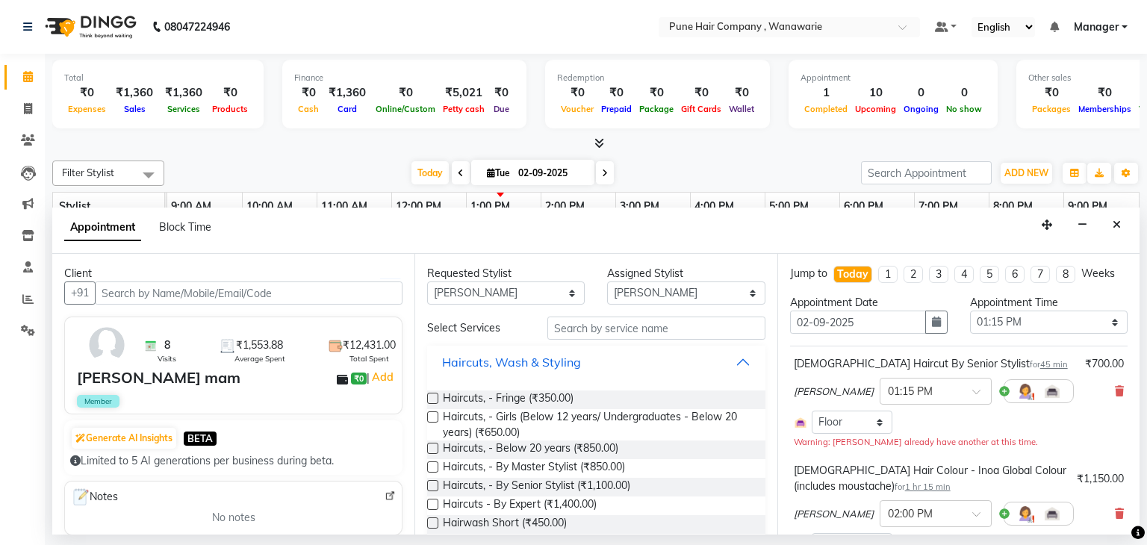
click at [596, 371] on button "Haircuts, Wash & Styling" at bounding box center [595, 362] width 325 height 27
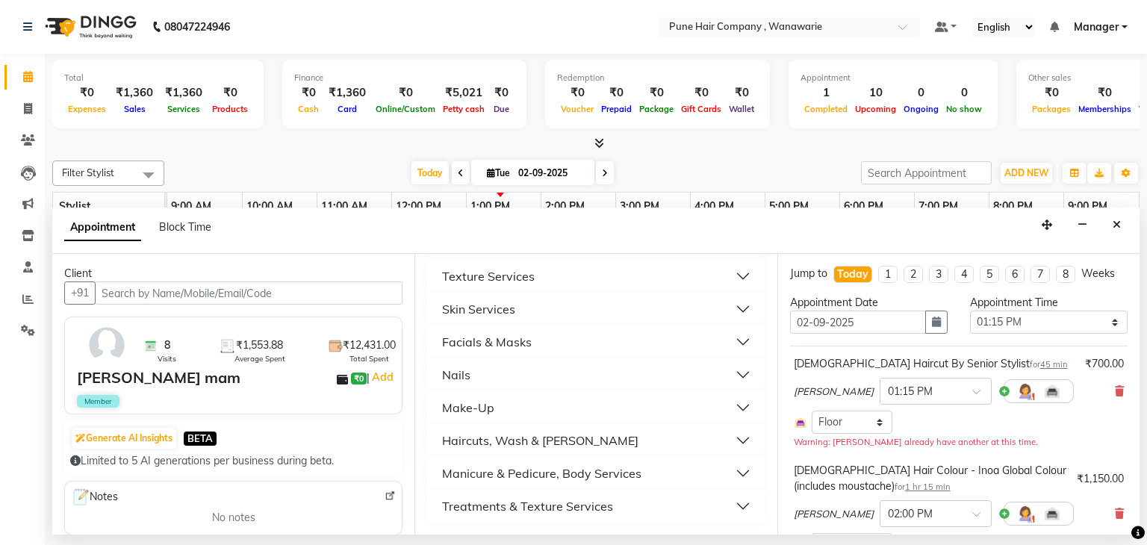
scroll to position [184, 0]
click at [555, 439] on div "Haircuts, Wash & [PERSON_NAME]" at bounding box center [540, 441] width 196 height 18
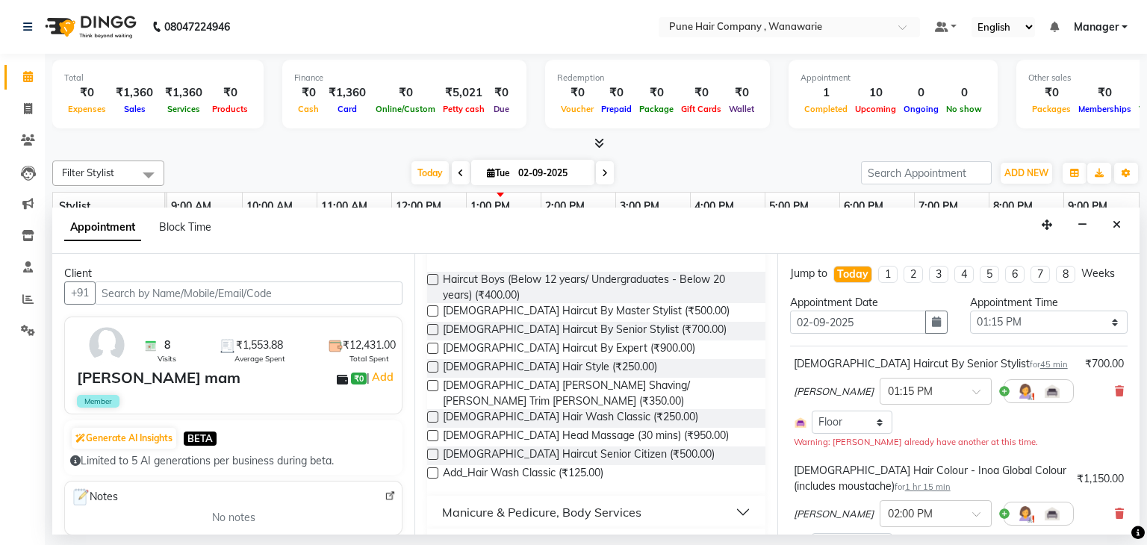
scroll to position [382, 0]
click at [548, 464] on span "Add_Hair Wash Classic (₹125.00)" at bounding box center [523, 473] width 160 height 19
checkbox input "false"
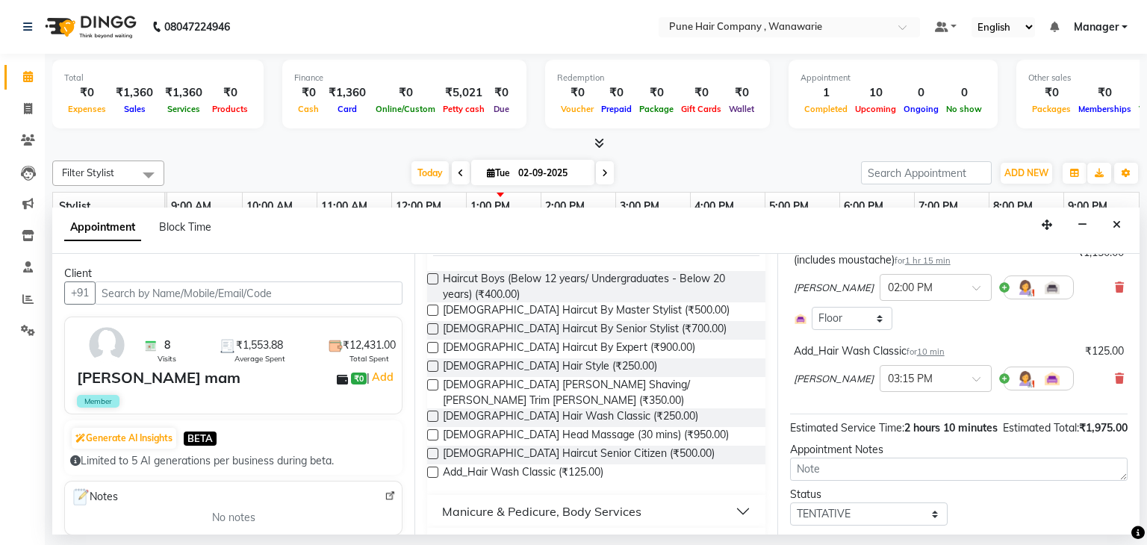
scroll to position [283, 0]
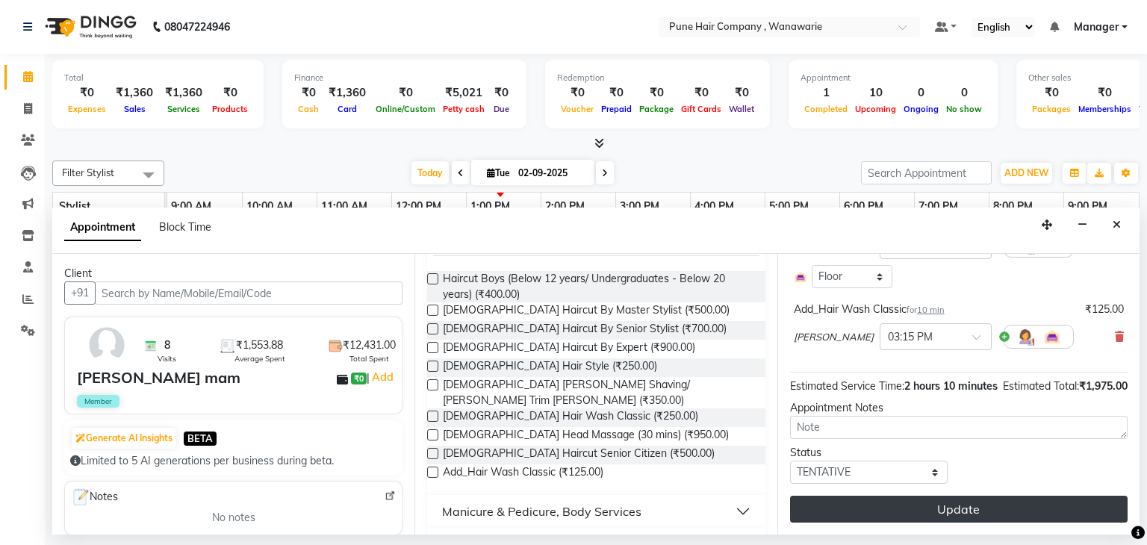
click at [911, 498] on button "Update" at bounding box center [958, 509] width 337 height 27
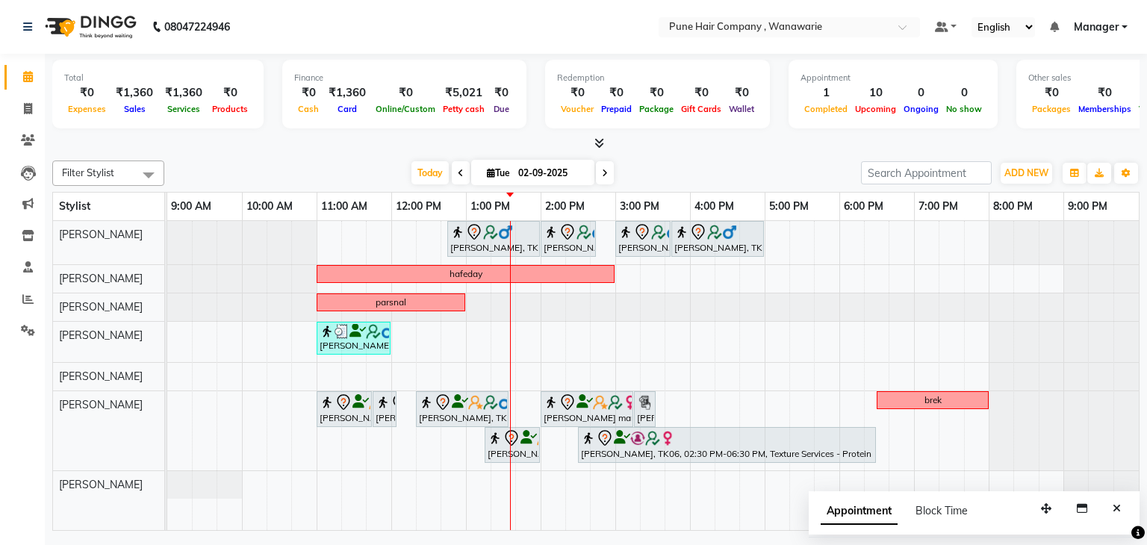
click at [531, 165] on input "02-09-2025" at bounding box center [551, 173] width 75 height 22
select select "9"
select select "2025"
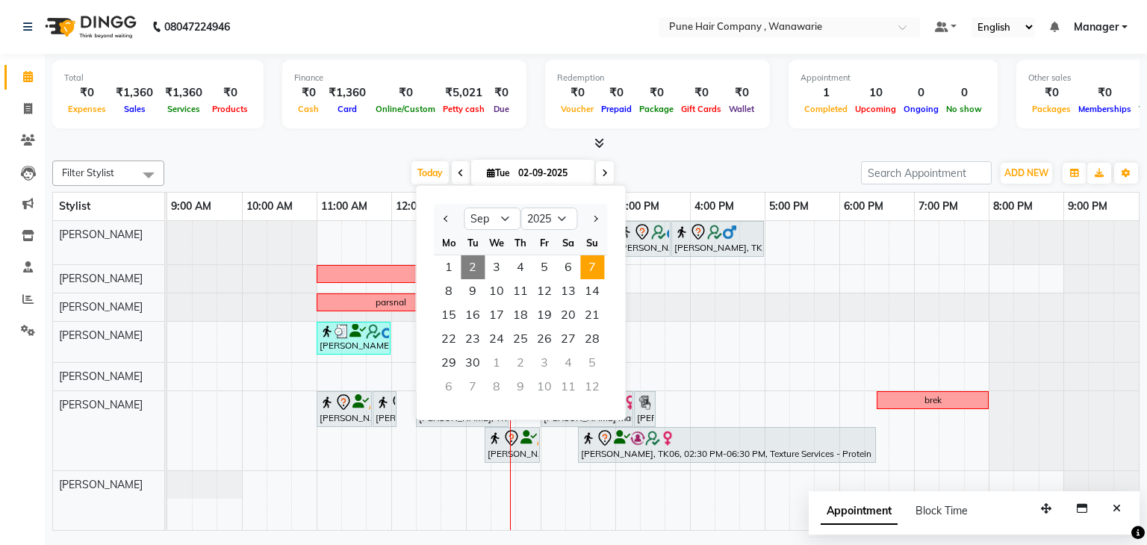
click at [583, 269] on span "7" at bounding box center [592, 267] width 24 height 24
type input "[DATE]"
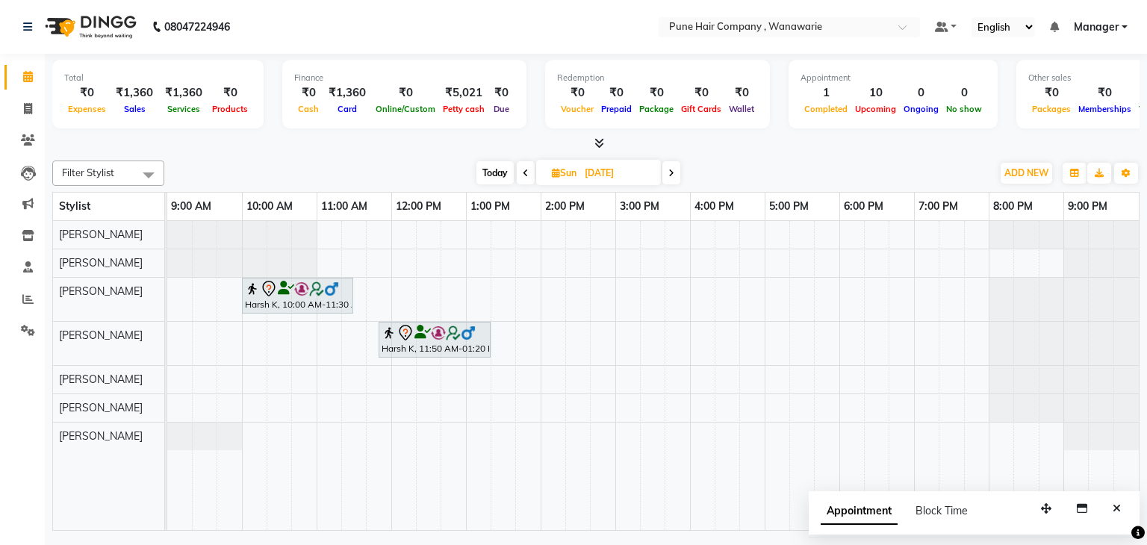
click at [621, 236] on div "Harsh K, 10:00 AM-11:30 AM, Facials & Masks - Luxury Facial Hylo procologyn(ant…" at bounding box center [652, 376] width 971 height 310
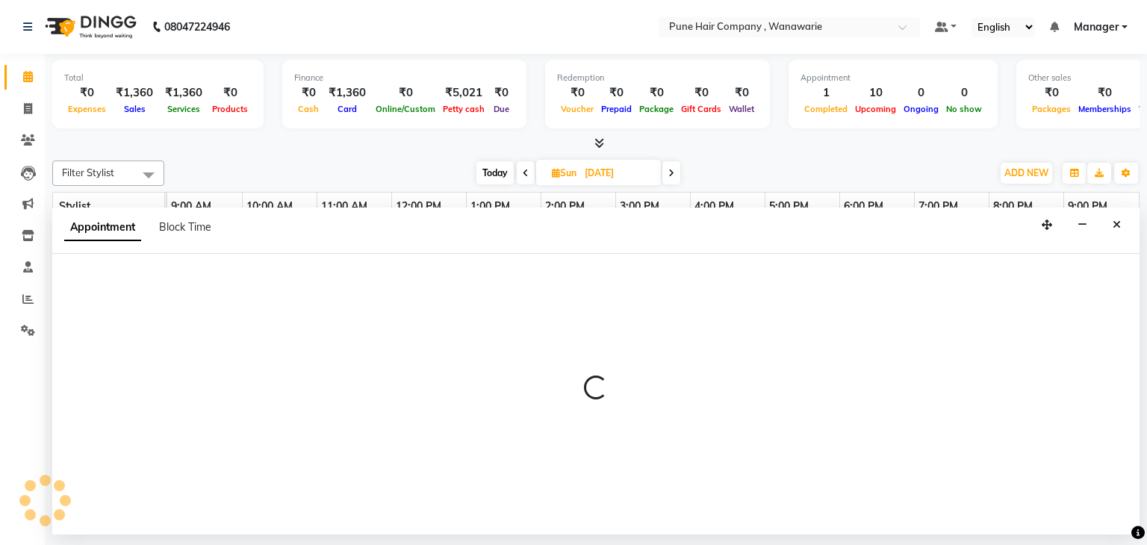
select select "74577"
select select "900"
select select "tentative"
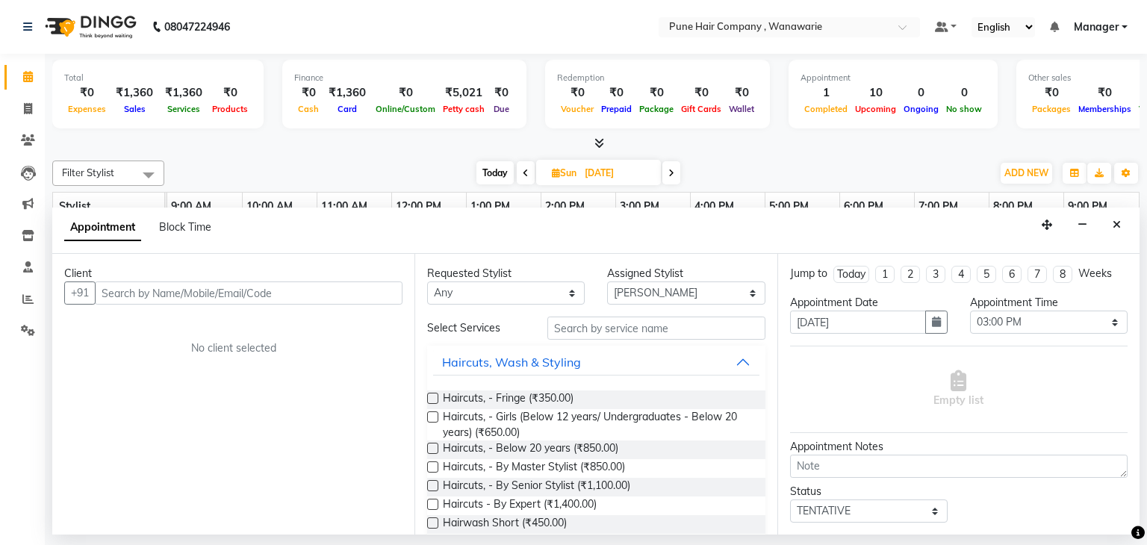
click at [263, 292] on input "text" at bounding box center [249, 292] width 308 height 23
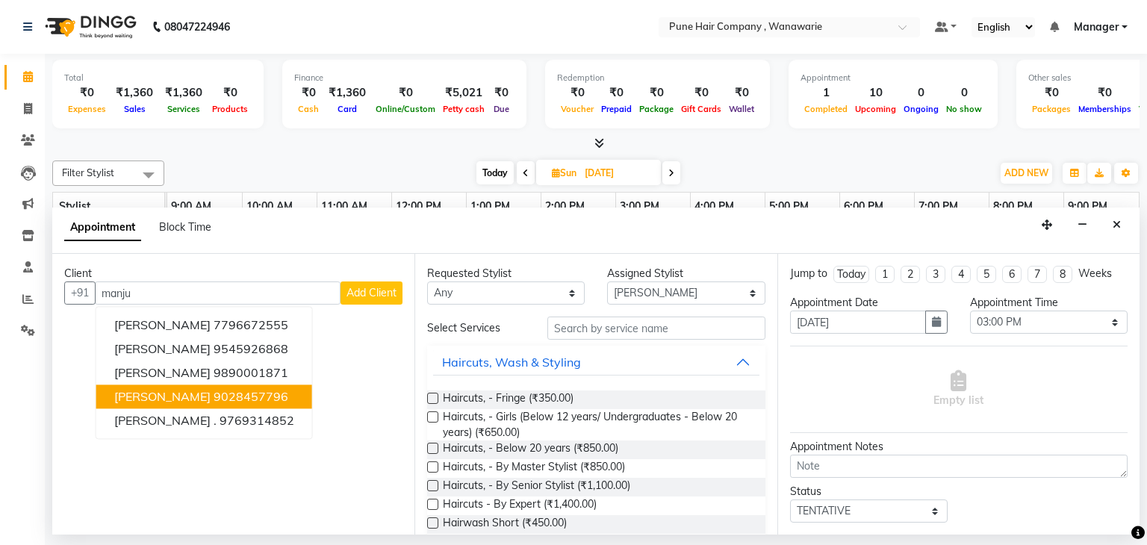
click at [213, 398] on ngb-highlight "9028457796" at bounding box center [250, 397] width 75 height 15
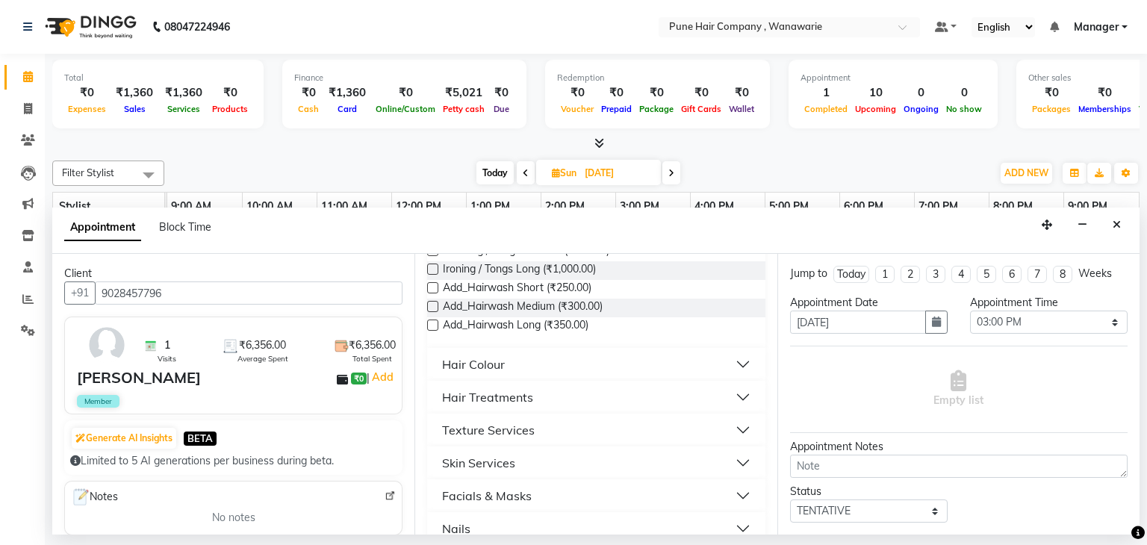
scroll to position [403, 0]
type input "9028457796"
click at [489, 364] on div "Hair Colour" at bounding box center [473, 364] width 63 height 18
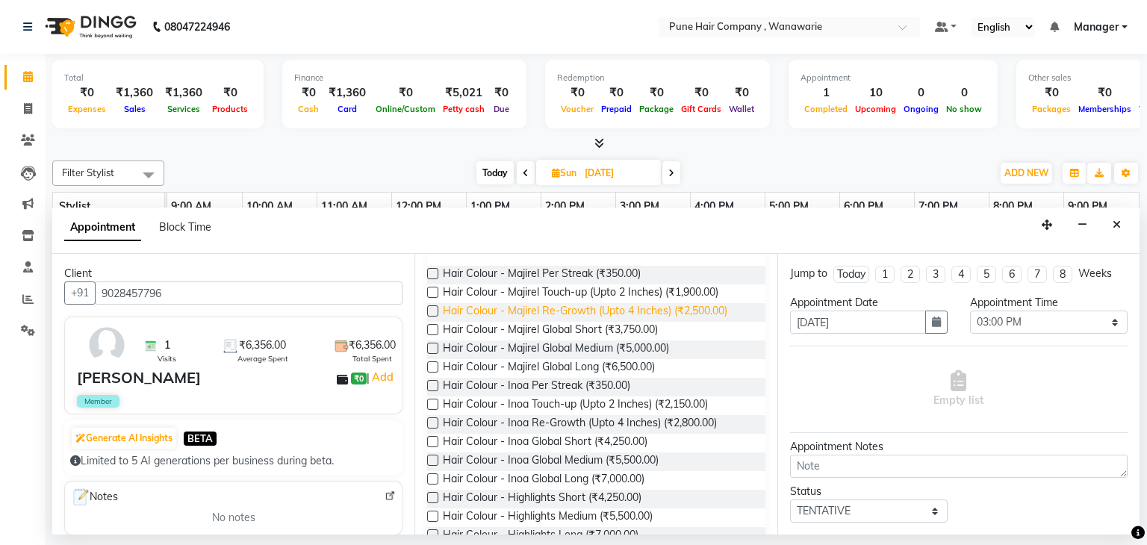
scroll to position [531, 0]
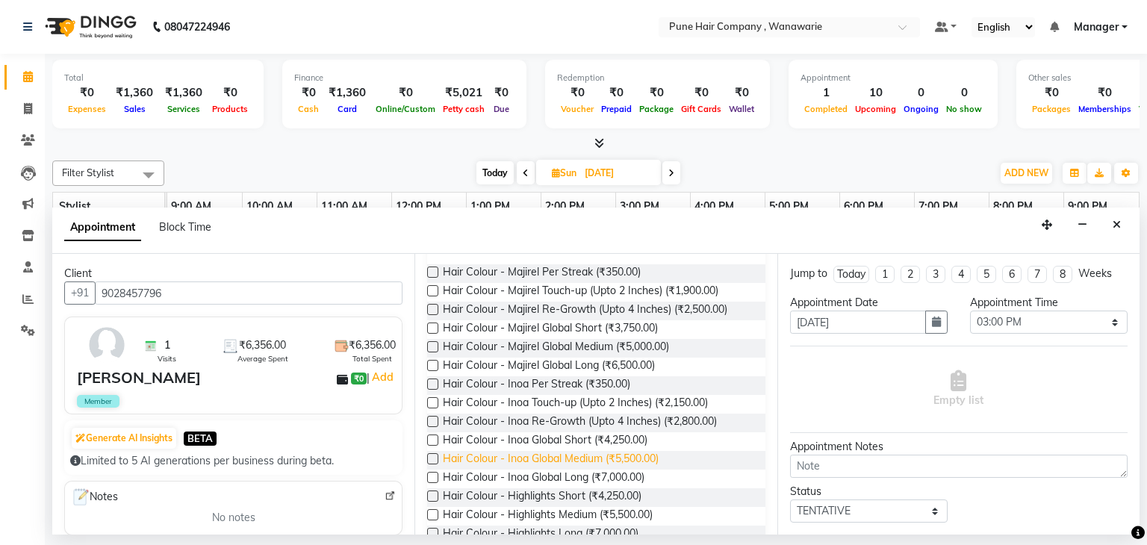
click at [574, 467] on span "Hair Colour - Inoa Global Medium (₹5,500.00)" at bounding box center [551, 460] width 216 height 19
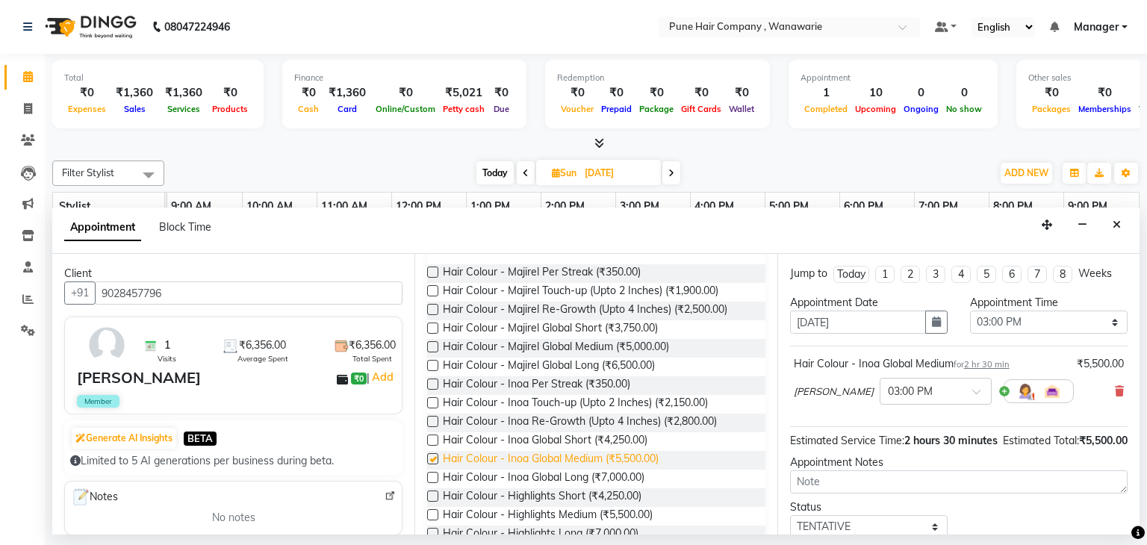
checkbox input "false"
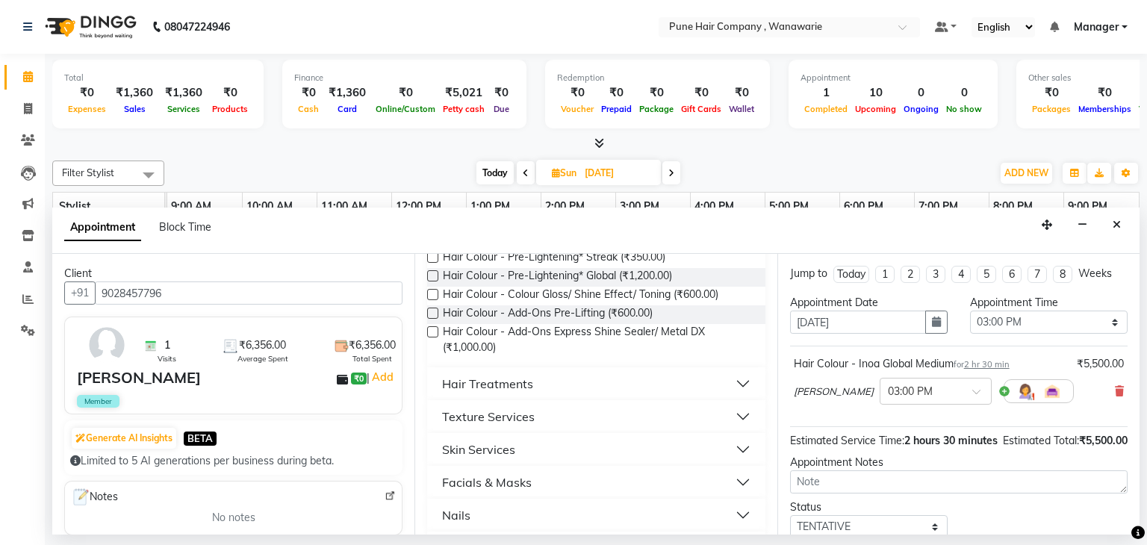
scroll to position [1397, 0]
click at [512, 378] on div "Hair Treatments" at bounding box center [487, 387] width 91 height 18
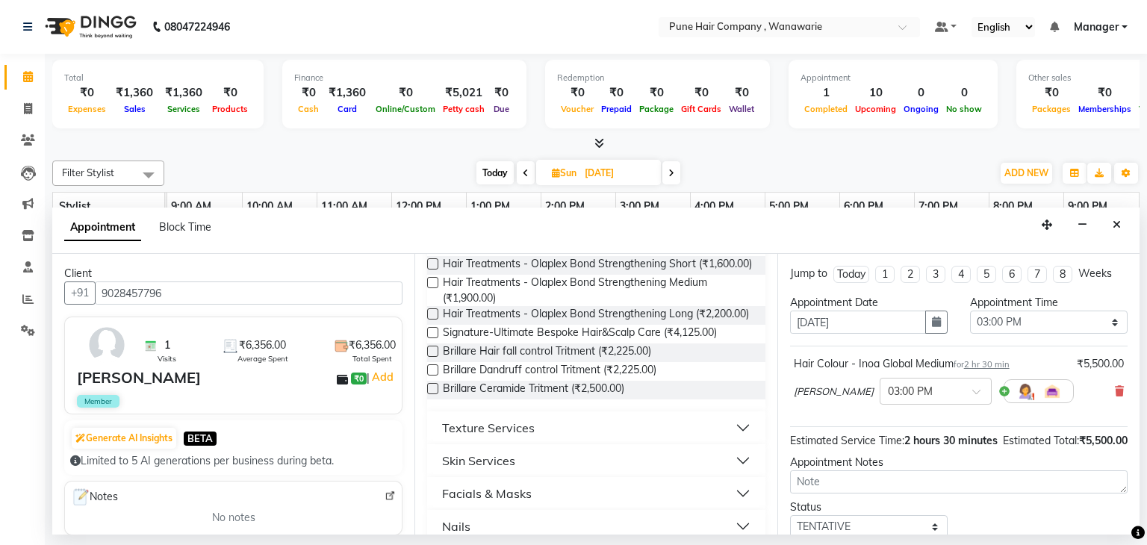
scroll to position [1927, 0]
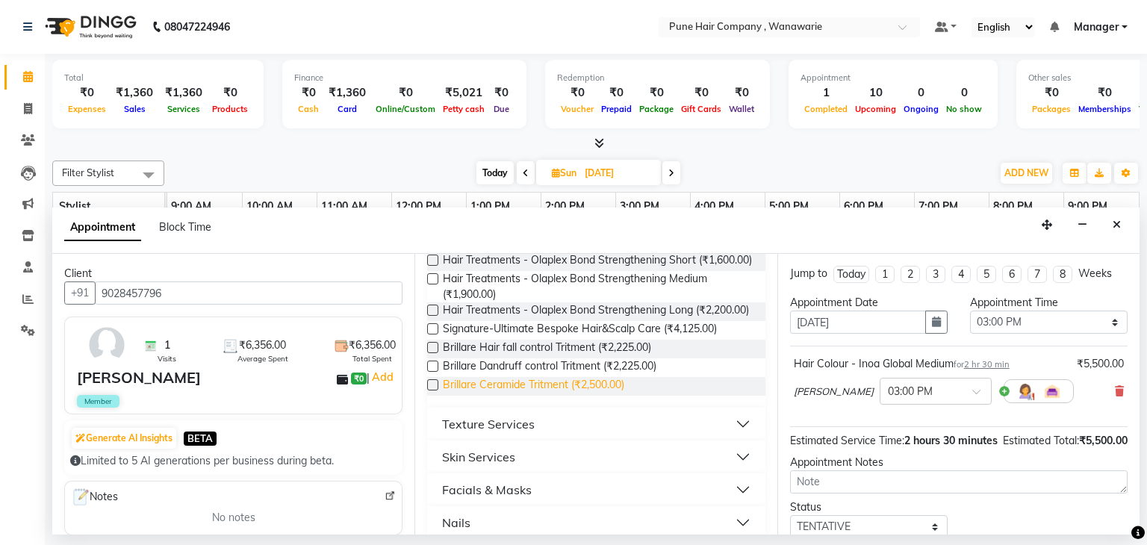
click at [558, 396] on span "Brillare Ceramide Tritment (₹2,500.00)" at bounding box center [533, 386] width 181 height 19
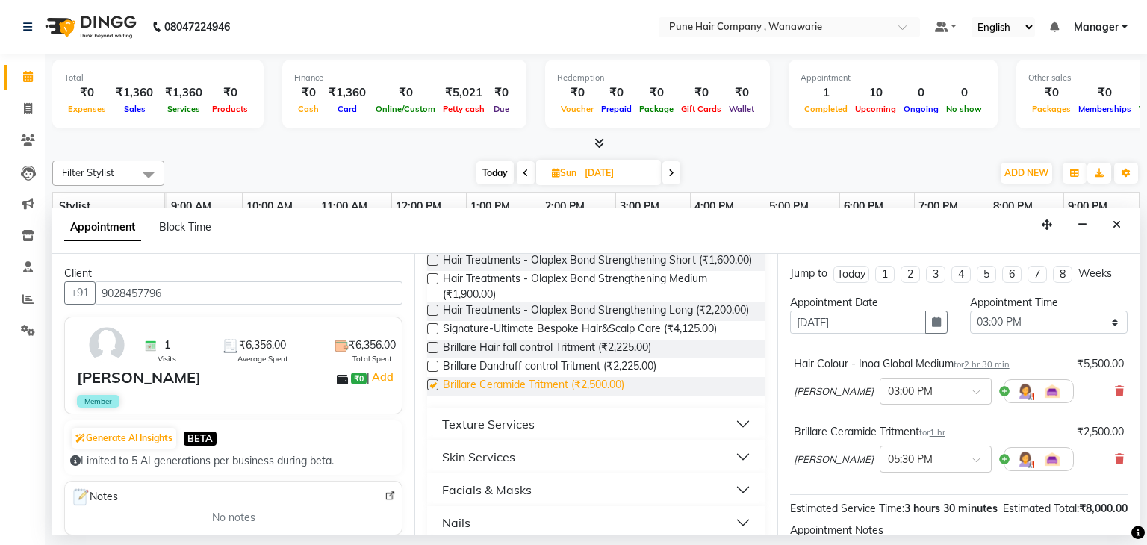
checkbox input "false"
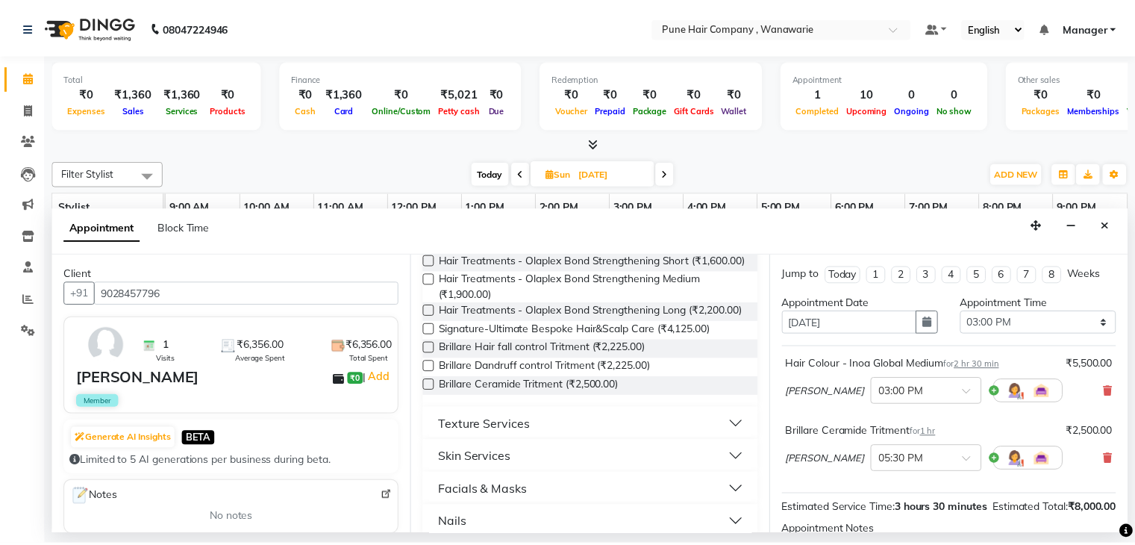
scroll to position [181, 0]
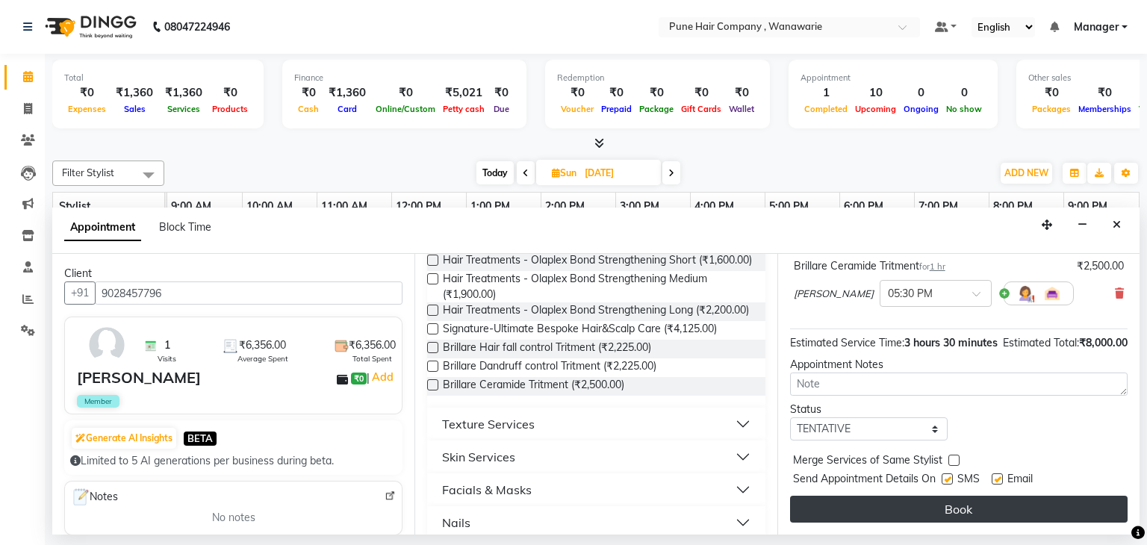
click at [909, 511] on button "Book" at bounding box center [958, 509] width 337 height 27
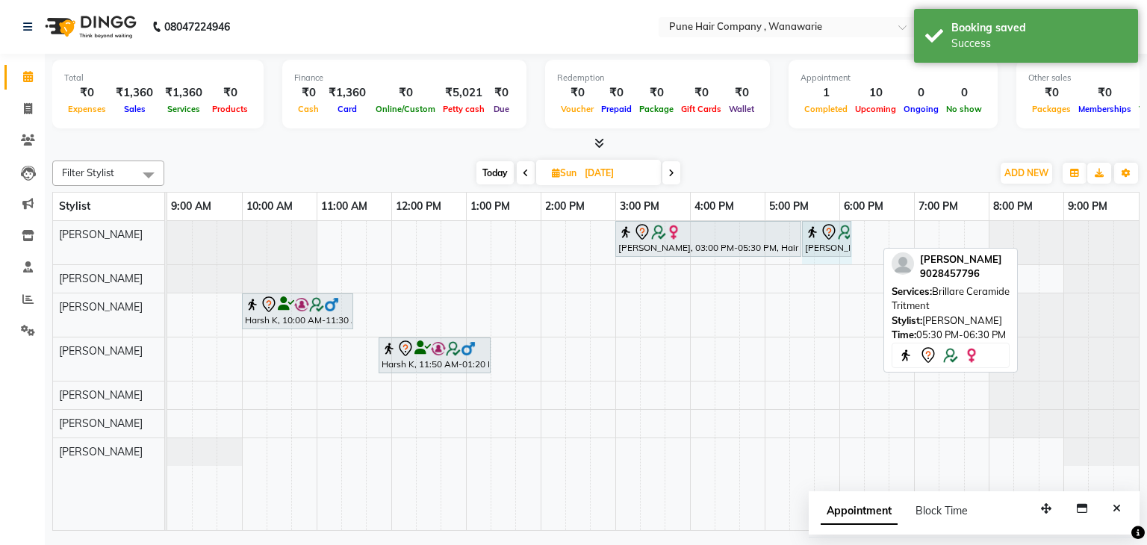
drag, startPoint x: 872, startPoint y: 231, endPoint x: 841, endPoint y: 237, distance: 31.0
click at [167, 237] on div "[PERSON_NAME], 03:00 PM-05:30 PM, Hair Colour - Inoa Global Medium [PERSON_NAME…" at bounding box center [167, 242] width 0 height 43
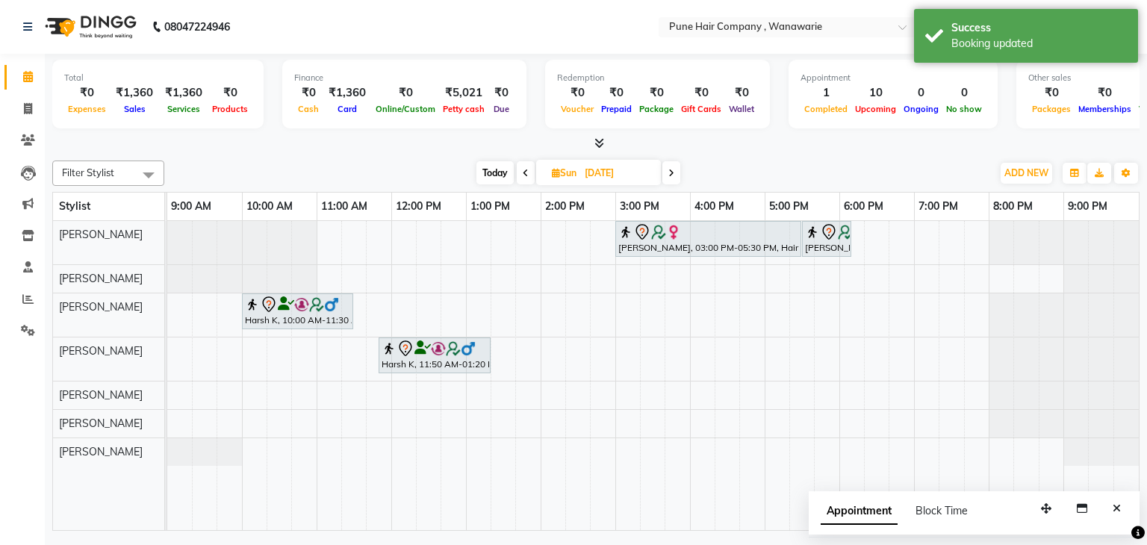
click at [491, 172] on span "Today" at bounding box center [494, 172] width 37 height 23
type input "02-09-2025"
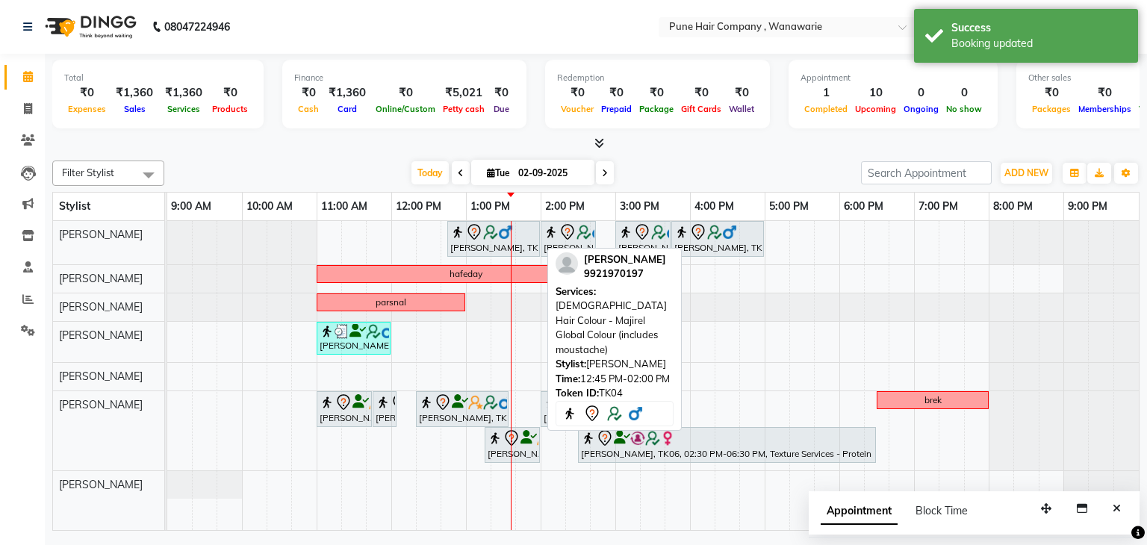
click at [508, 228] on img at bounding box center [505, 232] width 15 height 15
select select "7"
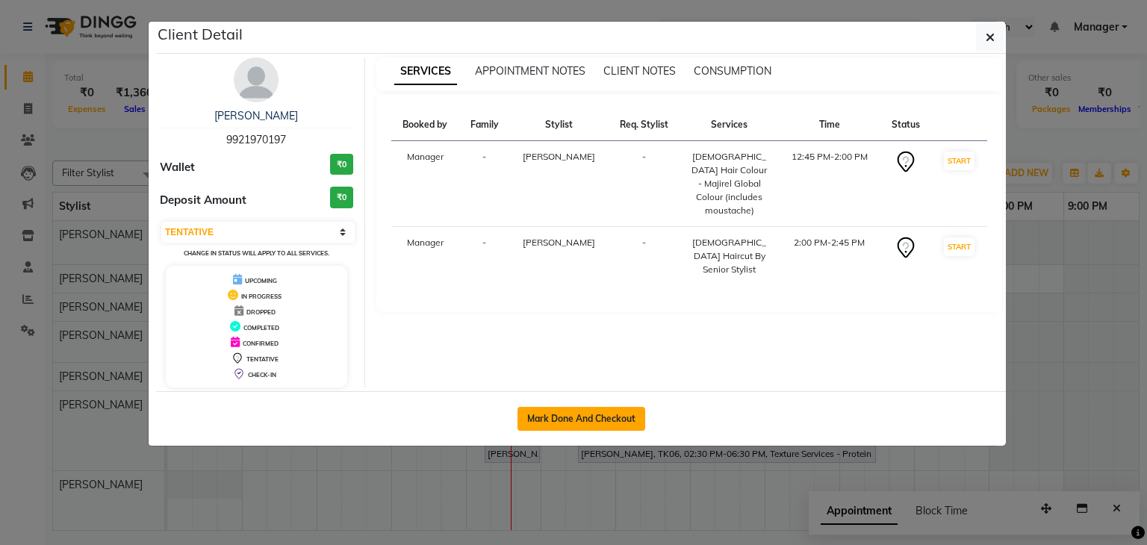
click at [615, 408] on button "Mark Done And Checkout" at bounding box center [581, 419] width 128 height 24
select select "8072"
select select "service"
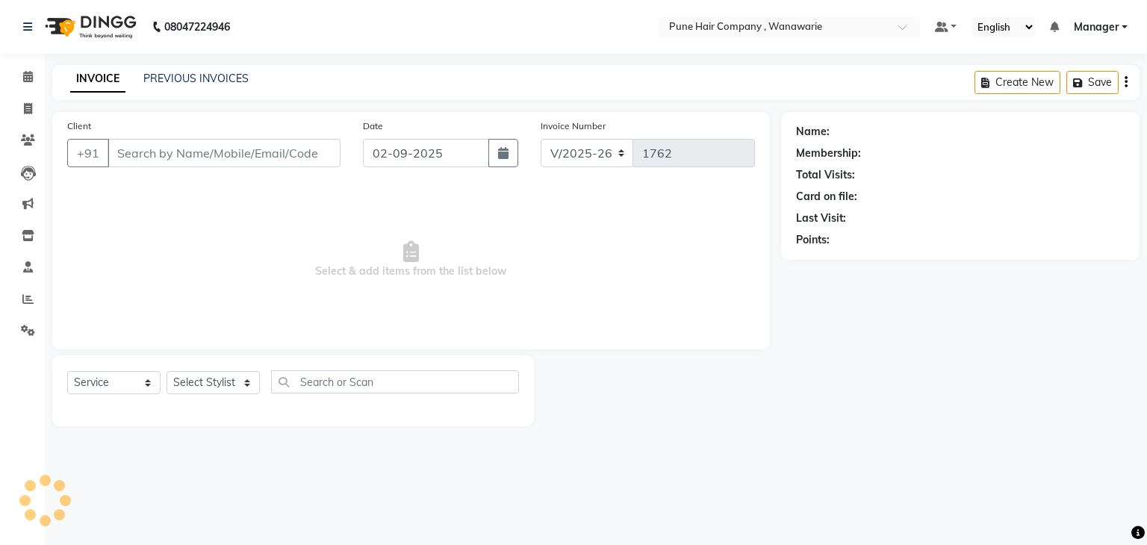
type input "9921970197"
select select "74577"
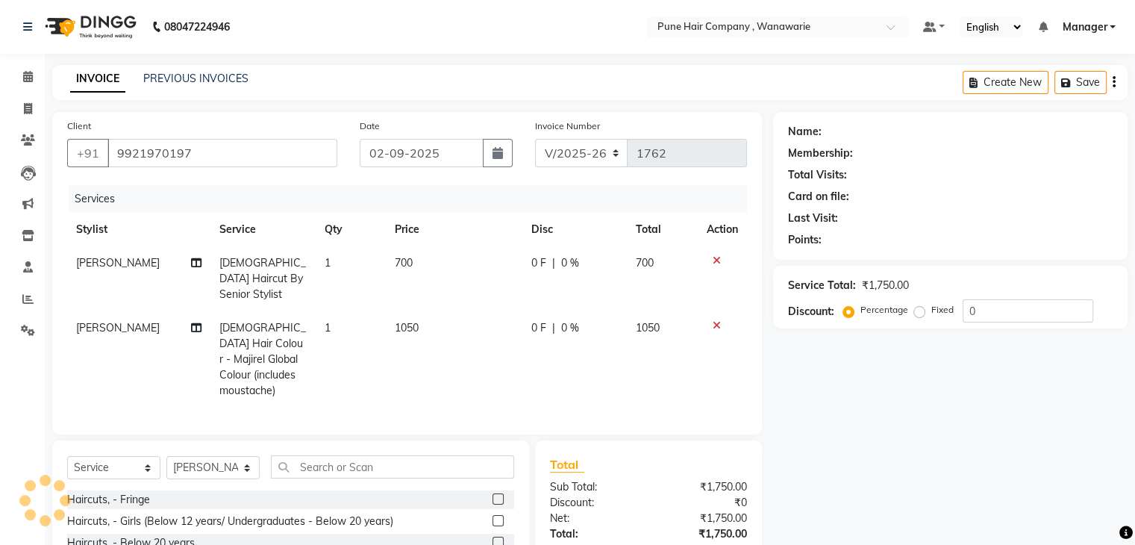
select select "1: Object"
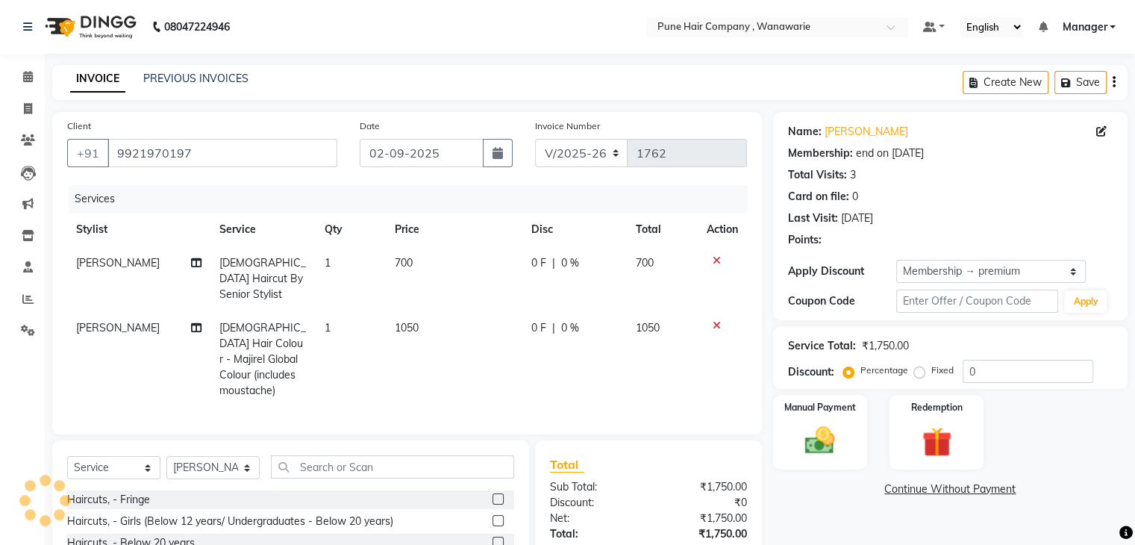
type input "20"
click at [32, 72] on icon at bounding box center [28, 76] width 10 height 11
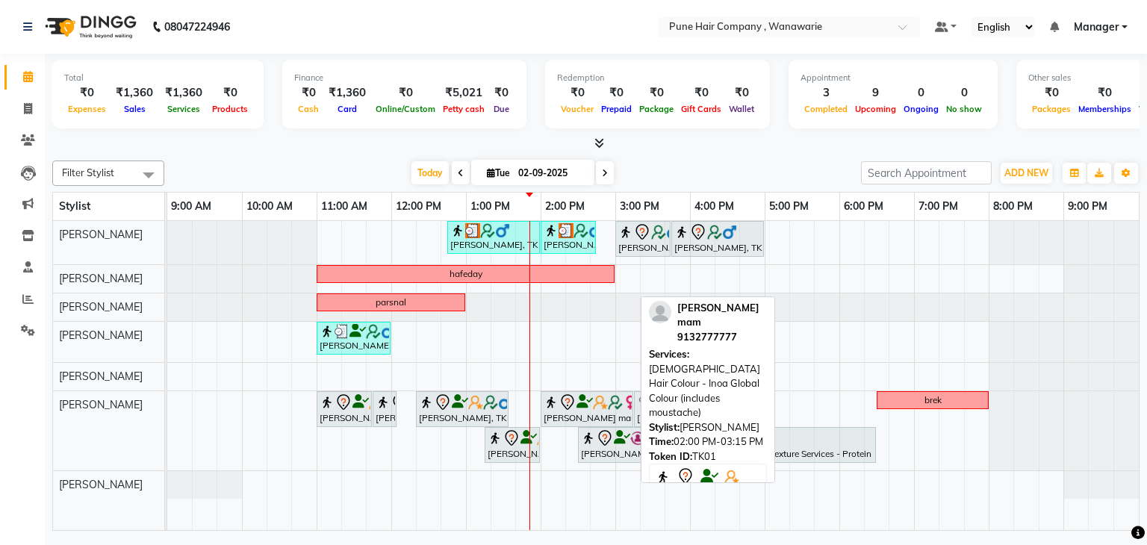
click at [585, 402] on icon at bounding box center [584, 402] width 16 height 1
select select "7"
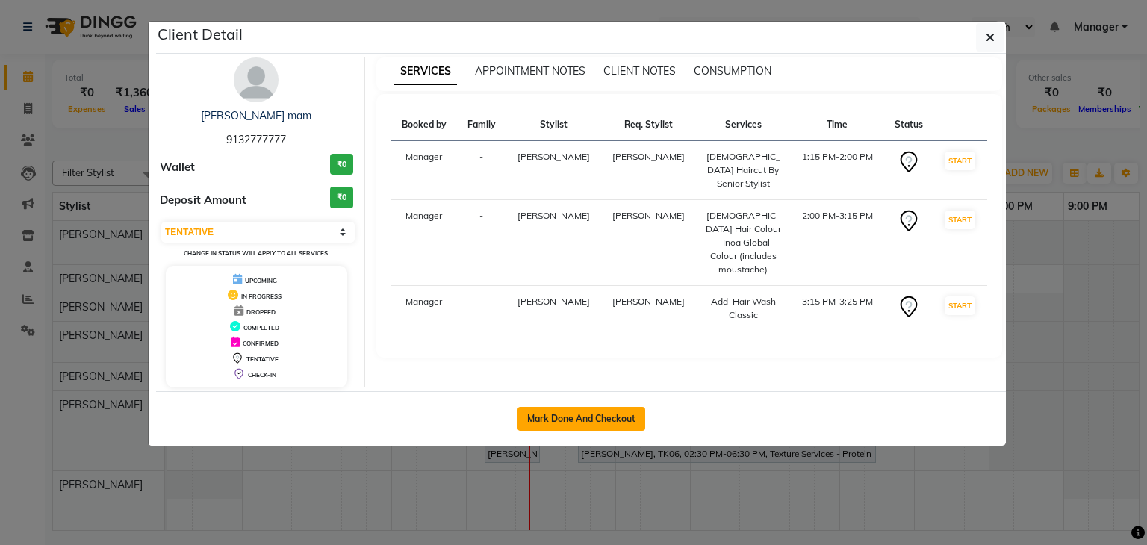
click at [599, 408] on button "Mark Done And Checkout" at bounding box center [581, 419] width 128 height 24
select select "8072"
select select "service"
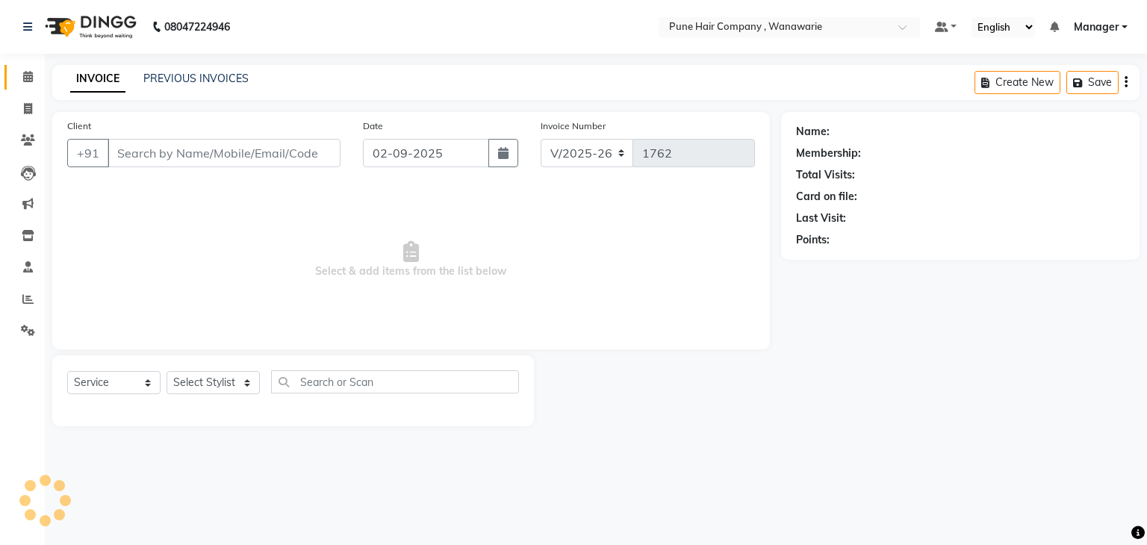
type input "9132777777"
select select "74603"
select select "1: Object"
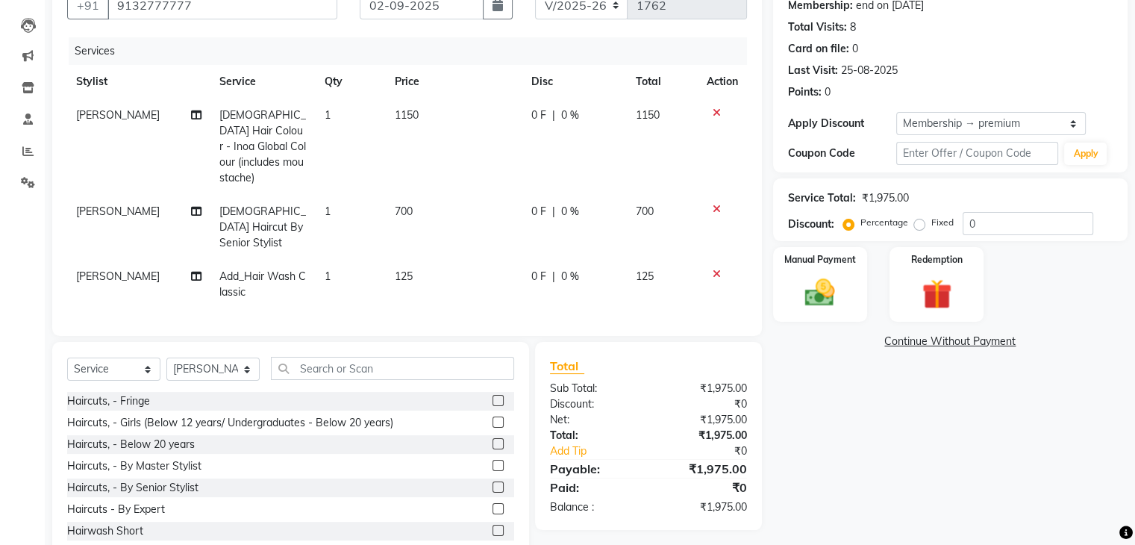
scroll to position [168, 0]
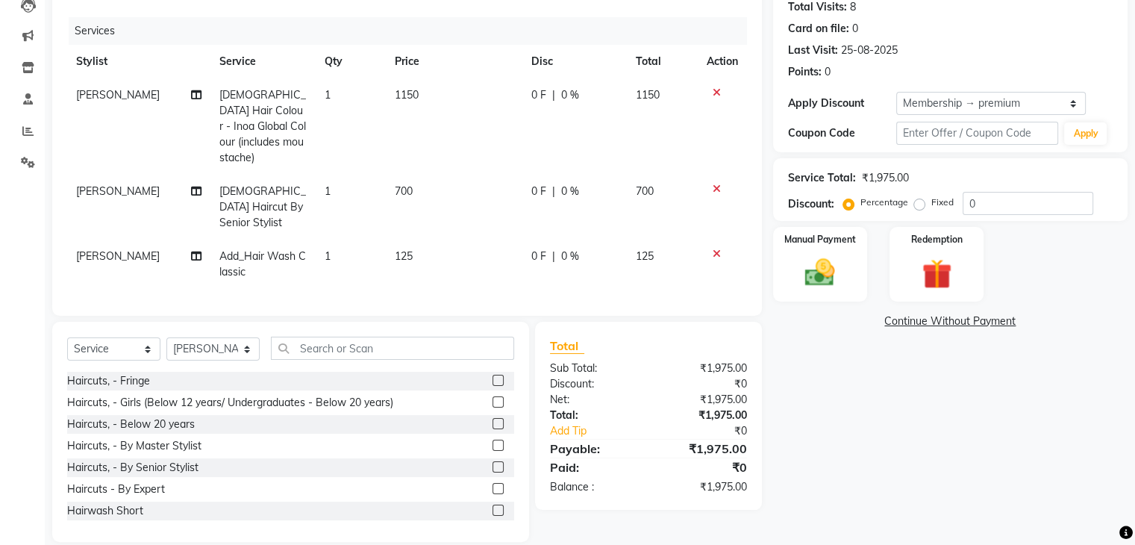
type input "20"
click at [802, 269] on img at bounding box center [820, 273] width 50 height 36
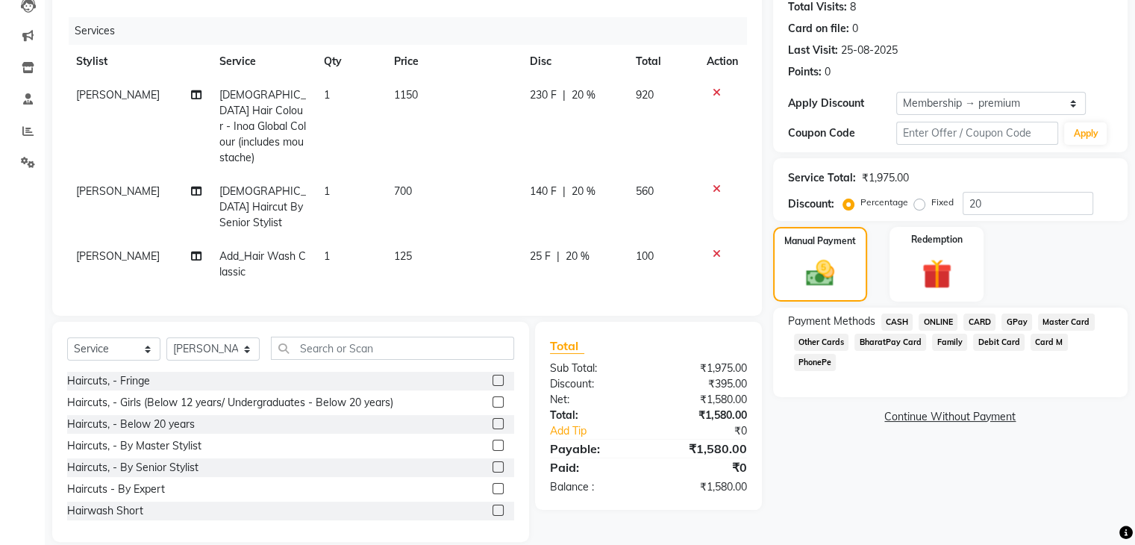
click at [1018, 316] on span "GPay" at bounding box center [1017, 322] width 31 height 17
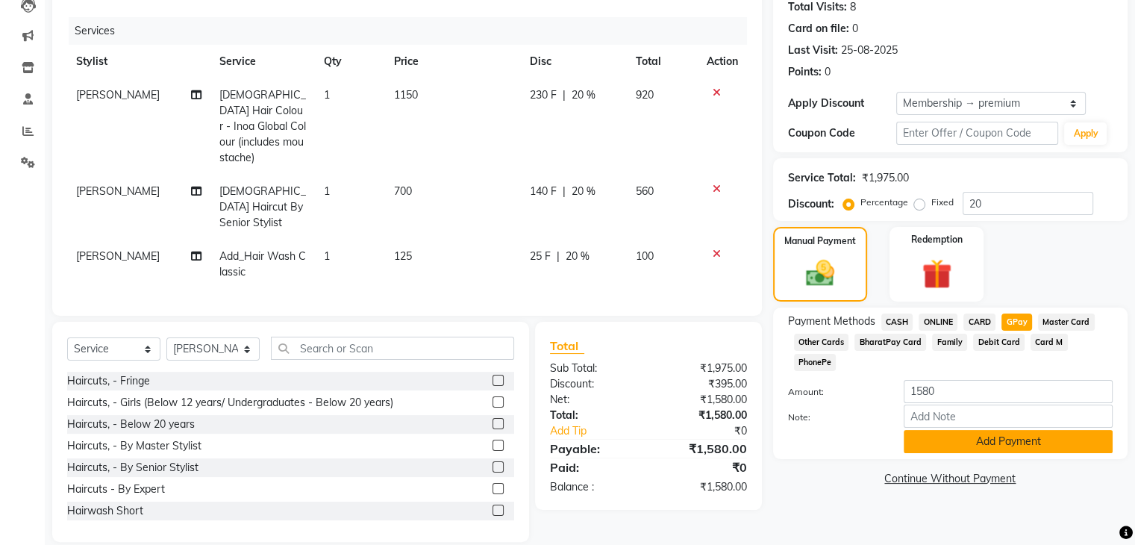
click at [1006, 430] on button "Add Payment" at bounding box center [1008, 441] width 209 height 23
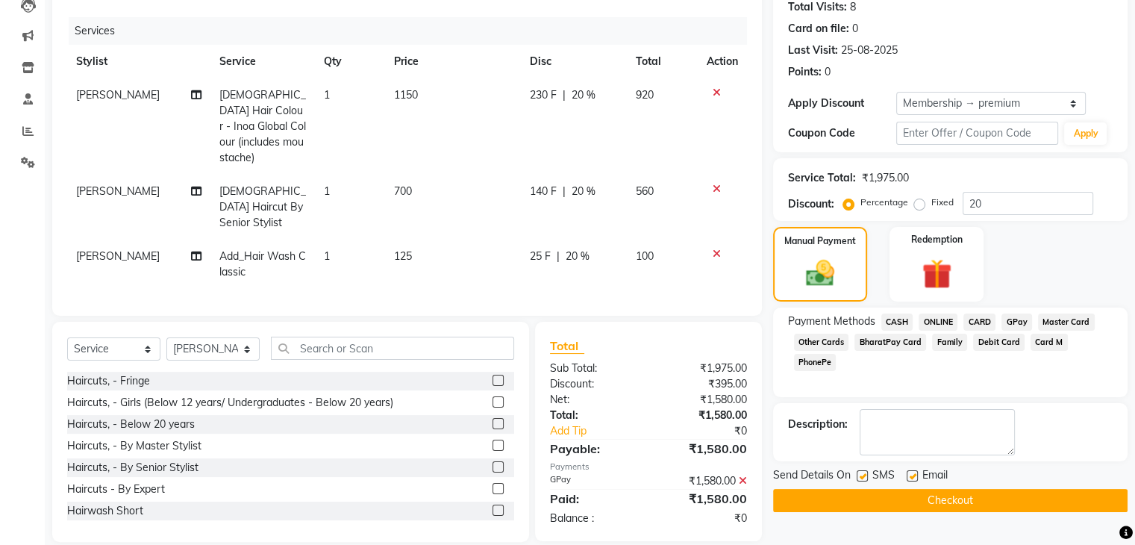
click at [959, 504] on button "Checkout" at bounding box center [950, 500] width 355 height 23
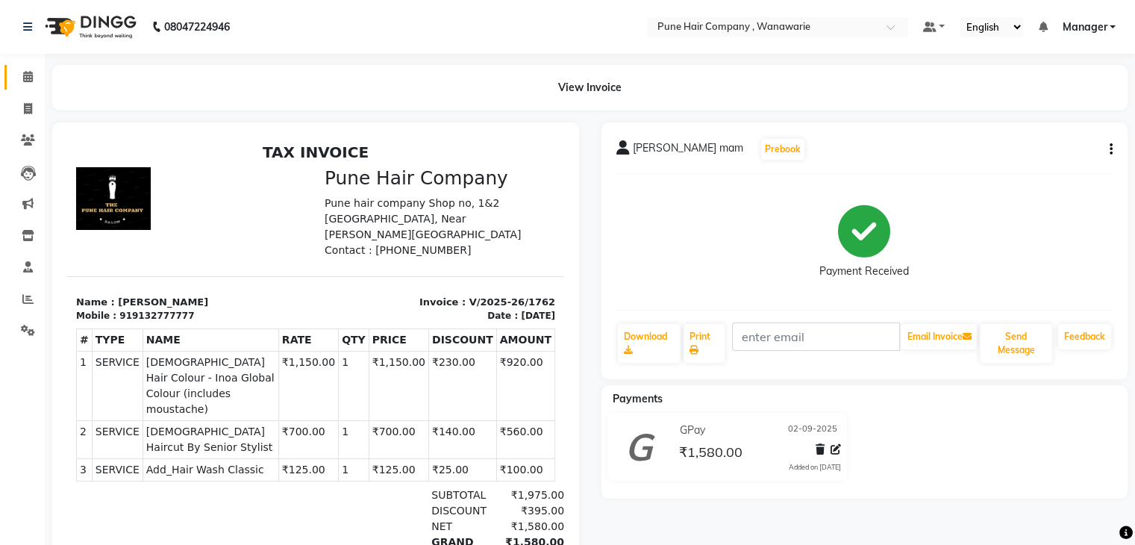
click at [31, 66] on link "Calendar" at bounding box center [22, 77] width 36 height 25
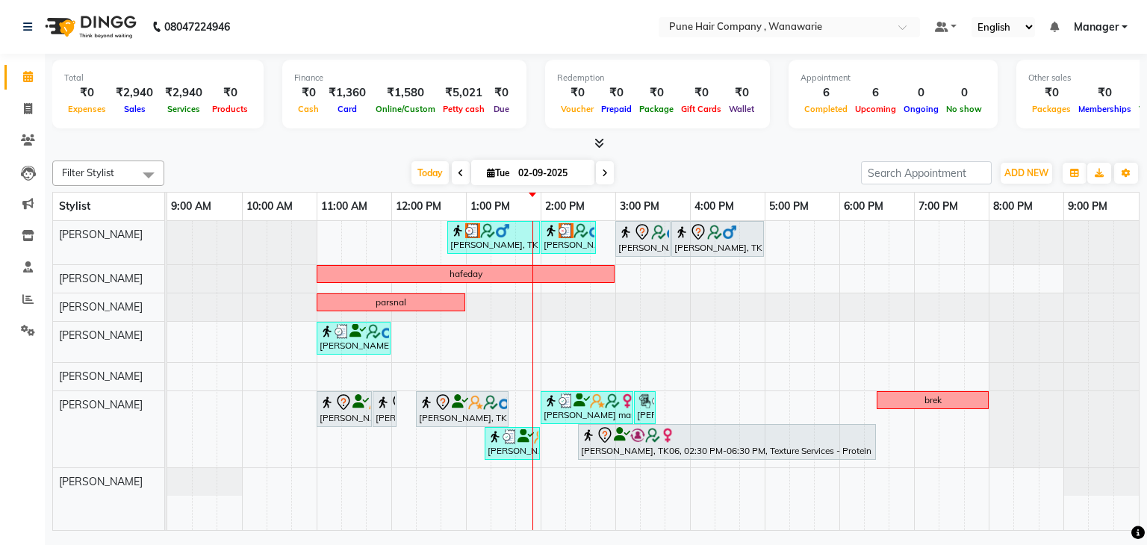
click at [597, 161] on span at bounding box center [605, 172] width 18 height 23
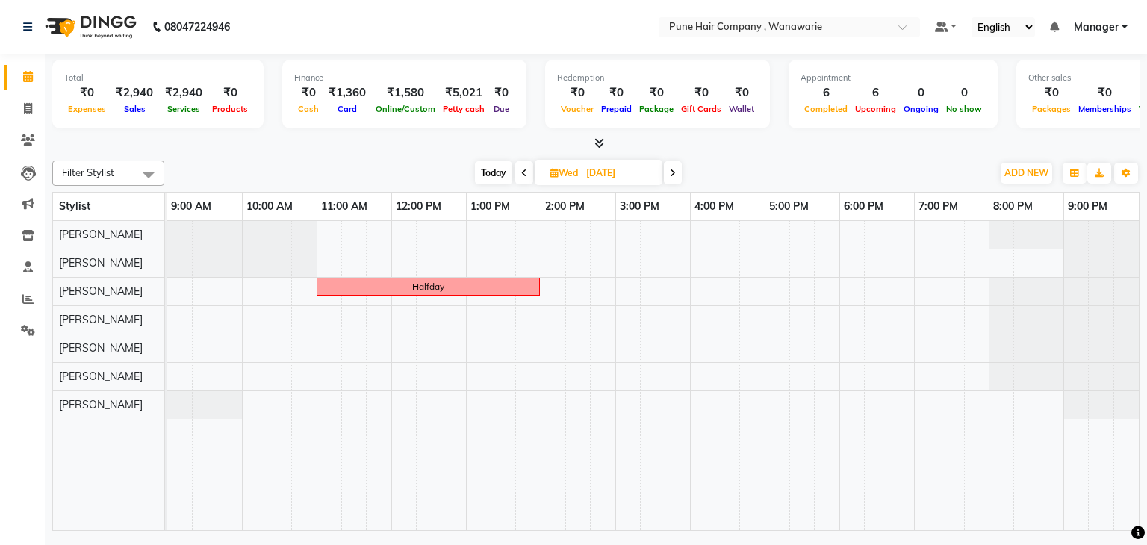
click at [499, 165] on span "Today" at bounding box center [493, 172] width 37 height 23
type input "02-09-2025"
